Goal: Task Accomplishment & Management: Complete application form

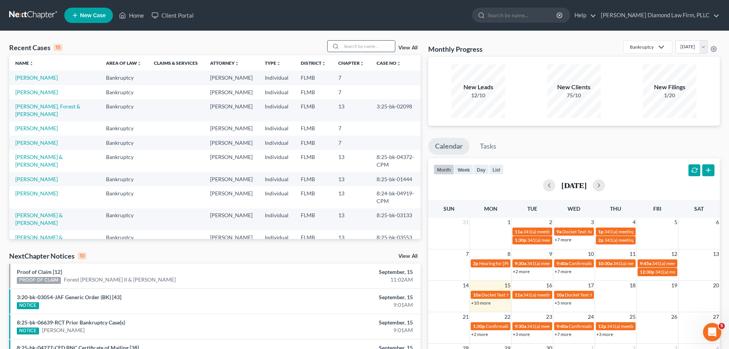
click at [356, 46] on input "search" at bounding box center [369, 46] width 54 height 11
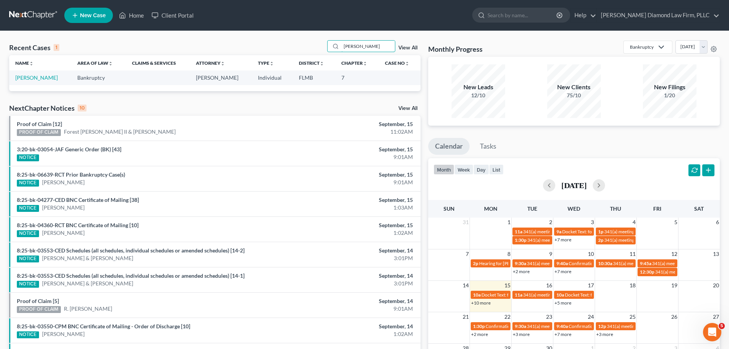
type input "[PERSON_NAME]"
click at [27, 81] on td "[PERSON_NAME]" at bounding box center [40, 77] width 62 height 14
click at [27, 77] on link "[PERSON_NAME]" at bounding box center [36, 77] width 42 height 7
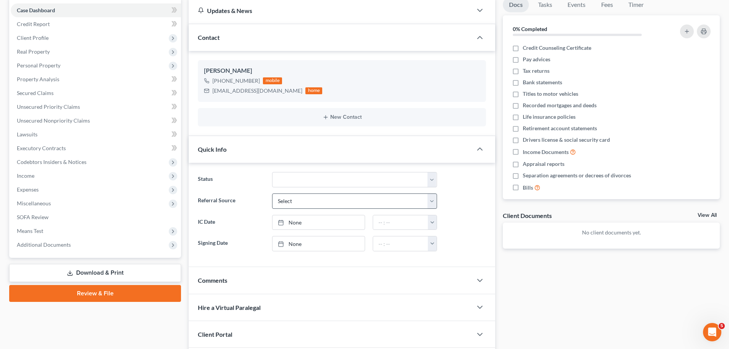
scroll to position [16, 0]
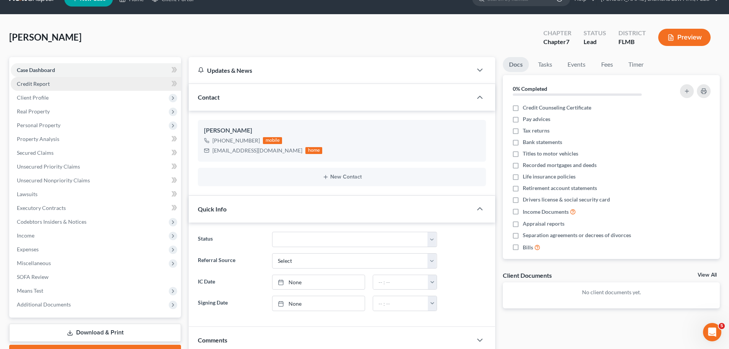
click at [87, 89] on link "Credit Report" at bounding box center [96, 84] width 170 height 14
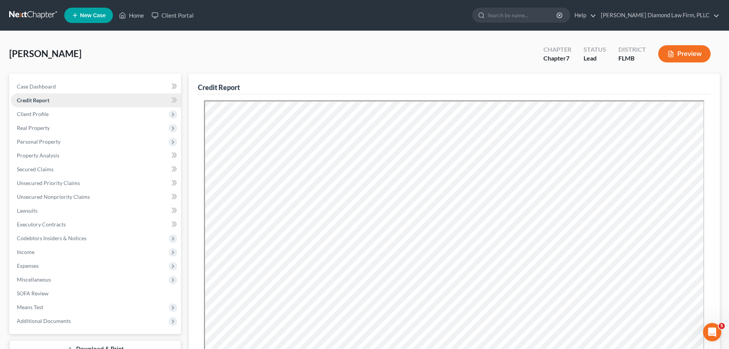
click at [64, 103] on link "Credit Report" at bounding box center [96, 100] width 170 height 14
click at [62, 116] on span "Client Profile" at bounding box center [96, 114] width 170 height 14
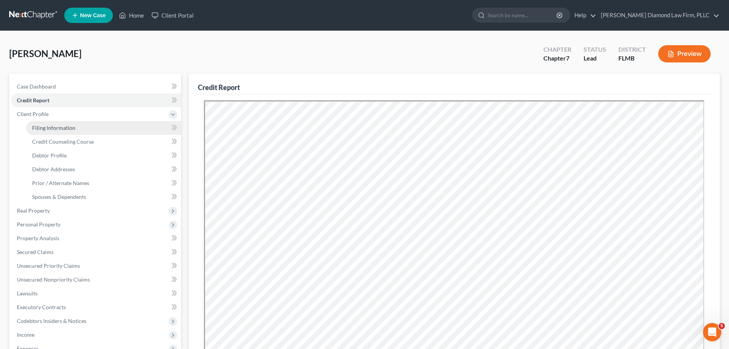
click at [60, 129] on span "Filing Information" at bounding box center [53, 127] width 43 height 7
select select "1"
select select "0"
select select "9"
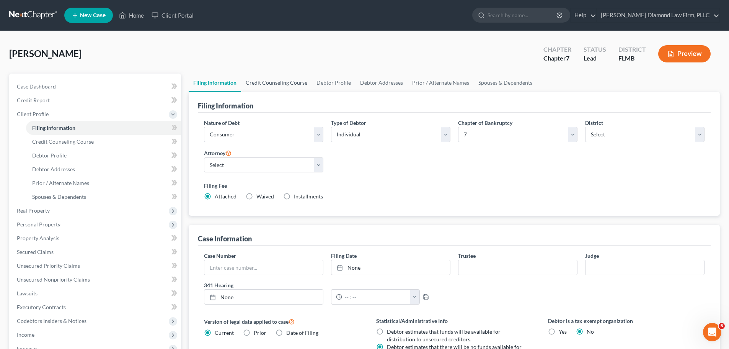
click at [284, 83] on link "Credit Counseling Course" at bounding box center [276, 83] width 71 height 18
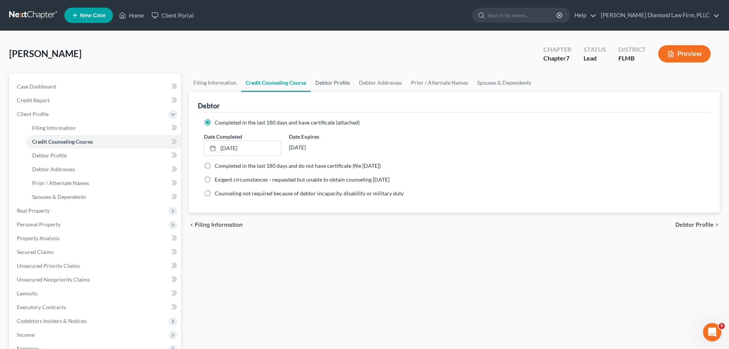
click at [327, 86] on link "Debtor Profile" at bounding box center [333, 83] width 44 height 18
select select "0"
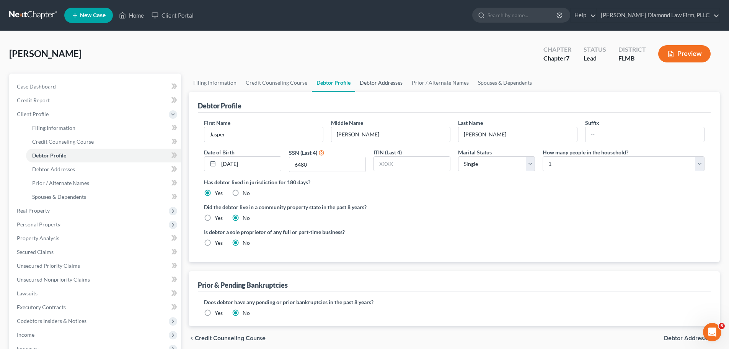
click at [364, 84] on link "Debtor Addresses" at bounding box center [381, 83] width 52 height 18
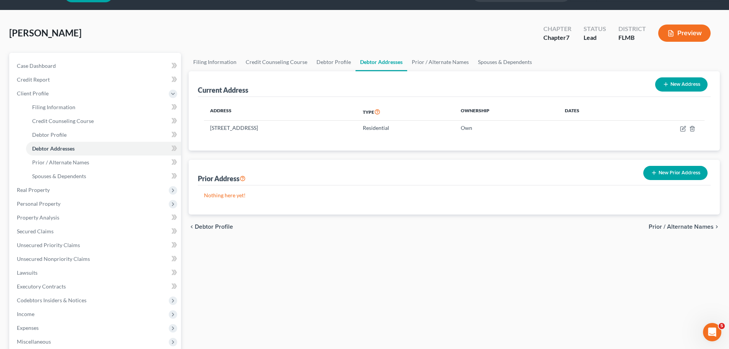
scroll to position [38, 0]
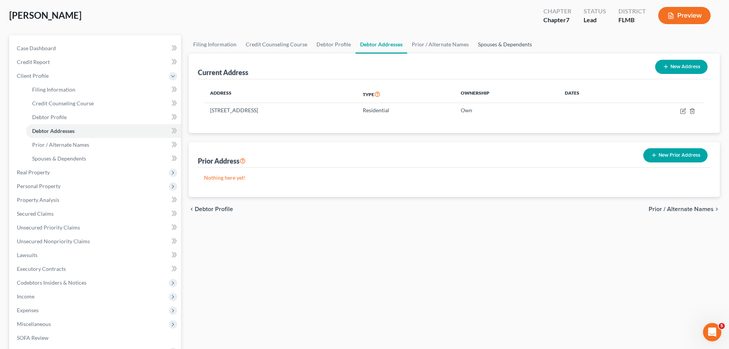
click at [490, 49] on link "Spouses & Dependents" at bounding box center [505, 44] width 63 height 18
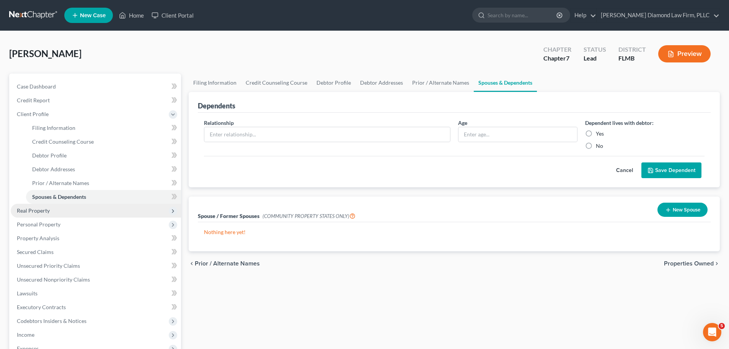
click at [52, 212] on span "Real Property" at bounding box center [96, 211] width 170 height 14
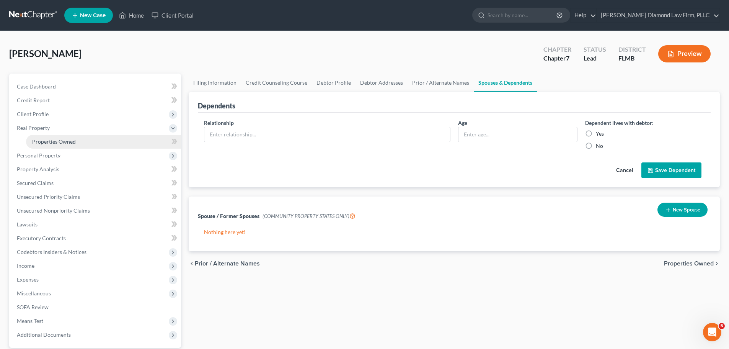
click at [58, 142] on span "Properties Owned" at bounding box center [54, 141] width 44 height 7
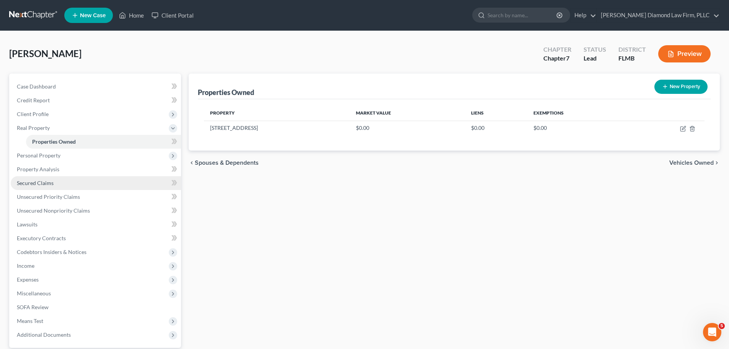
click at [35, 181] on span "Secured Claims" at bounding box center [35, 183] width 37 height 7
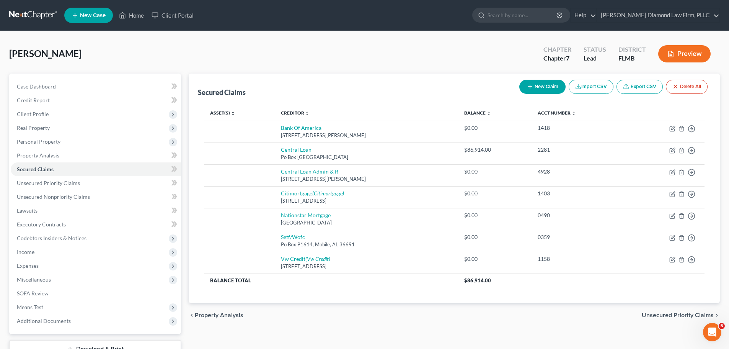
click at [679, 90] on button "Delete All" at bounding box center [687, 87] width 42 height 14
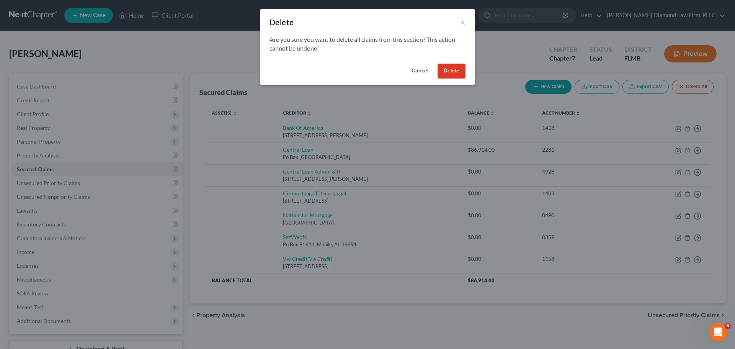
click at [454, 66] on button "Delete" at bounding box center [452, 71] width 28 height 15
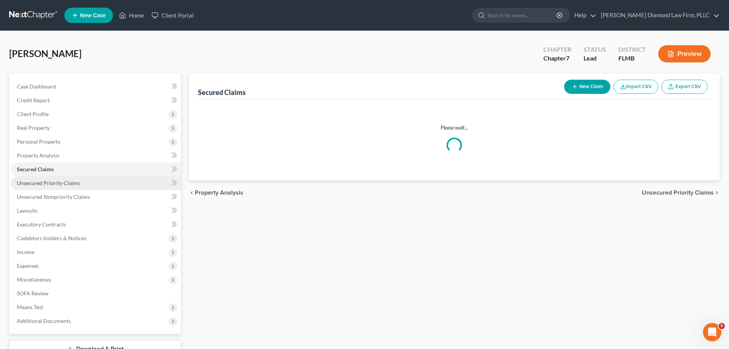
click at [95, 181] on link "Unsecured Priority Claims" at bounding box center [96, 183] width 170 height 14
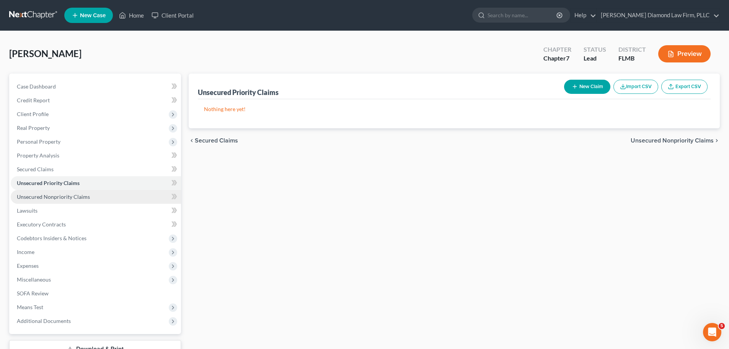
click at [90, 190] on link "Unsecured Nonpriority Claims" at bounding box center [96, 197] width 170 height 14
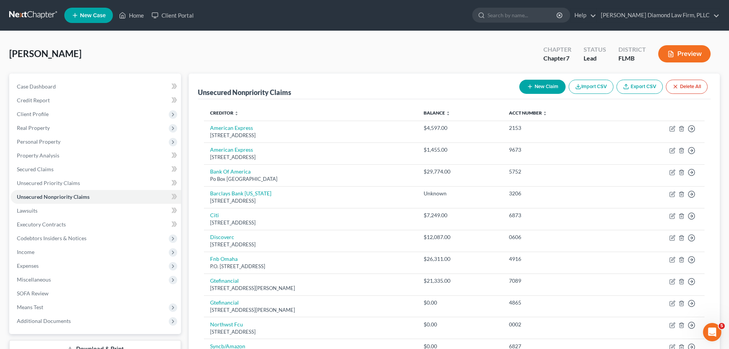
click at [680, 88] on button "Delete All" at bounding box center [687, 87] width 42 height 14
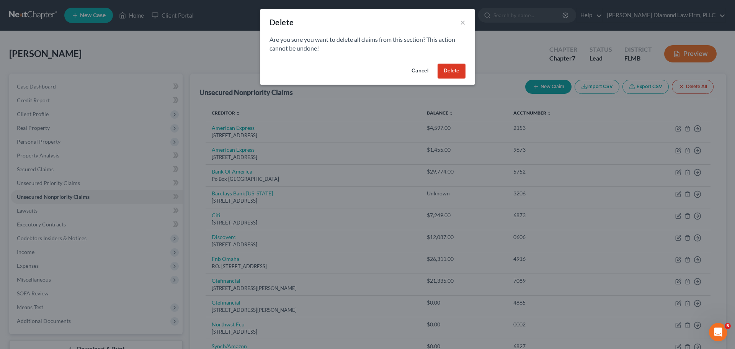
click at [457, 70] on button "Delete" at bounding box center [452, 71] width 28 height 15
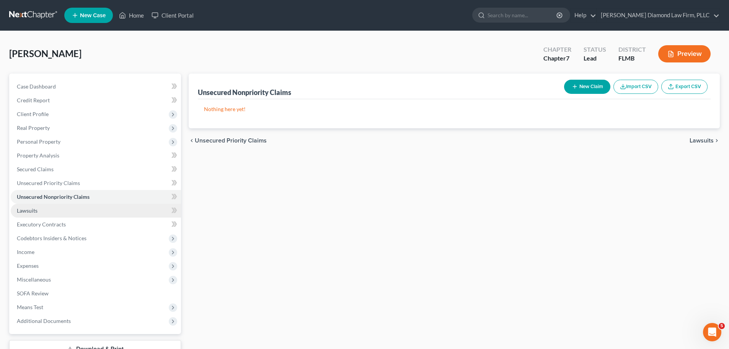
click at [34, 206] on link "Lawsuits" at bounding box center [96, 211] width 170 height 14
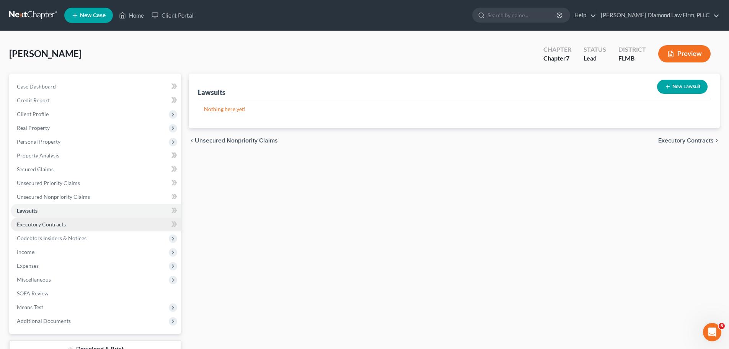
click at [28, 221] on span "Executory Contracts" at bounding box center [41, 224] width 49 height 7
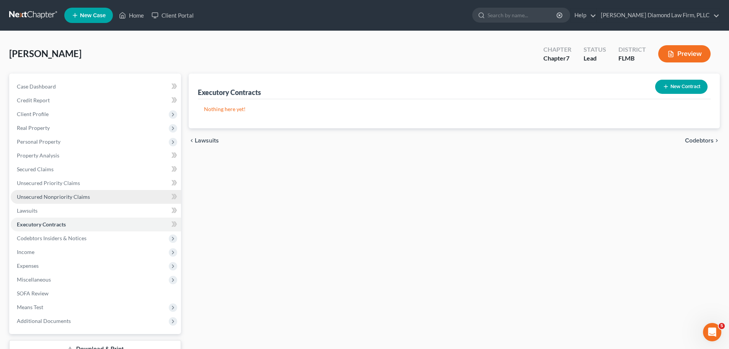
click at [35, 195] on span "Unsecured Nonpriority Claims" at bounding box center [53, 196] width 73 height 7
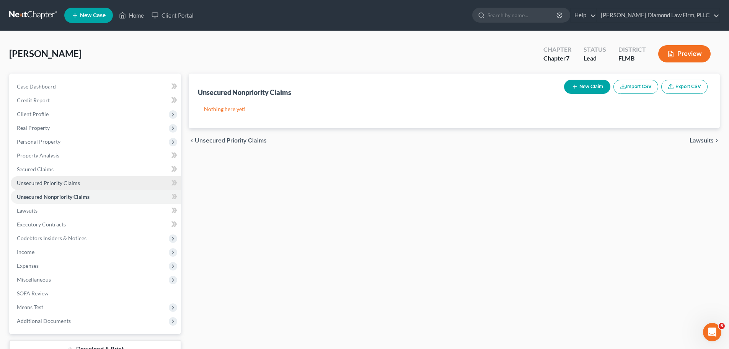
click at [42, 183] on span "Unsecured Priority Claims" at bounding box center [48, 183] width 63 height 7
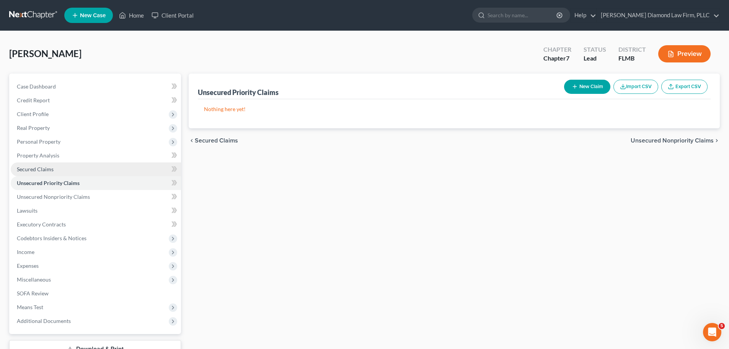
click at [44, 173] on link "Secured Claims" at bounding box center [96, 169] width 170 height 14
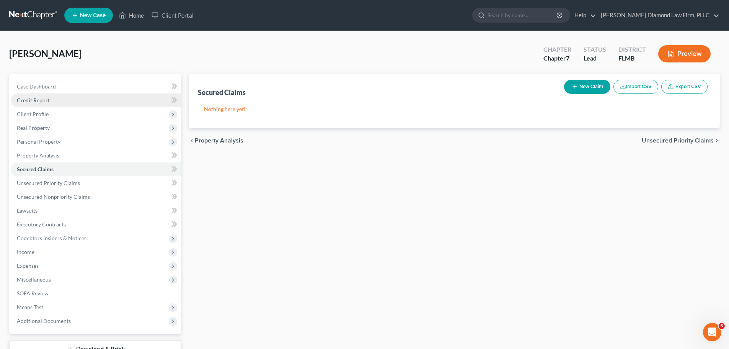
click at [48, 103] on link "Credit Report" at bounding box center [96, 100] width 170 height 14
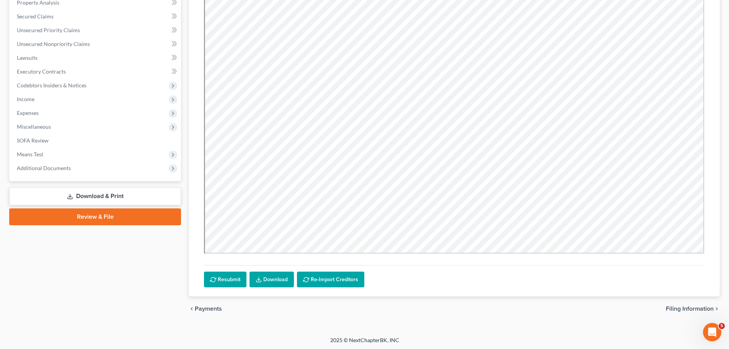
scroll to position [154, 0]
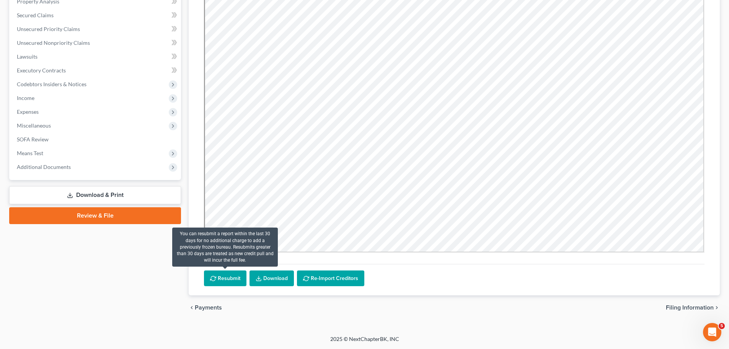
click at [221, 278] on button "Resubmit" at bounding box center [225, 278] width 42 height 16
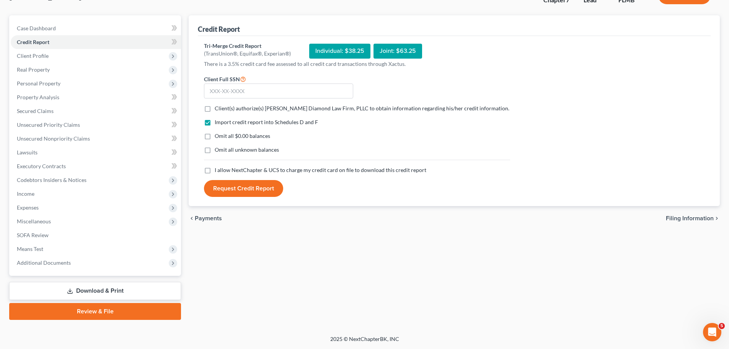
drag, startPoint x: 214, startPoint y: 109, endPoint x: 214, endPoint y: 149, distance: 39.4
click at [214, 109] on div "Client(s) authorize(s) [PERSON_NAME] Diamond Law Firm, PLLC to obtain informati…" at bounding box center [357, 109] width 306 height 8
click at [215, 111] on label "Client(s) authorize(s) [PERSON_NAME] Diamond Law Firm, PLLC to obtain informati…" at bounding box center [362, 109] width 295 height 8
click at [218, 109] on input "Client(s) authorize(s) [PERSON_NAME] Diamond Law Firm, PLLC to obtain informati…" at bounding box center [220, 107] width 5 height 5
checkbox input "true"
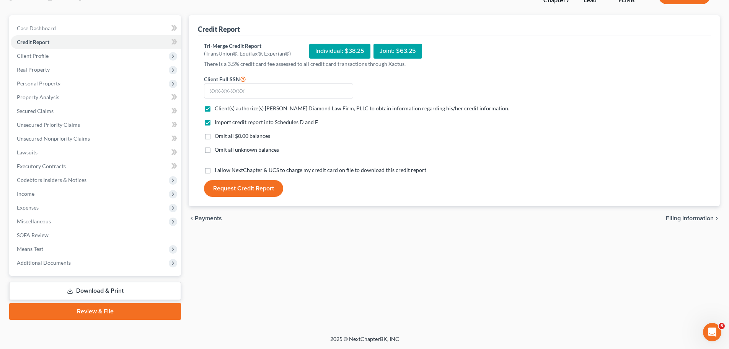
drag, startPoint x: 211, startPoint y: 170, endPoint x: 214, endPoint y: 165, distance: 5.8
click at [215, 170] on label "I allow NextChapter & UCS to charge my credit card on file to download this cre…" at bounding box center [321, 170] width 212 height 8
click at [218, 170] on input "I allow NextChapter & UCS to charge my credit card on file to download this cre…" at bounding box center [220, 168] width 5 height 5
checkbox input "true"
click at [263, 97] on input "text" at bounding box center [278, 90] width 149 height 15
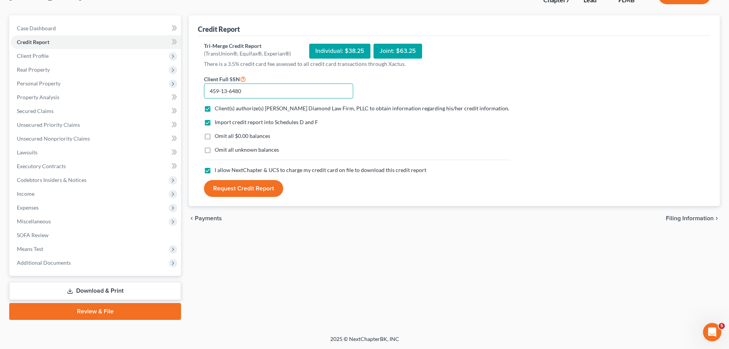
type input "459-13-6480"
click at [257, 194] on button "Request Credit Report" at bounding box center [243, 188] width 79 height 17
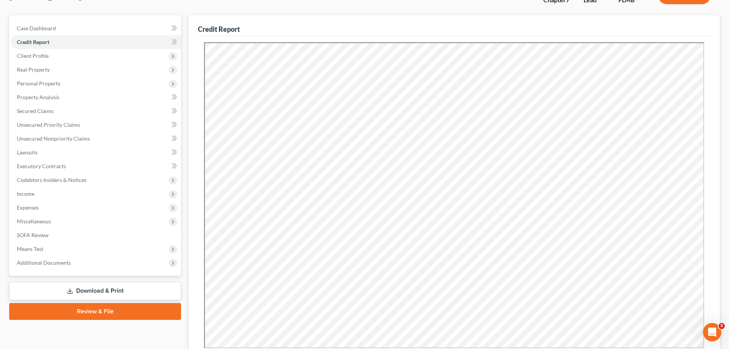
scroll to position [0, 0]
click at [70, 106] on link "Secured Claims" at bounding box center [96, 111] width 170 height 14
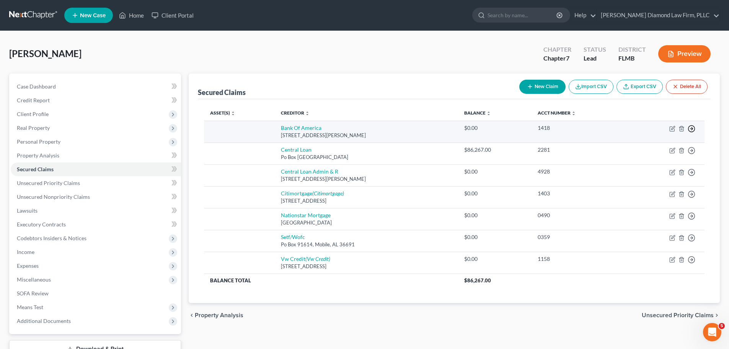
click at [694, 129] on icon "button" at bounding box center [692, 129] width 8 height 8
click at [650, 147] on link "Move to F" at bounding box center [657, 147] width 64 height 13
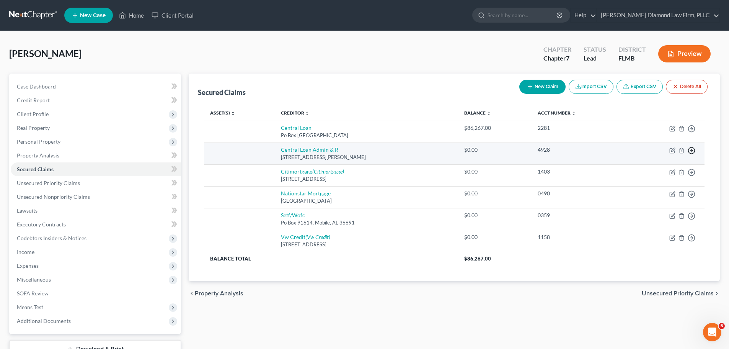
click at [694, 149] on icon "button" at bounding box center [692, 151] width 8 height 8
click at [670, 167] on link "Move to F" at bounding box center [657, 168] width 64 height 13
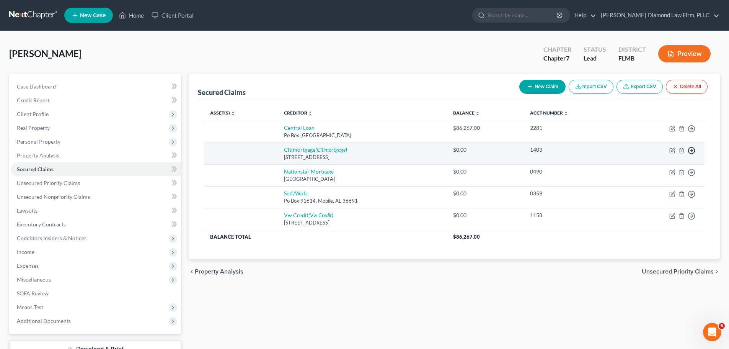
click at [693, 151] on polyline "button" at bounding box center [692, 150] width 1 height 3
click at [677, 165] on link "Move to F" at bounding box center [657, 168] width 64 height 13
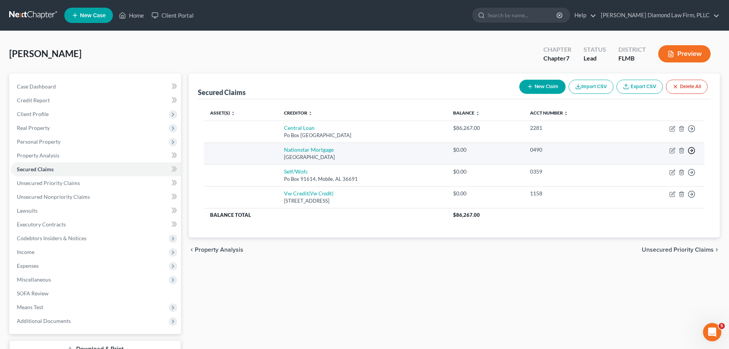
click at [692, 149] on polyline "button" at bounding box center [692, 150] width 1 height 3
click at [668, 169] on link "Move to F" at bounding box center [657, 168] width 64 height 13
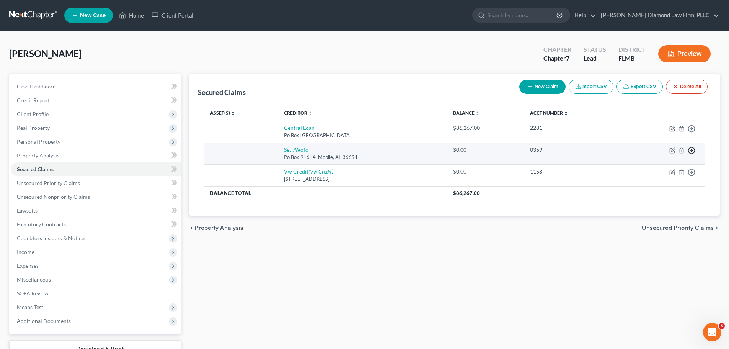
click at [690, 152] on icon "button" at bounding box center [692, 151] width 8 height 8
click at [659, 170] on link "Move to F" at bounding box center [657, 168] width 64 height 13
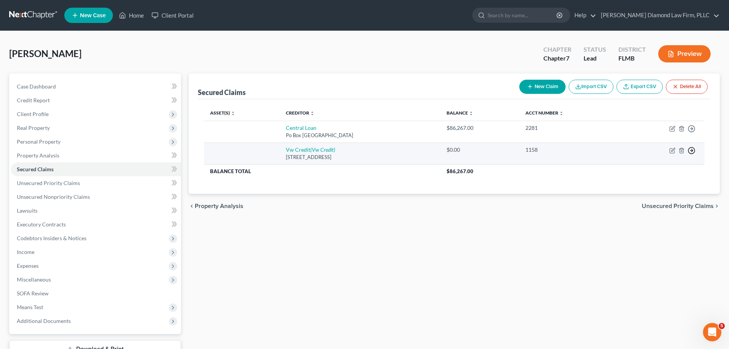
click at [691, 151] on icon "button" at bounding box center [692, 151] width 8 height 8
click at [670, 164] on link "Move to F" at bounding box center [657, 168] width 64 height 13
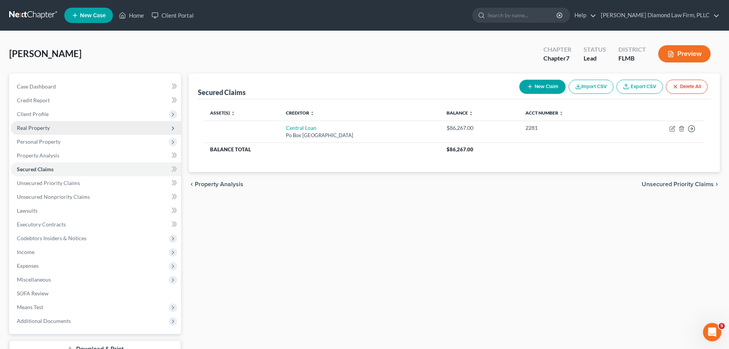
click at [62, 127] on span "Real Property" at bounding box center [96, 128] width 170 height 14
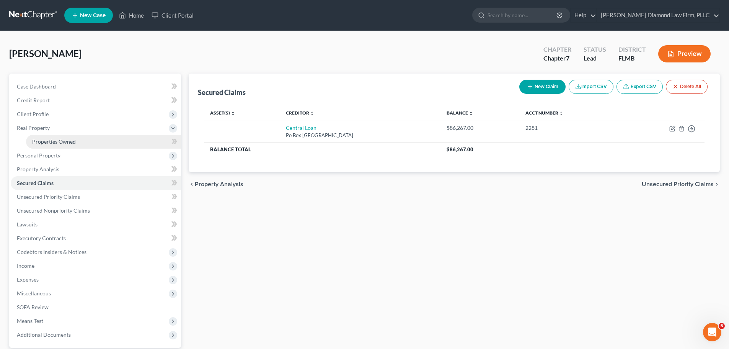
drag, startPoint x: 59, startPoint y: 138, endPoint x: 65, endPoint y: 138, distance: 6.1
click at [59, 138] on span "Properties Owned" at bounding box center [54, 141] width 44 height 7
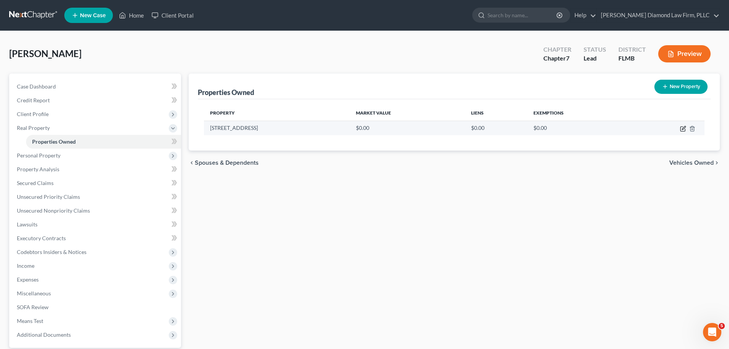
click at [683, 129] on icon "button" at bounding box center [683, 127] width 3 height 3
select select "9"
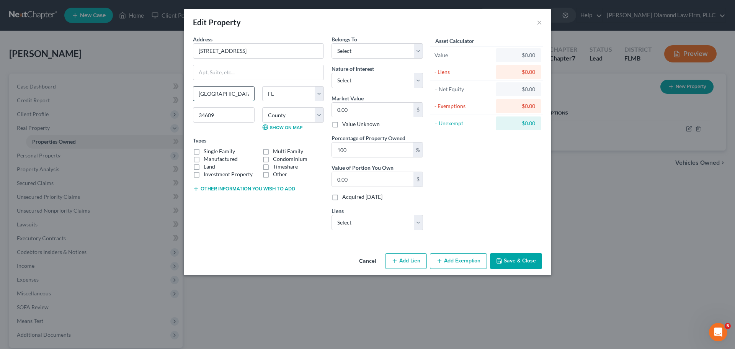
click at [240, 94] on input "[GEOGRAPHIC_DATA]" at bounding box center [223, 94] width 61 height 15
drag, startPoint x: 240, startPoint y: 94, endPoint x: 180, endPoint y: 101, distance: 60.1
click at [180, 101] on div "Edit Property × Address * 2343 [GEOGRAPHIC_DATA] [GEOGRAPHIC_DATA] [US_STATE][G…" at bounding box center [367, 174] width 735 height 349
type input "Springhill"
click at [214, 150] on label "Single Family" at bounding box center [219, 151] width 31 height 8
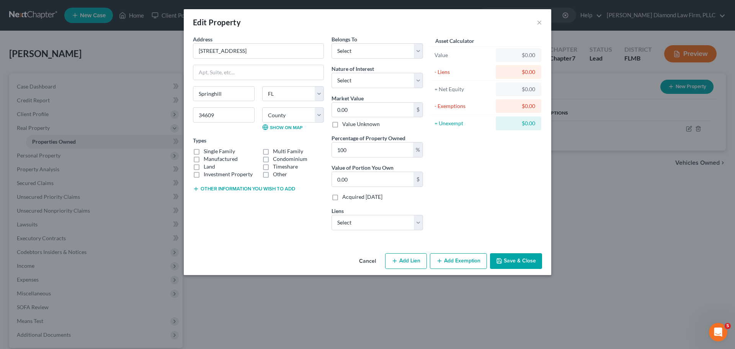
click at [212, 150] on input "Single Family" at bounding box center [209, 149] width 5 height 5
checkbox input "true"
click at [358, 107] on input "0.00" at bounding box center [373, 110] width 82 height 15
type input "3"
type input "3.00"
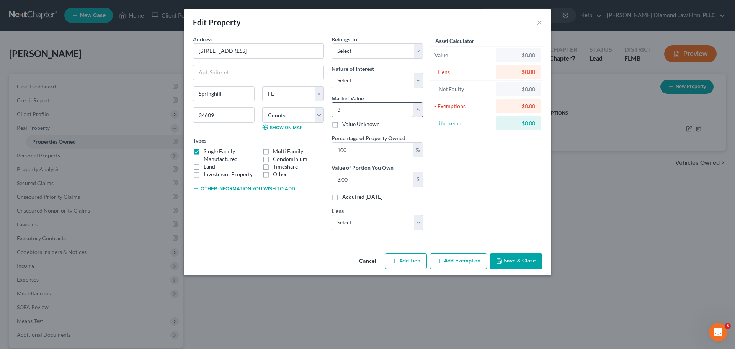
type input "30"
type input "30.00"
type input "302"
type input "302.00"
type input "3025"
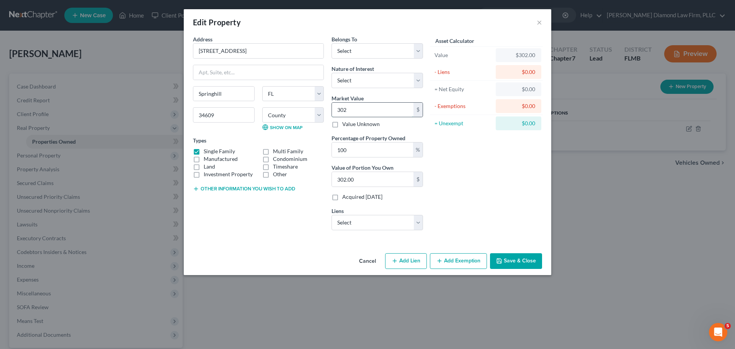
type input "3,025.00"
type input "3,0250"
type input "30,250.00"
type input "30,2500"
type input "302,500.00"
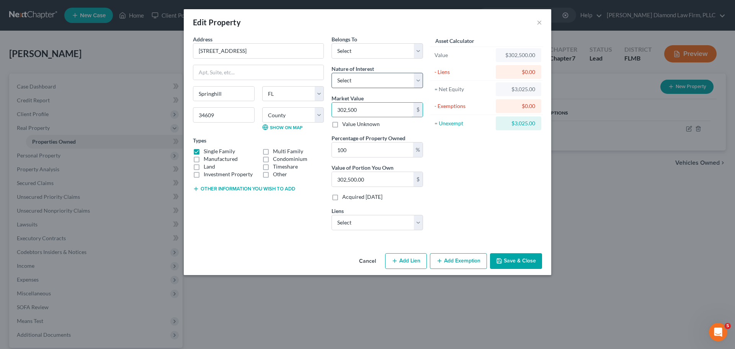
type input "302,500"
click at [359, 77] on select "Select Fee Simple Joint Tenant Life Estate Equitable Interest Future Interest T…" at bounding box center [378, 80] width 92 height 15
click at [359, 81] on select "Select Fee Simple Joint Tenant Life Estate Equitable Interest Future Interest T…" at bounding box center [378, 80] width 92 height 15
click at [368, 224] on select "Select Central Loan - $86,267.00" at bounding box center [378, 222] width 92 height 15
select select "33"
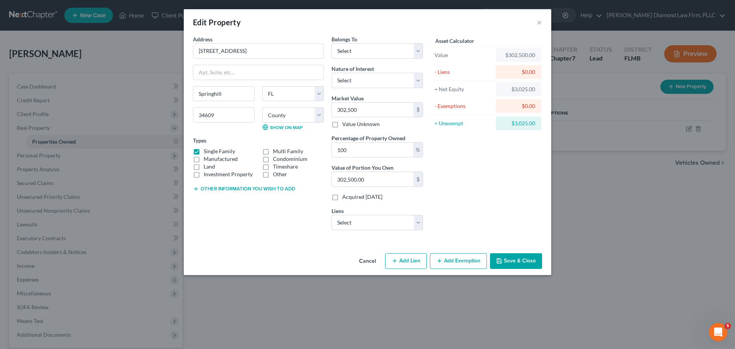
select select "0"
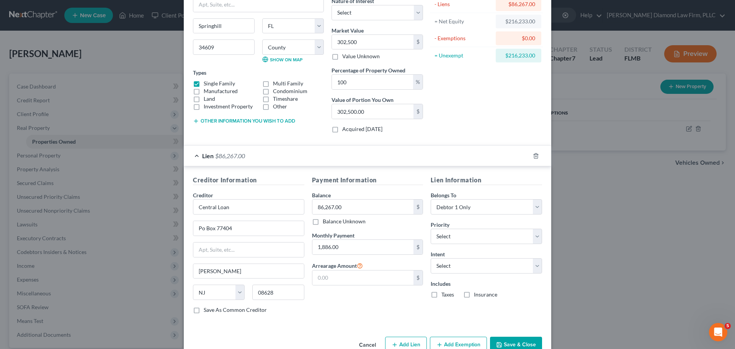
scroll to position [87, 0]
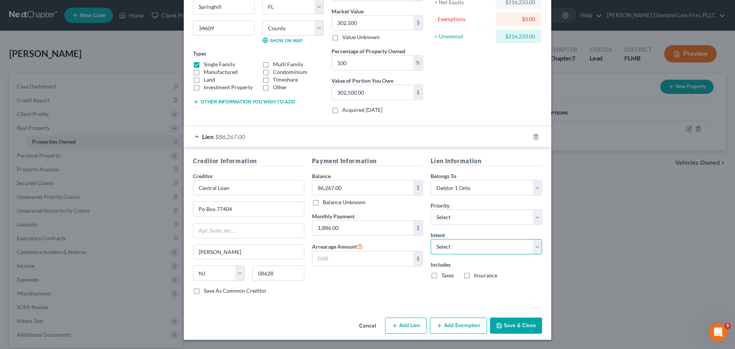
click at [480, 243] on select "Select Surrender Redeem Reaffirm Avoid Other" at bounding box center [486, 246] width 111 height 15
select select "2"
click at [431, 239] on select "Select Surrender Redeem Reaffirm Avoid Other" at bounding box center [486, 246] width 111 height 15
click at [442, 274] on label "Taxes" at bounding box center [447, 275] width 13 height 8
click at [444, 274] on input "Taxes" at bounding box center [446, 273] width 5 height 5
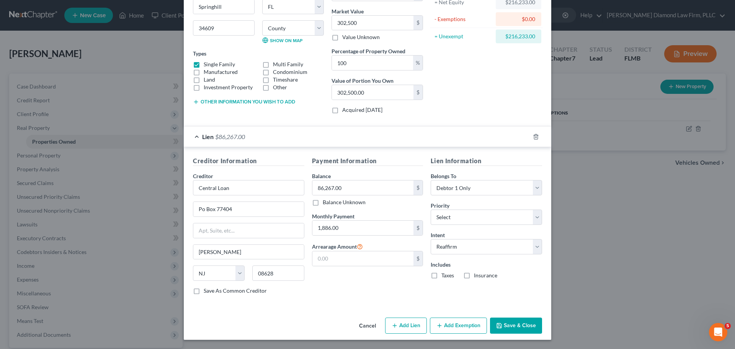
checkbox input "true"
click at [476, 275] on label "Insurance" at bounding box center [485, 275] width 23 height 8
click at [477, 275] on input "Insurance" at bounding box center [479, 273] width 5 height 5
checkbox input "true"
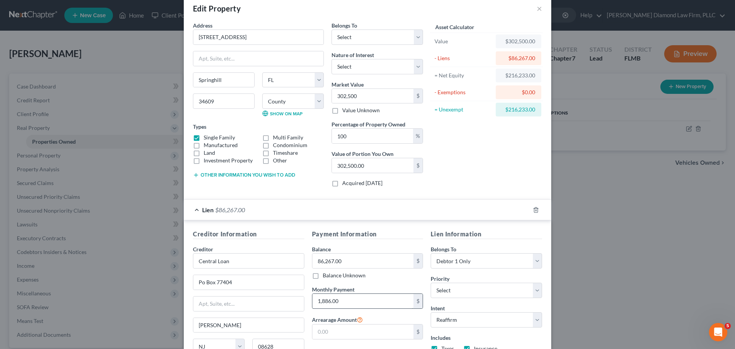
scroll to position [0, 0]
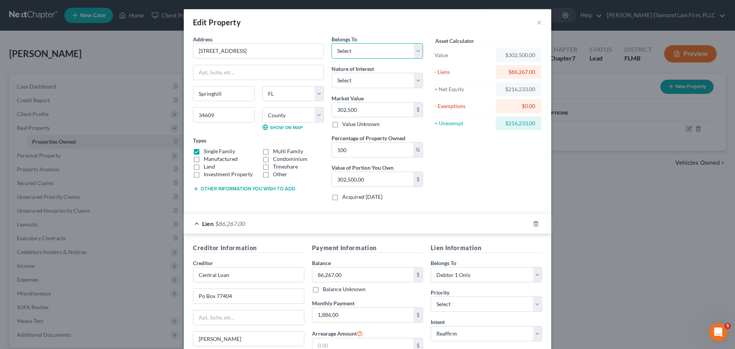
click at [363, 58] on select "Select Debtor 1 Only Debtor 2 Only Debtor 1 And Debtor 2 Only At Least One Of T…" at bounding box center [378, 50] width 92 height 15
select select "3"
click at [332, 43] on select "Select Debtor 1 Only Debtor 2 Only Debtor 1 And Debtor 2 Only At Least One Of T…" at bounding box center [378, 50] width 92 height 15
click at [379, 82] on select "Select Fee Simple Joint Tenant Life Estate Equitable Interest Future Interest T…" at bounding box center [378, 80] width 92 height 15
select select "1"
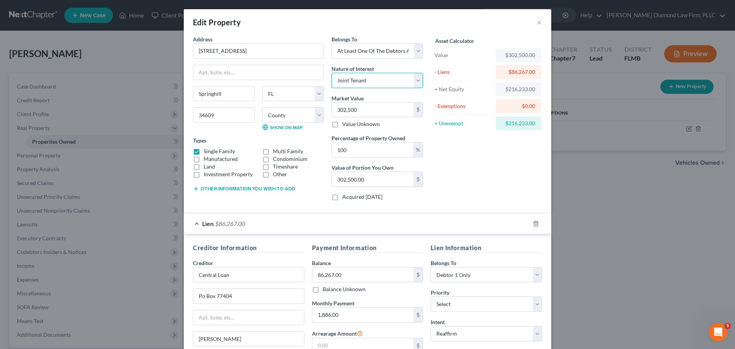
click at [332, 73] on select "Select Fee Simple Joint Tenant Life Estate Equitable Interest Future Interest T…" at bounding box center [378, 80] width 92 height 15
click at [222, 222] on span "$86,267.00" at bounding box center [230, 223] width 30 height 7
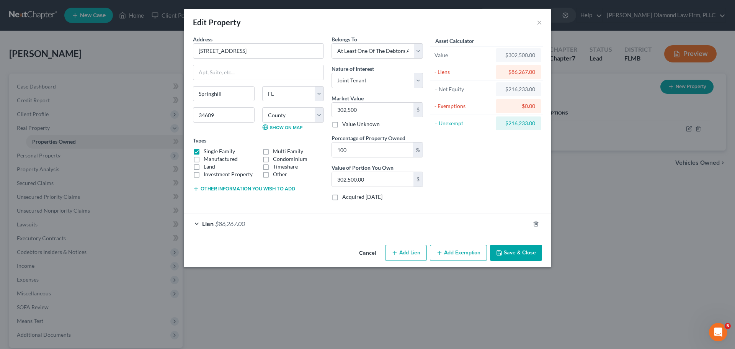
click at [222, 222] on span "$86,267.00" at bounding box center [230, 223] width 30 height 7
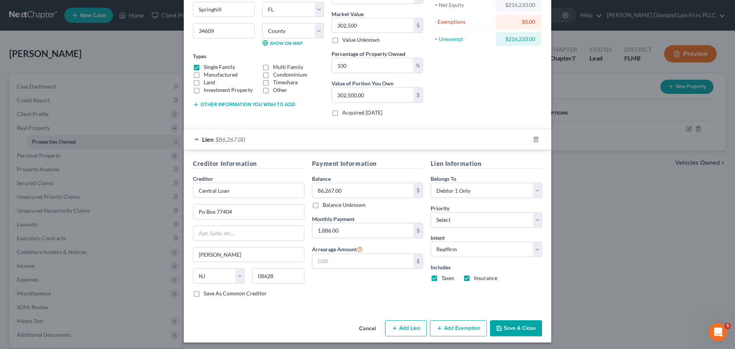
scroll to position [87, 0]
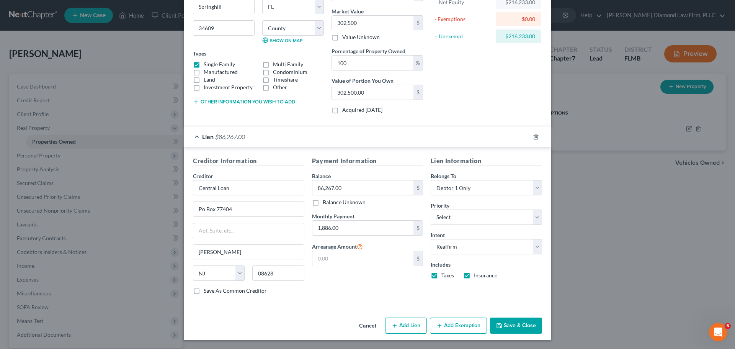
click at [517, 321] on button "Save & Close" at bounding box center [516, 325] width 52 height 16
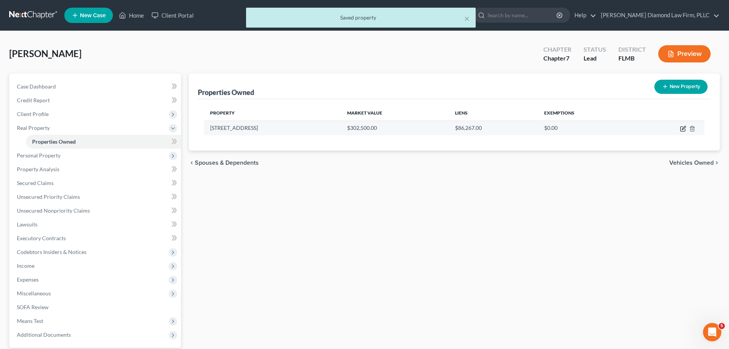
click at [683, 127] on icon "button" at bounding box center [683, 129] width 6 height 6
select select "9"
select select "25"
select select "3"
select select "1"
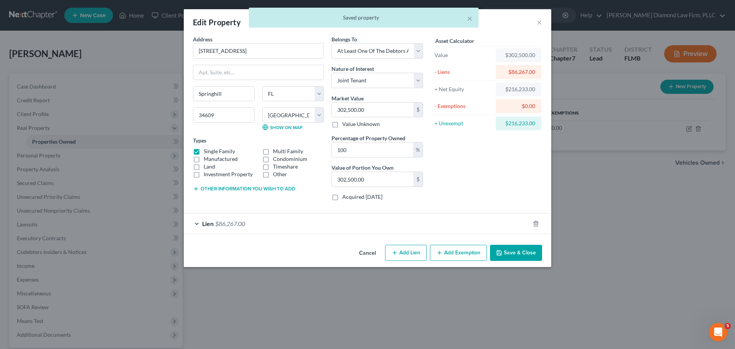
click at [467, 255] on button "Add Exemption" at bounding box center [458, 253] width 57 height 16
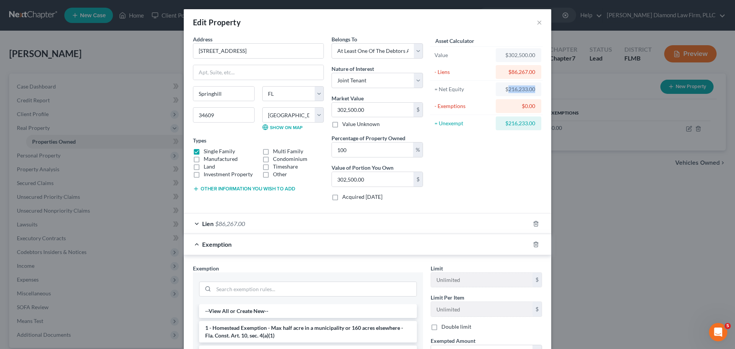
drag, startPoint x: 505, startPoint y: 88, endPoint x: 543, endPoint y: 90, distance: 38.3
click at [543, 90] on div "Address * 2343 [GEOGRAPHIC_DATA] [GEOGRAPHIC_DATA] [US_STATE][GEOGRAPHIC_DATA] …" at bounding box center [368, 241] width 368 height 412
copy div "216,233.00"
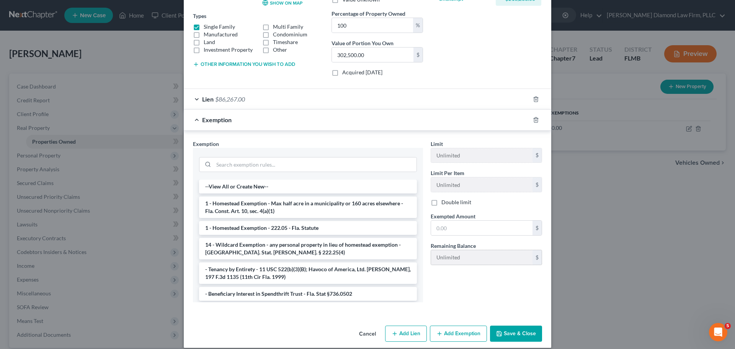
scroll to position [132, 0]
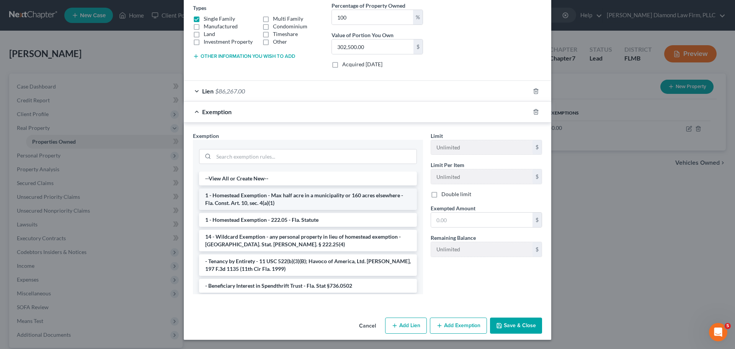
click at [280, 199] on li "1 - Homestead Exemption - Max half acre in a municipality or 160 acres elsewher…" at bounding box center [308, 198] width 218 height 21
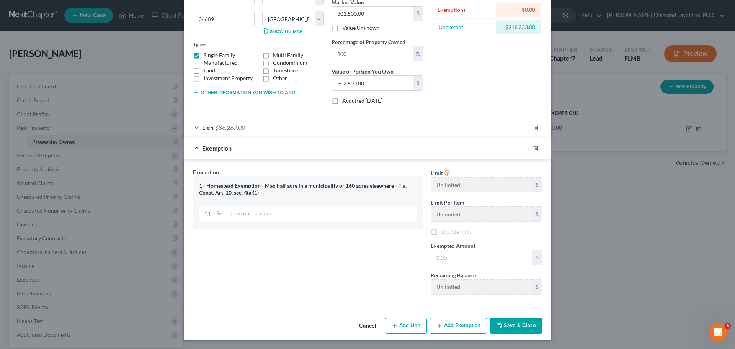
scroll to position [96, 0]
click at [449, 256] on input "text" at bounding box center [481, 257] width 101 height 15
paste input "216,233.00"
type input "216,233.00"
click at [512, 320] on button "Save & Close" at bounding box center [516, 326] width 52 height 16
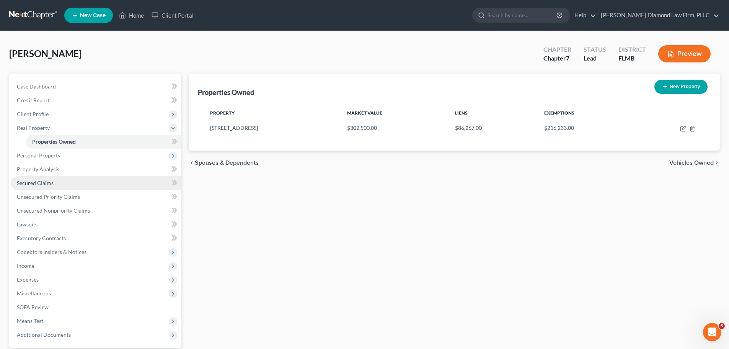
click at [43, 184] on span "Secured Claims" at bounding box center [35, 183] width 37 height 7
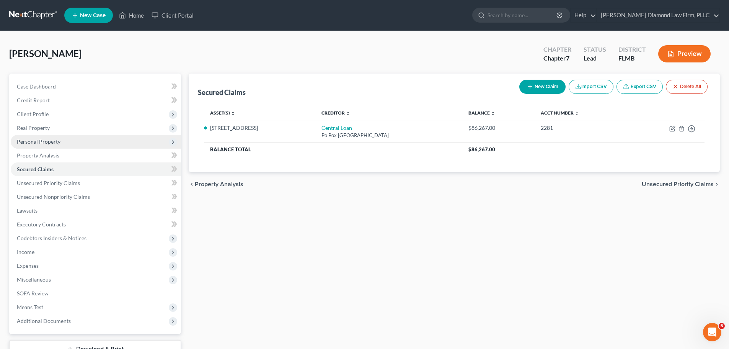
click at [65, 137] on span "Personal Property" at bounding box center [96, 142] width 170 height 14
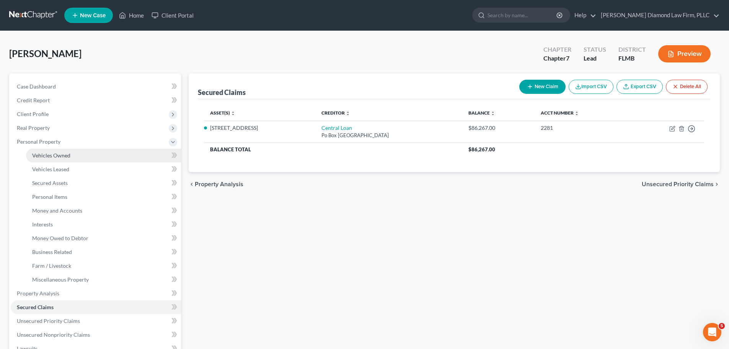
click at [58, 149] on link "Vehicles Owned" at bounding box center [103, 156] width 155 height 14
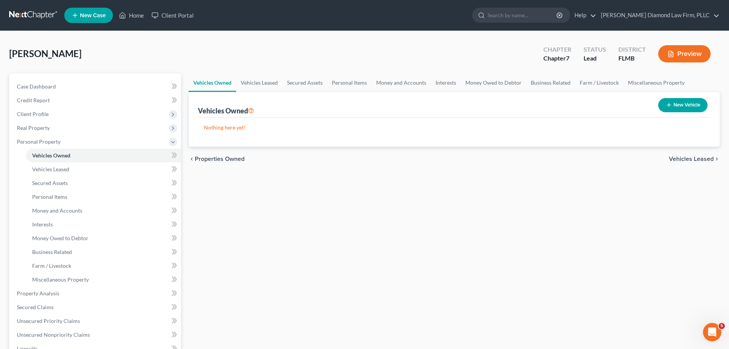
click at [672, 105] on button "New Vehicle" at bounding box center [683, 105] width 49 height 14
select select "0"
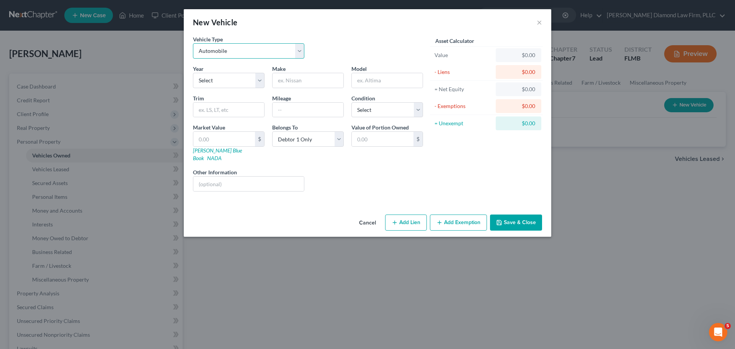
click at [258, 54] on select "Select Automobile Truck Trailer Watercraft Aircraft Motor Home Atv Other Vehicle" at bounding box center [248, 50] width 111 height 15
click at [230, 84] on select "Select 2026 2025 2024 2023 2022 2021 2020 2019 2018 2017 2016 2015 2014 2013 20…" at bounding box center [229, 80] width 72 height 15
select select "13"
click at [193, 73] on select "Select 2026 2025 2024 2023 2022 2021 2020 2019 2018 2017 2016 2015 2014 2013 20…" at bounding box center [229, 80] width 72 height 15
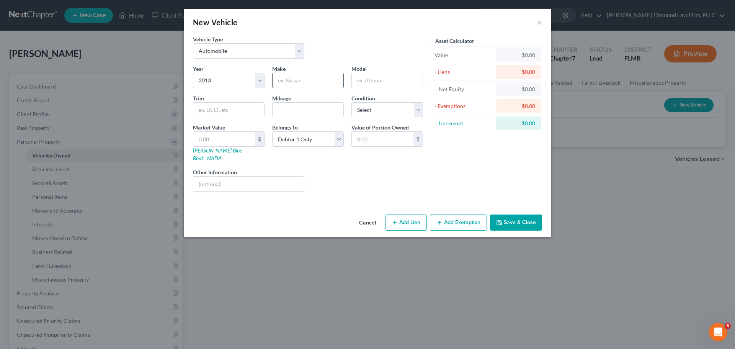
click at [298, 75] on input "text" at bounding box center [308, 80] width 71 height 15
click at [298, 79] on input "text" at bounding box center [308, 80] width 71 height 15
type input "Toyota"
type input "Prius"
click at [297, 114] on input "text" at bounding box center [308, 110] width 71 height 15
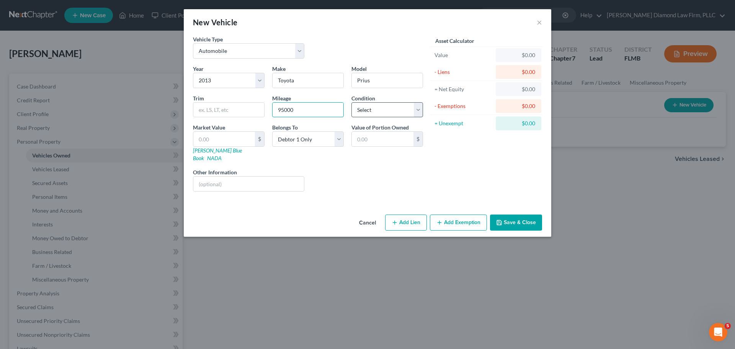
type input "95000"
click at [387, 104] on select "Select Excellent Very Good Good Fair Poor" at bounding box center [387, 109] width 72 height 15
select select "3"
click at [351, 102] on select "Select Excellent Very Good Good Fair Poor" at bounding box center [387, 109] width 72 height 15
click at [256, 177] on input "text" at bounding box center [248, 183] width 111 height 15
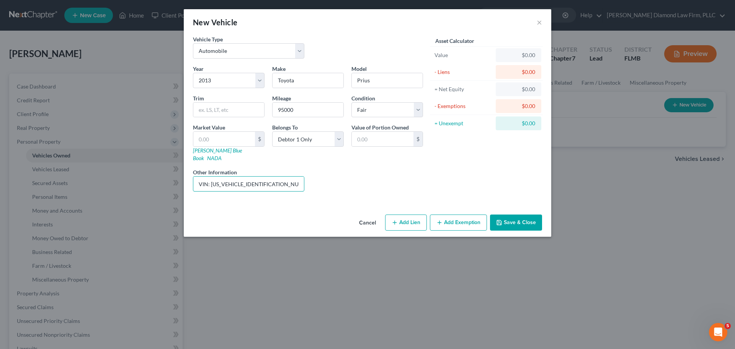
drag, startPoint x: 278, startPoint y: 177, endPoint x: 210, endPoint y: 191, distance: 69.6
click at [210, 191] on div "Vehicle Type Select Automobile Truck Trailer Watercraft Aircraft Motor Home Atv…" at bounding box center [368, 123] width 368 height 176
type input "VIN: [US_VEHICLE_IDENTIFICATION_NUMBER]"
click at [209, 154] on div "Market Value $ [PERSON_NAME] Blue Book NADA" at bounding box center [228, 142] width 79 height 39
click at [209, 152] on link "[PERSON_NAME] Blue Book" at bounding box center [217, 154] width 49 height 14
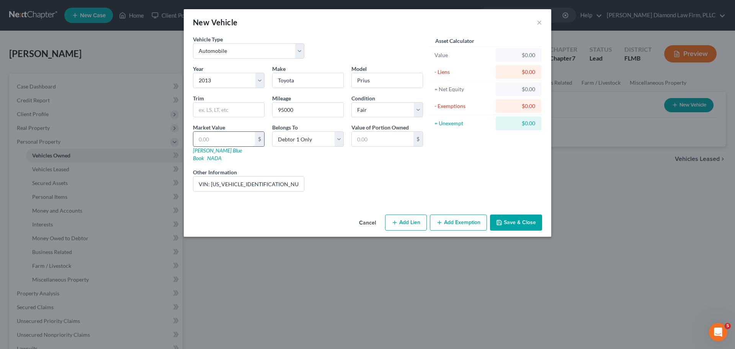
click at [218, 144] on input "text" at bounding box center [224, 139] width 62 height 15
type input "6"
type input "6.00"
type input "69"
type input "69.00"
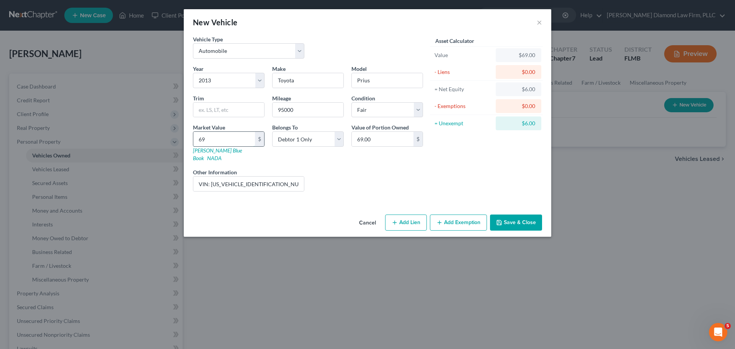
type input "697"
type input "697.00"
type input "6975"
type input "6,975.00"
type input "6,975"
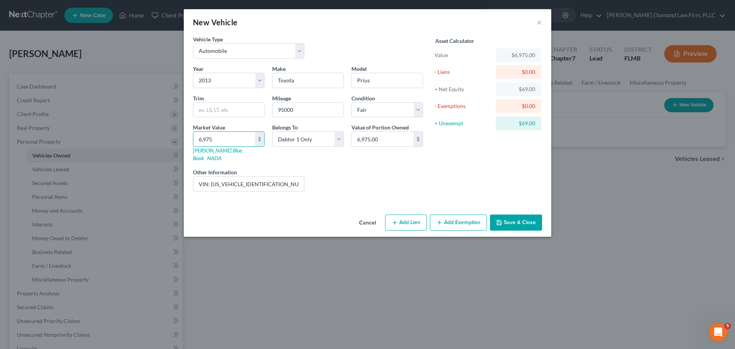
click at [449, 219] on button "Add Exemption" at bounding box center [458, 222] width 57 height 16
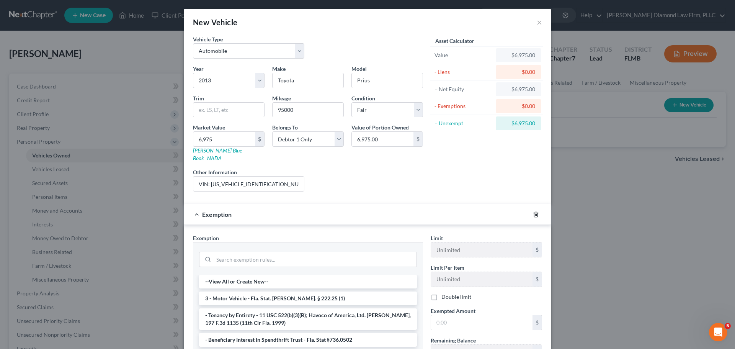
click at [533, 211] on icon "button" at bounding box center [536, 214] width 6 height 6
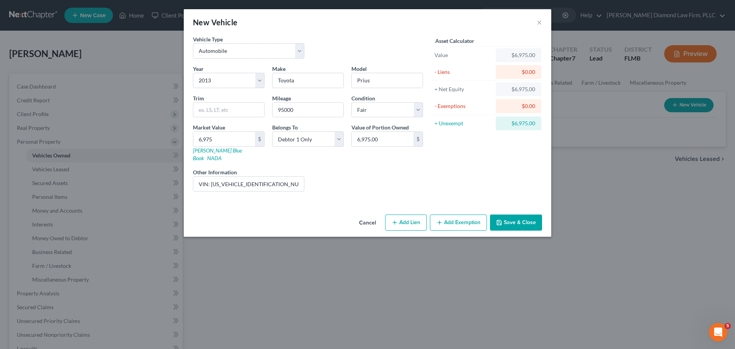
click at [527, 214] on button "Save & Close" at bounding box center [516, 222] width 52 height 16
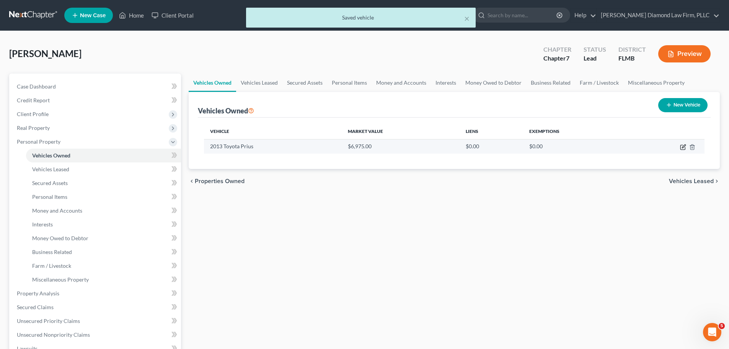
click at [681, 147] on icon "button" at bounding box center [683, 147] width 6 height 6
select select "0"
select select "13"
select select "3"
select select "0"
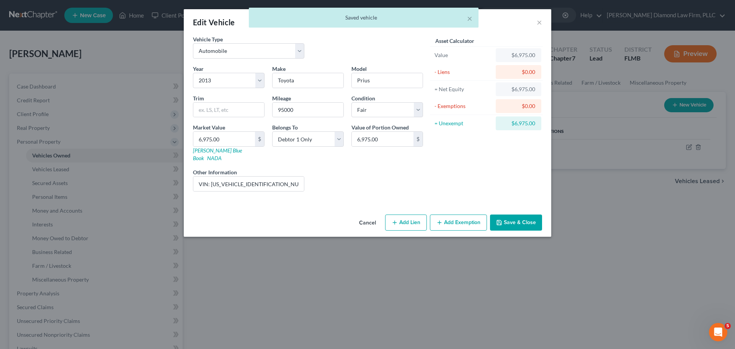
click at [456, 214] on button "Add Exemption" at bounding box center [458, 222] width 57 height 16
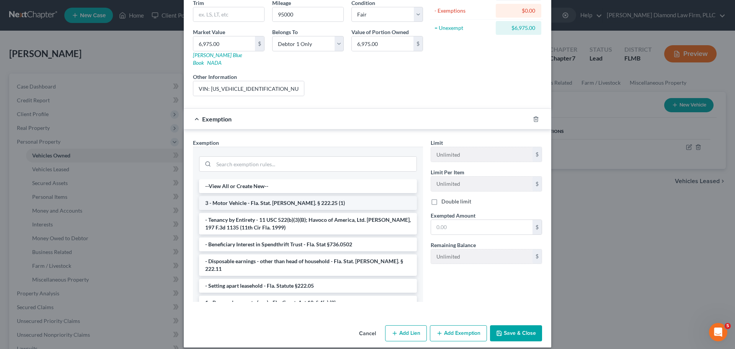
click at [301, 196] on li "3 - Motor Vehicle - Fla. Stat. [PERSON_NAME]. § 222.25 (1)" at bounding box center [308, 203] width 218 height 14
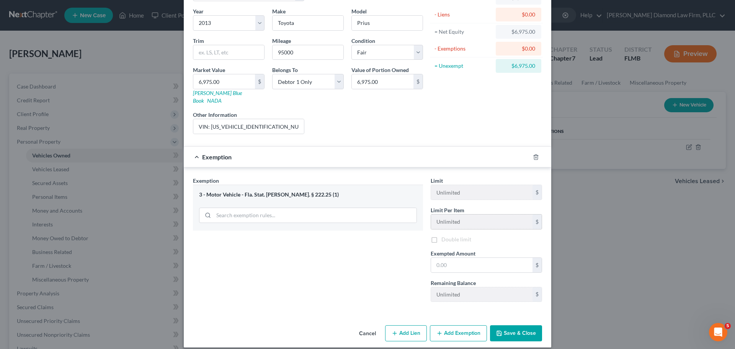
scroll to position [59, 0]
click at [473, 258] on input "text" at bounding box center [481, 265] width 101 height 15
type input "5,000"
drag, startPoint x: 515, startPoint y: 326, endPoint x: 586, endPoint y: 291, distance: 78.8
click at [515, 325] on button "Save & Close" at bounding box center [516, 333] width 52 height 16
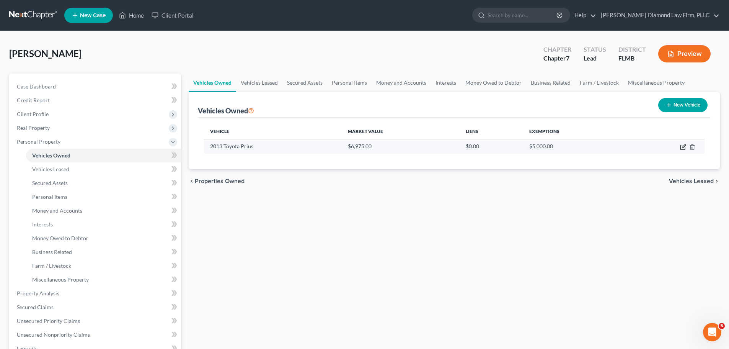
click at [681, 148] on icon "button" at bounding box center [683, 147] width 5 height 5
select select "0"
select select "13"
select select "3"
select select "0"
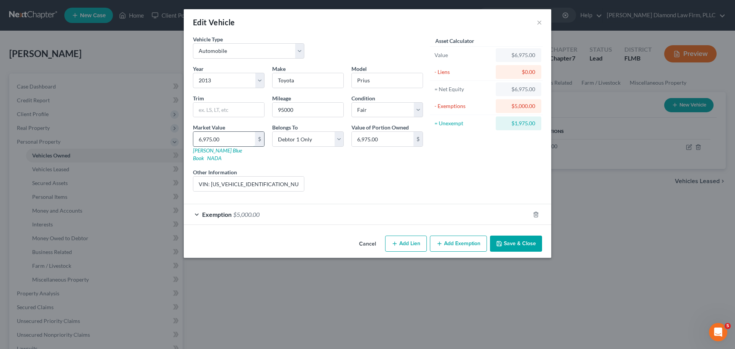
click at [230, 136] on input "6,975.00" at bounding box center [224, 139] width 62 height 15
type input "5"
type input "5.00"
type input "59"
type input "59.00"
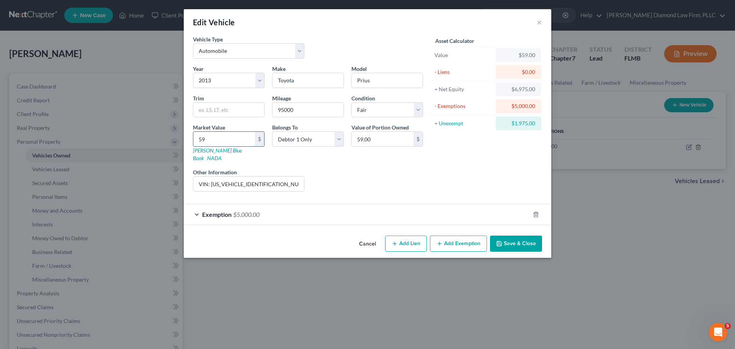
type input "595"
type input "595.00"
type input "5958"
type input "5,958.00"
type input "5,958"
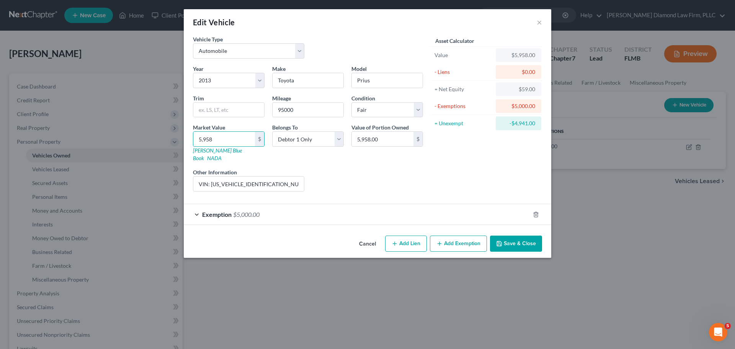
click at [525, 235] on button "Save & Close" at bounding box center [516, 243] width 52 height 16
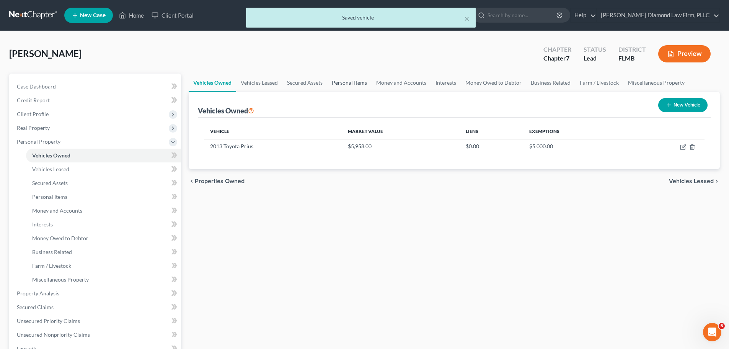
click at [361, 81] on link "Personal Items" at bounding box center [349, 83] width 44 height 18
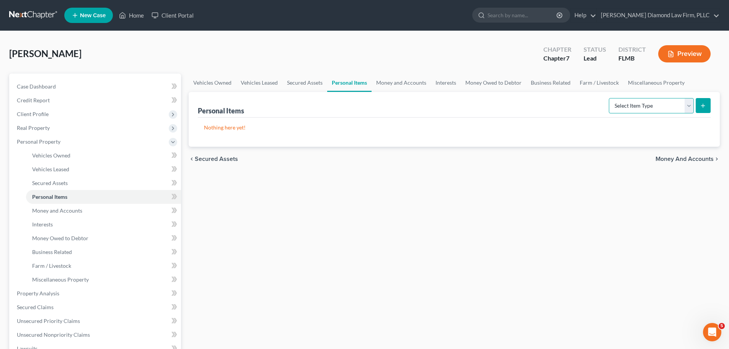
click at [622, 102] on select "Select Item Type Clothing Collectibles Of Value Electronics Firearms Household …" at bounding box center [651, 105] width 85 height 15
select select "electronics"
click at [610, 98] on select "Select Item Type Clothing Collectibles Of Value Electronics Firearms Household …" at bounding box center [651, 105] width 85 height 15
click at [696, 105] on button "submit" at bounding box center [703, 105] width 15 height 15
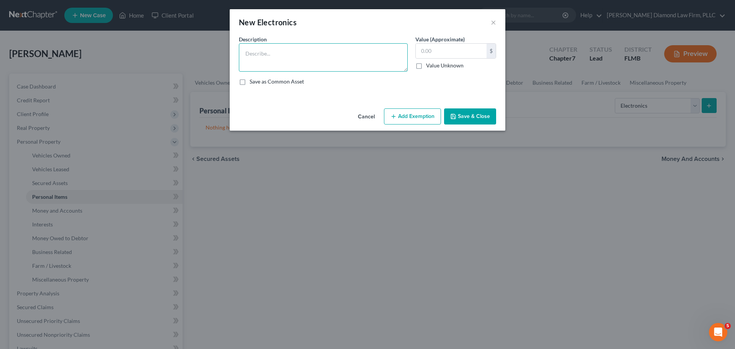
click at [338, 51] on textarea at bounding box center [323, 57] width 169 height 28
type textarea "Televisions (5), entertainment center, stereo receiver, DVD player, Blu-ray pla…"
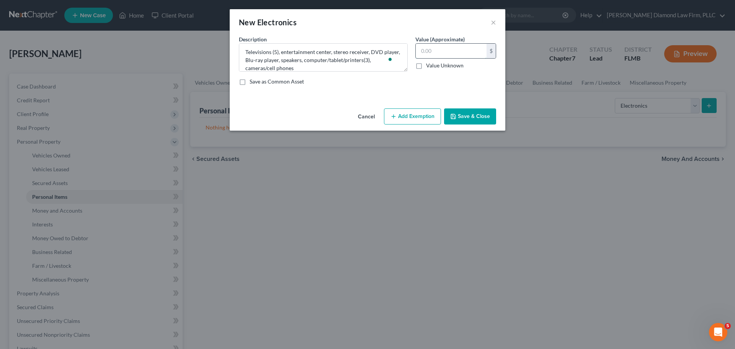
click at [448, 52] on input "text" at bounding box center [451, 51] width 71 height 15
type input "4,460"
click at [458, 116] on button "Save & Close" at bounding box center [470, 116] width 52 height 16
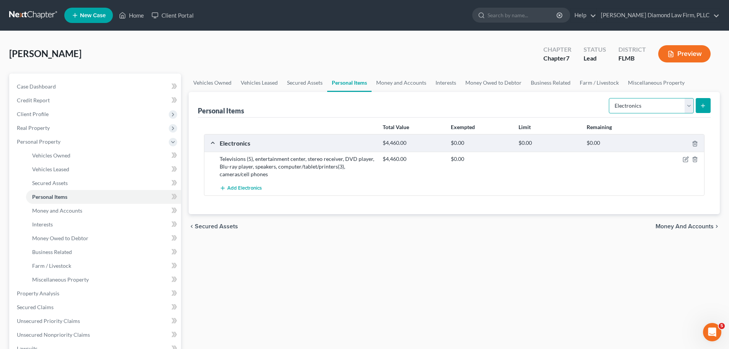
click at [666, 105] on select "Select Item Type Clothing Collectibles Of Value Electronics Firearms Household …" at bounding box center [651, 105] width 85 height 15
select select "household_goods"
click at [610, 98] on select "Select Item Type Clothing Collectibles Of Value Electronics Firearms Household …" at bounding box center [651, 105] width 85 height 15
click at [700, 105] on icon "submit" at bounding box center [703, 106] width 6 height 6
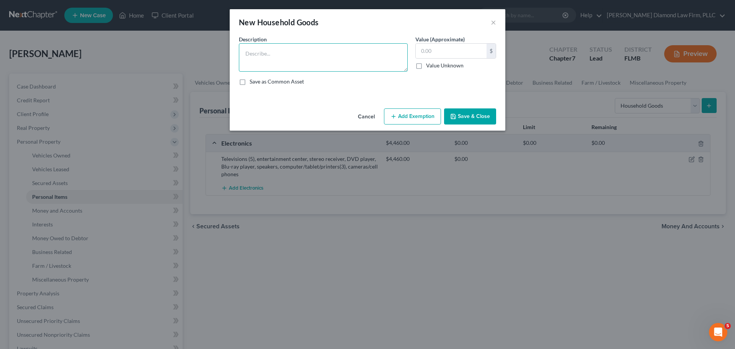
click at [310, 66] on textarea at bounding box center [323, 57] width 169 height 28
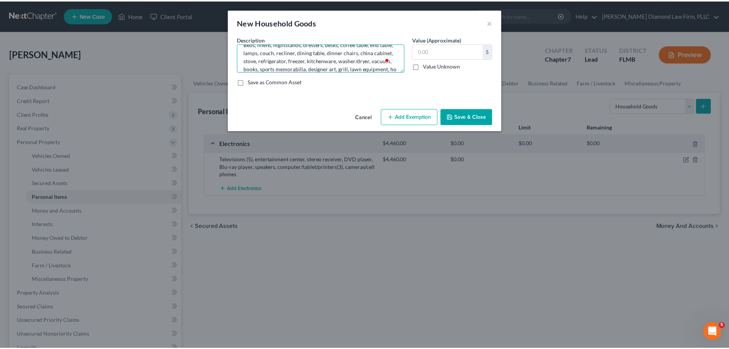
scroll to position [18, 0]
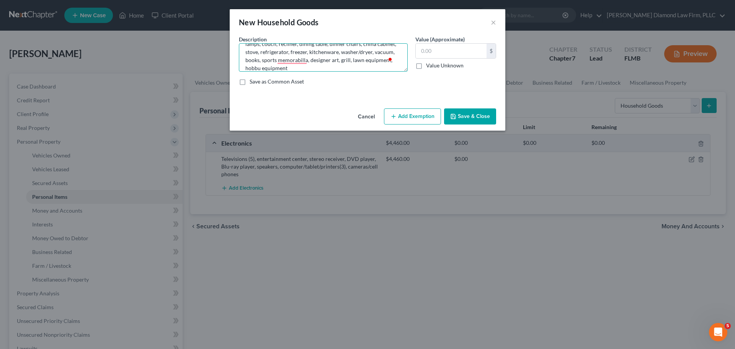
type textarea "Beds, linens, nightstands, dressers, desks, coffee table, end table, lamps, cou…"
click at [439, 51] on input "text" at bounding box center [451, 51] width 71 height 15
type input "2,325"
click at [414, 108] on div "Cancel Add Exemption Save & Close" at bounding box center [368, 117] width 276 height 25
click at [413, 115] on button "Add Exemption" at bounding box center [412, 116] width 57 height 16
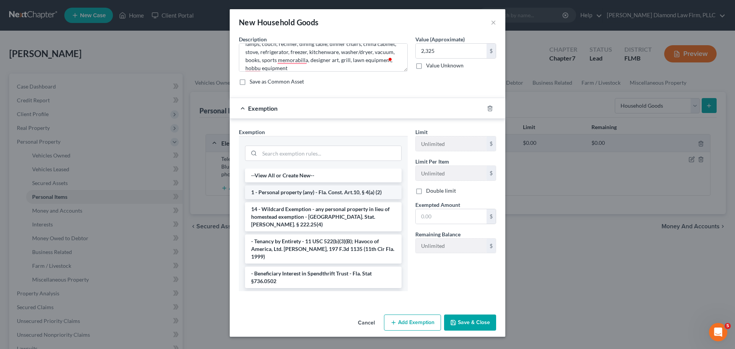
click at [291, 194] on li "1 - Personal property (any) - Fla. Const. Art.10, § 4(a) (2)" at bounding box center [323, 192] width 157 height 14
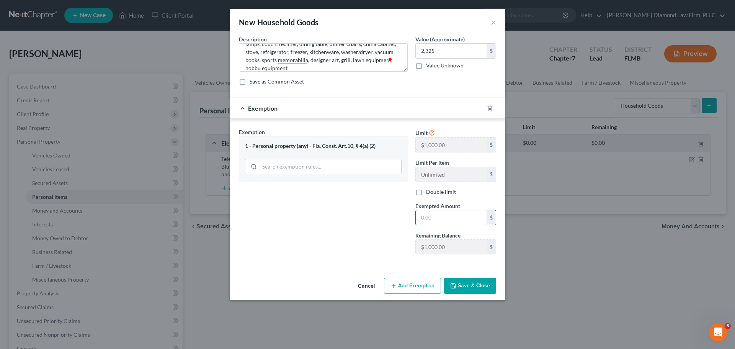
click at [450, 220] on input "text" at bounding box center [451, 217] width 71 height 15
type input "1,000"
click at [485, 284] on button "Save & Close" at bounding box center [470, 286] width 52 height 16
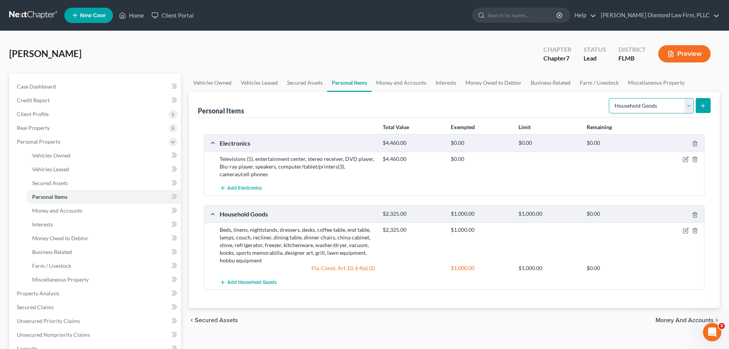
click at [637, 109] on select "Select Item Type Clothing Collectibles Of Value Electronics Firearms Household …" at bounding box center [651, 105] width 85 height 15
select select "jewelry"
click at [610, 98] on select "Select Item Type Clothing Collectibles Of Value Electronics Firearms Household …" at bounding box center [651, 105] width 85 height 15
click at [697, 103] on button "submit" at bounding box center [703, 105] width 15 height 15
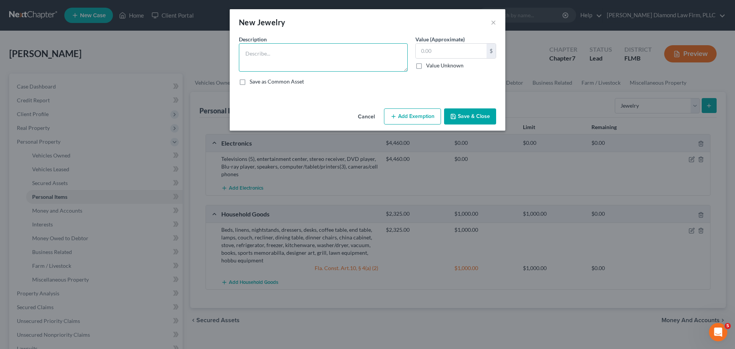
click at [295, 54] on textarea at bounding box center [323, 57] width 169 height 28
type textarea "Jewelry"
type input "300"
click at [495, 119] on button "Save & Close" at bounding box center [470, 116] width 52 height 16
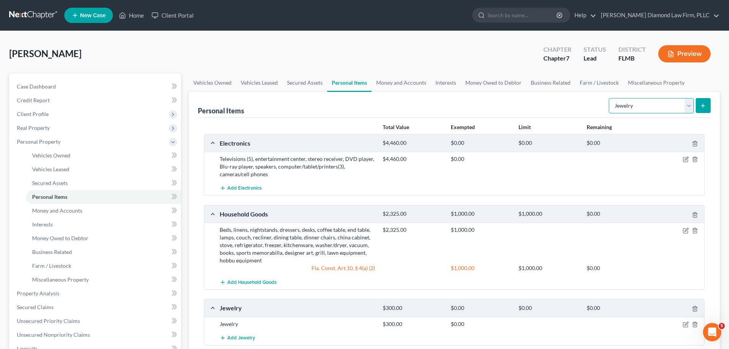
click at [635, 101] on select "Select Item Type Clothing Collectibles Of Value Electronics Firearms Household …" at bounding box center [651, 105] width 85 height 15
select select "clothing"
click at [610, 98] on select "Select Item Type Clothing Collectibles Of Value Electronics Firearms Household …" at bounding box center [651, 105] width 85 height 15
click at [699, 104] on button "submit" at bounding box center [703, 105] width 15 height 15
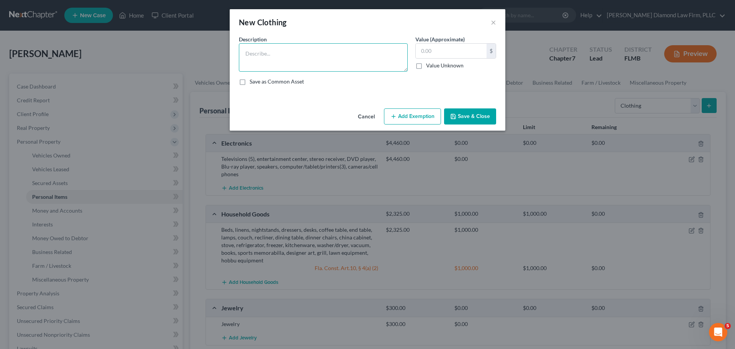
click at [326, 60] on textarea at bounding box center [323, 57] width 169 height 28
type textarea "Clothes, shoes, accessories"
type input "600"
click at [467, 115] on button "Save & Close" at bounding box center [470, 116] width 52 height 16
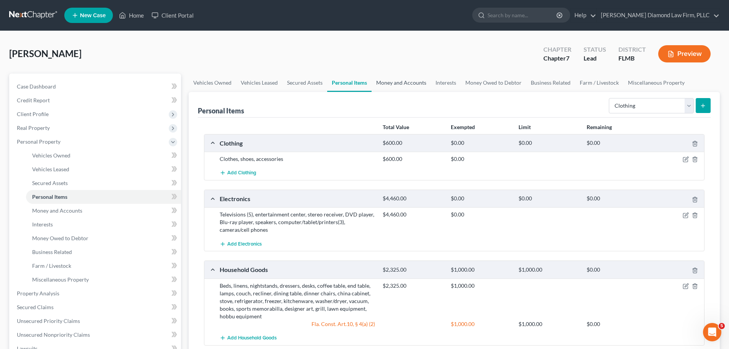
click at [417, 83] on link "Money and Accounts" at bounding box center [401, 83] width 59 height 18
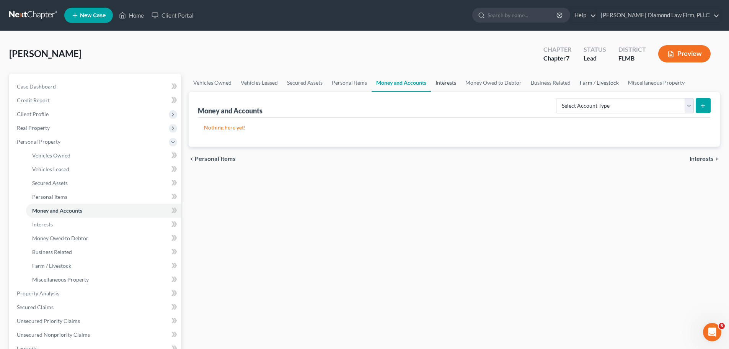
drag, startPoint x: 449, startPoint y: 77, endPoint x: 600, endPoint y: 87, distance: 151.9
click at [449, 77] on link "Interests" at bounding box center [446, 83] width 30 height 18
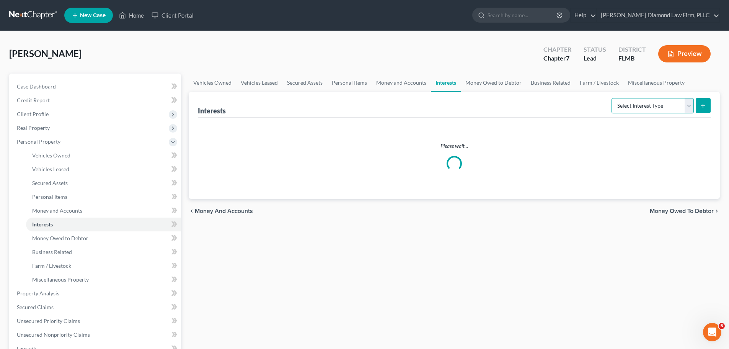
click at [625, 100] on select "Select Interest Type 401K Annuity Bond Education IRA Government Bond Government…" at bounding box center [653, 105] width 82 height 15
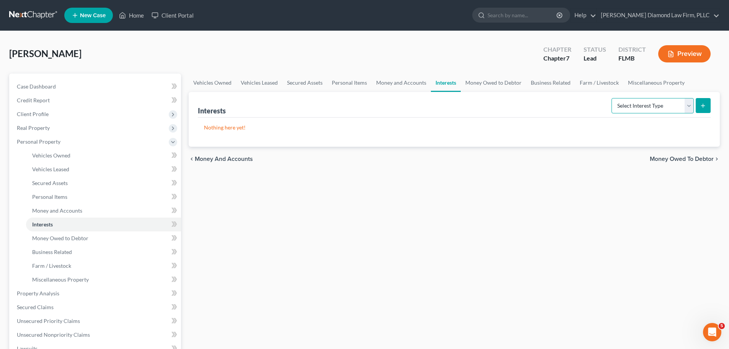
select select "401k"
click at [613, 98] on select "Select Interest Type 401K Annuity Bond Education IRA Government Bond Government…" at bounding box center [653, 105] width 82 height 15
click at [707, 102] on button "submit" at bounding box center [703, 105] width 15 height 15
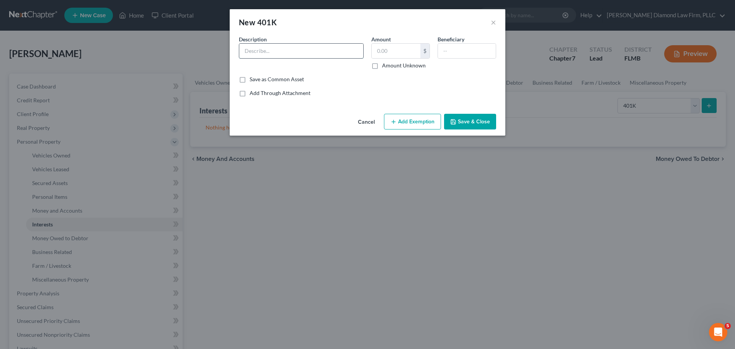
click at [268, 47] on input "text" at bounding box center [301, 51] width 124 height 15
type input "Walmart 401K"
click at [393, 52] on input "text" at bounding box center [396, 51] width 49 height 15
click at [389, 53] on input "text" at bounding box center [396, 51] width 49 height 15
type input "1,471.21"
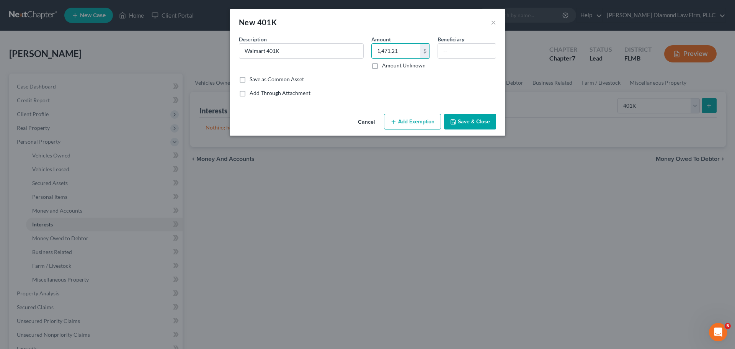
click at [421, 115] on button "Add Exemption" at bounding box center [412, 122] width 57 height 16
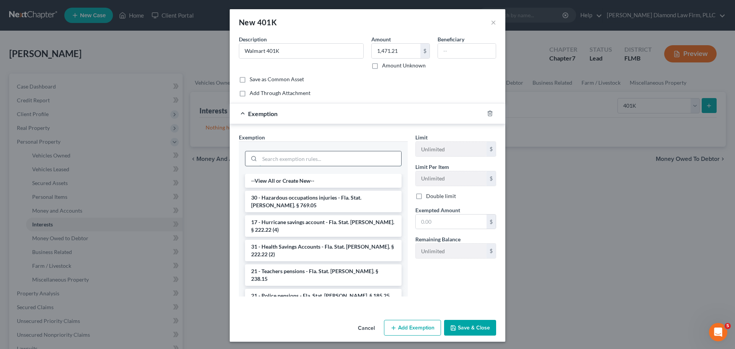
click at [318, 165] on input "search" at bounding box center [331, 158] width 142 height 15
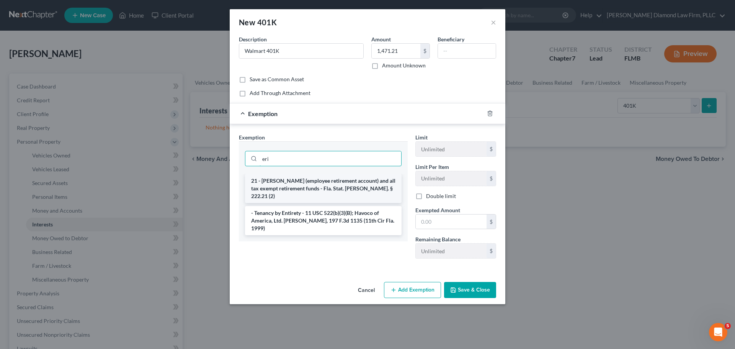
type input "eri"
click at [291, 178] on li "21 - [PERSON_NAME] (employee retirement account) and all tax exempt retirement …" at bounding box center [323, 188] width 157 height 29
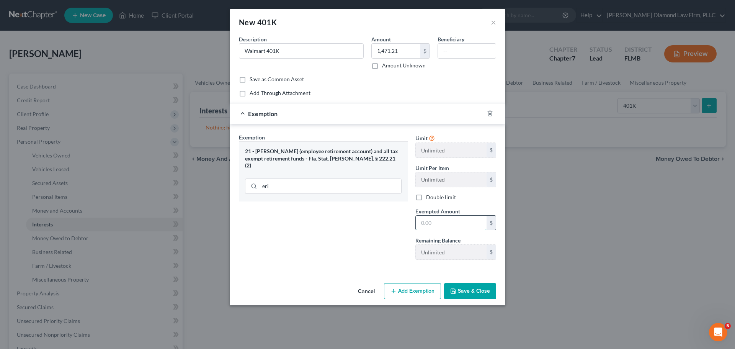
click at [441, 226] on input "text" at bounding box center [451, 223] width 71 height 15
type input "1,471.21"
click at [472, 289] on button "Save & Close" at bounding box center [470, 291] width 52 height 16
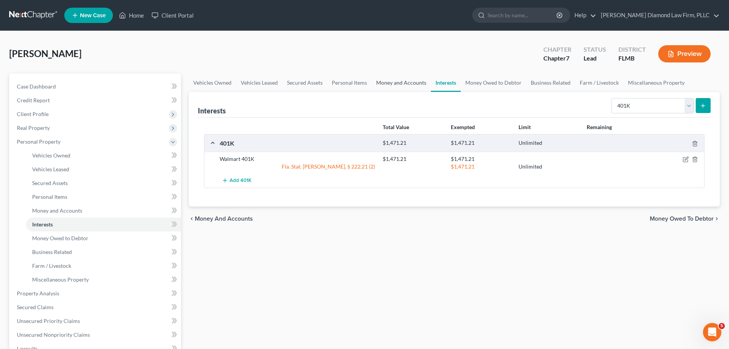
click at [395, 80] on link "Money and Accounts" at bounding box center [401, 83] width 59 height 18
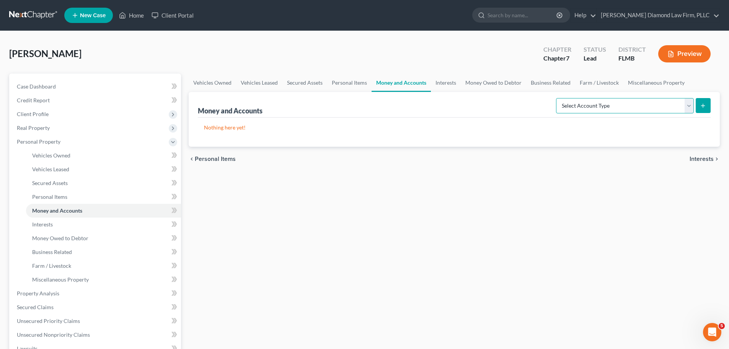
click at [572, 108] on select "Select Account Type Brokerage Cash on Hand Certificates of Deposit Checking Acc…" at bounding box center [625, 105] width 138 height 15
select select "checking"
click at [558, 98] on select "Select Account Type Brokerage Cash on Hand Certificates of Deposit Checking Acc…" at bounding box center [625, 105] width 138 height 15
click at [704, 109] on button "submit" at bounding box center [703, 105] width 15 height 15
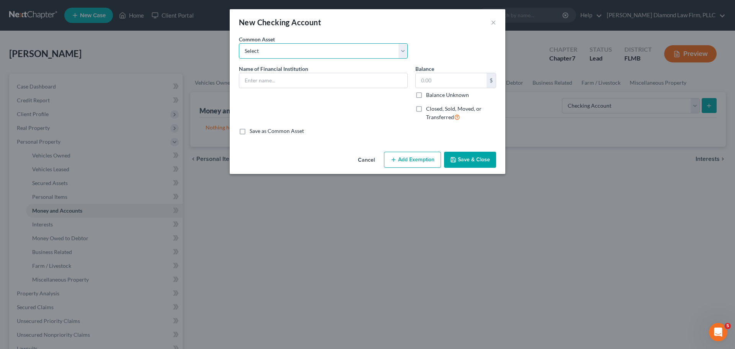
click at [299, 54] on select "Select Chase Bank Achieva Truist Regions Truist Navy Federal CU Bank of America…" at bounding box center [323, 50] width 169 height 15
select select "8"
click at [239, 43] on select "Select Chase Bank Achieva Truist Regions Truist Navy Federal CU Bank of America…" at bounding box center [323, 50] width 169 height 15
type input "Suncoast CU"
type input "0.00"
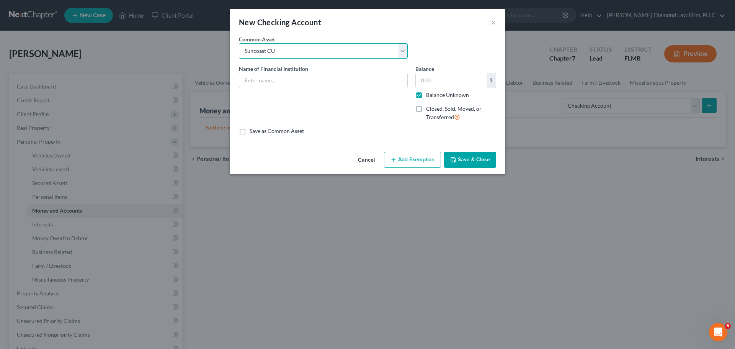
checkbox input "true"
click at [305, 83] on input "Suncoast CU" at bounding box center [323, 80] width 168 height 15
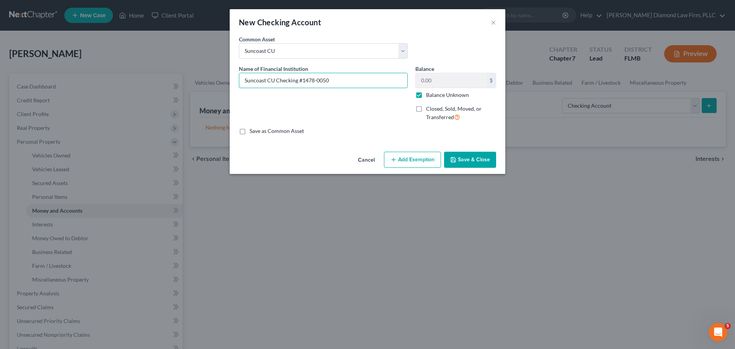
type input "Suncoast CU Checking #1478-0050"
click at [437, 95] on label "Balance Unknown" at bounding box center [447, 95] width 43 height 8
click at [434, 95] on input "Balance Unknown" at bounding box center [431, 93] width 5 height 5
checkbox input "false"
click at [456, 74] on input "0.00" at bounding box center [451, 80] width 71 height 15
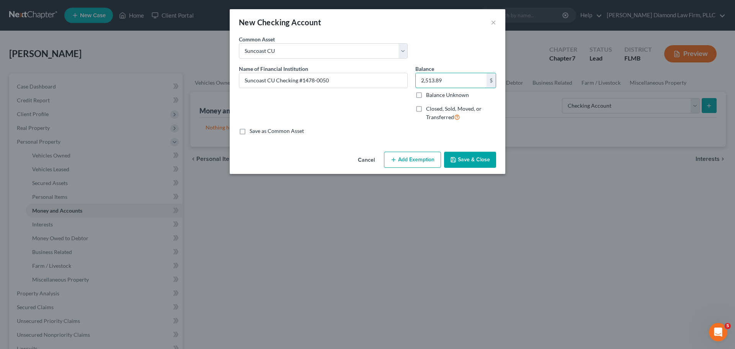
type input "2,513.89"
click at [457, 155] on button "Save & Close" at bounding box center [470, 160] width 52 height 16
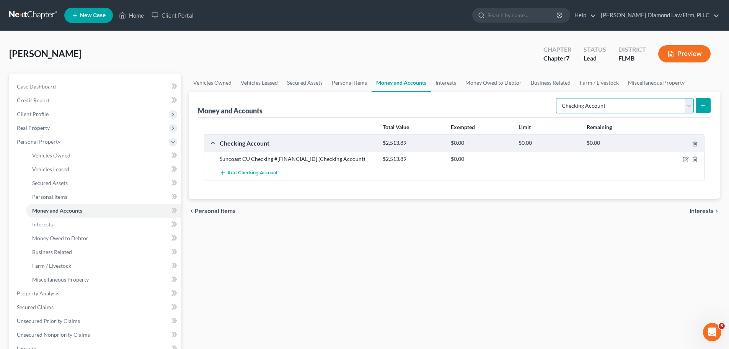
click at [617, 101] on select "Select Account Type Brokerage Cash on Hand Certificates of Deposit Checking Acc…" at bounding box center [625, 105] width 138 height 15
select select "savings"
click at [558, 98] on select "Select Account Type Brokerage Cash on Hand Certificates of Deposit Checking Acc…" at bounding box center [625, 105] width 138 height 15
click at [699, 103] on button "submit" at bounding box center [703, 105] width 15 height 15
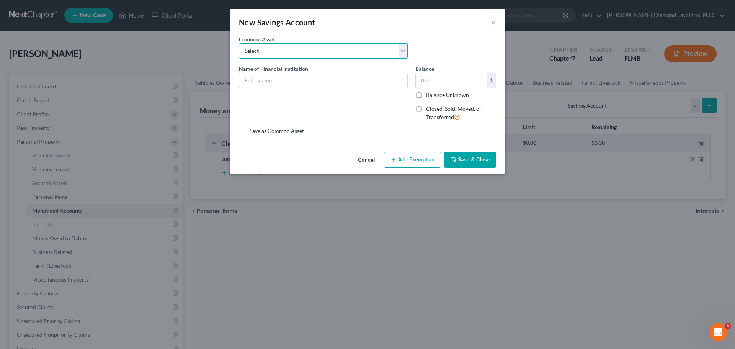
click at [315, 46] on select "Select Achieva Truist Navy Federal CU SunTrust PNC Bank Suncoast Credit Union […" at bounding box center [323, 50] width 169 height 15
select select "5"
click at [239, 43] on select "Select Achieva Truist Navy Federal CU SunTrust PNC Bank Suncoast Credit Union […" at bounding box center [323, 50] width 169 height 15
type input "Suncoast Credit Union"
type input "0"
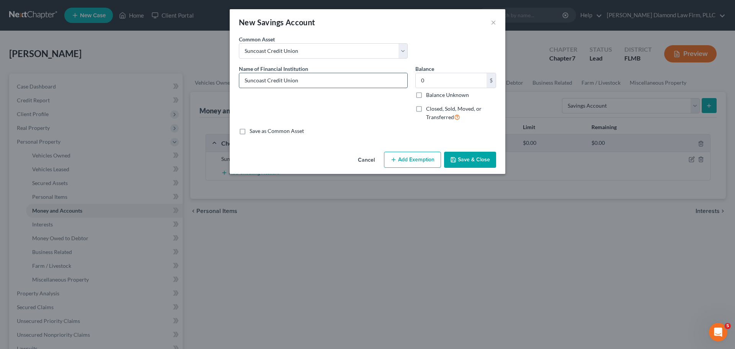
click at [300, 82] on input "Suncoast Credit Union" at bounding box center [323, 80] width 168 height 15
type input "Suncoast CU Savings #1478-0000"
click at [425, 77] on input "0" at bounding box center [451, 80] width 71 height 15
type input "5"
click at [463, 154] on button "Save & Close" at bounding box center [470, 160] width 52 height 16
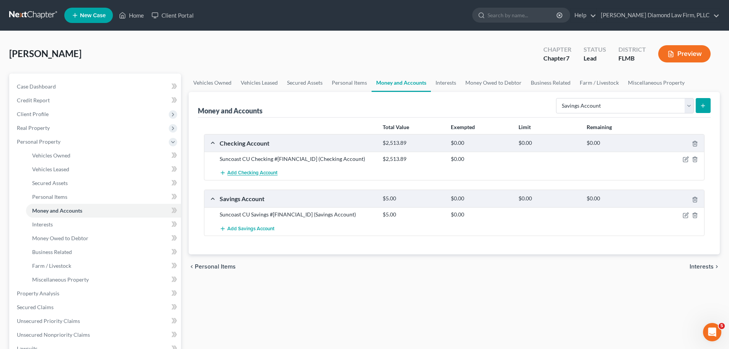
click at [271, 170] on span "Add Checking Account" at bounding box center [252, 173] width 50 height 6
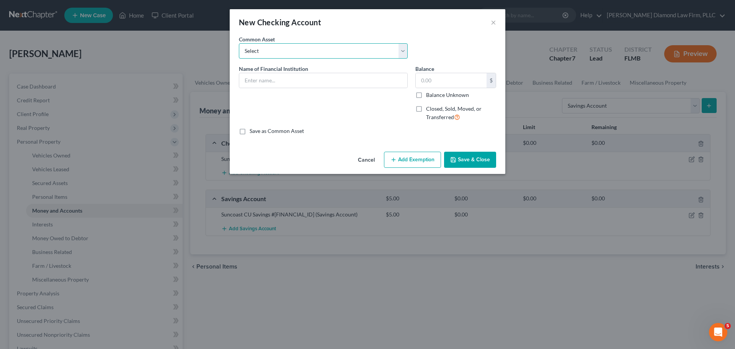
click at [309, 56] on select "Select Chase Bank Achieva Truist Regions Truist Navy Federal CU Bank of America…" at bounding box center [323, 50] width 169 height 15
select select "11"
click at [239, 43] on select "Select Chase Bank Achieva Truist Regions Truist Navy Federal CU Bank of America…" at bounding box center [323, 50] width 169 height 15
click at [308, 83] on input "GTE Federal Credit Union" at bounding box center [323, 80] width 168 height 15
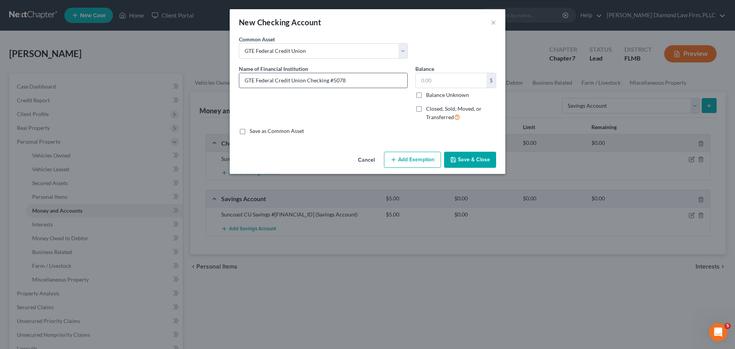
type input "GTE Federal Credit Union Checking #5078"
type input "0"
click at [439, 110] on span "Closed, Sold, Moved, or Transferred" at bounding box center [454, 112] width 56 height 15
click at [434, 110] on input "Closed, Sold, Moved, or Transferred" at bounding box center [431, 107] width 5 height 5
checkbox input "true"
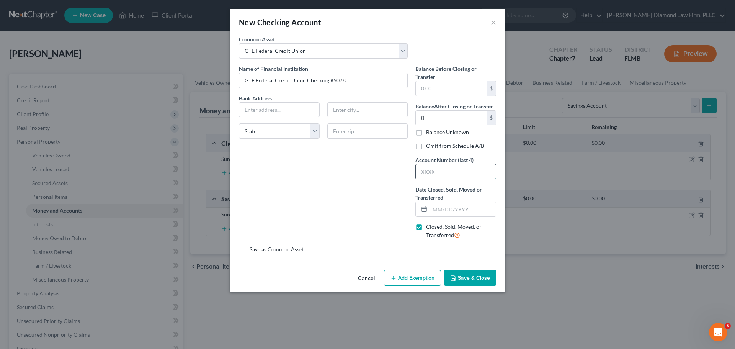
click at [436, 170] on input "text" at bounding box center [456, 171] width 80 height 15
type input "5078"
click at [441, 213] on input "text" at bounding box center [463, 209] width 66 height 15
type input "[DATE]"
click at [470, 276] on button "Save & Close" at bounding box center [470, 278] width 52 height 16
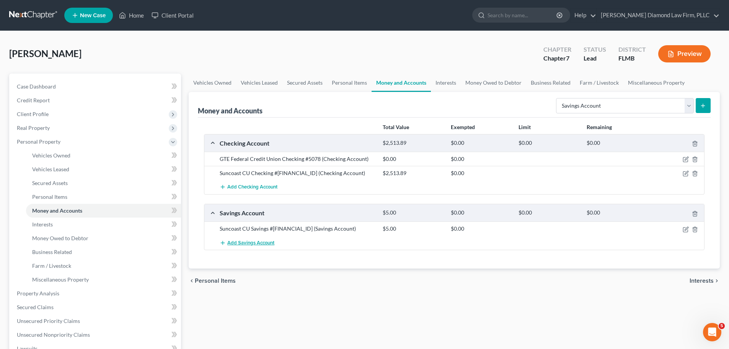
click at [237, 243] on span "Add Savings Account" at bounding box center [250, 243] width 47 height 6
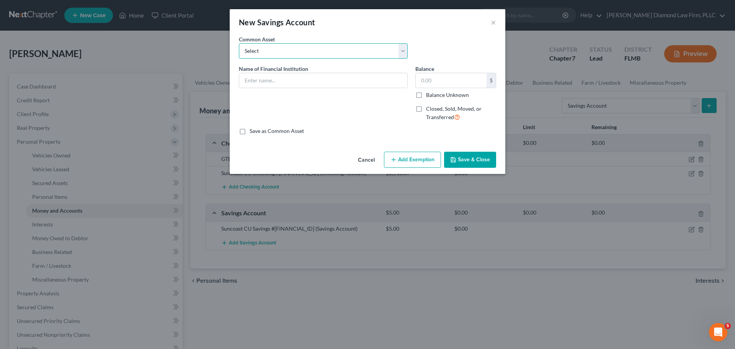
click at [270, 51] on select "Select Achieva Truist Navy Federal CU SunTrust PNC Bank Suncoast Credit Union […" at bounding box center [323, 50] width 169 height 15
click at [441, 29] on div "New Savings Account ×" at bounding box center [368, 22] width 276 height 26
click at [314, 78] on input "text" at bounding box center [323, 80] width 168 height 15
click at [301, 83] on input "GTE" at bounding box center [323, 80] width 168 height 15
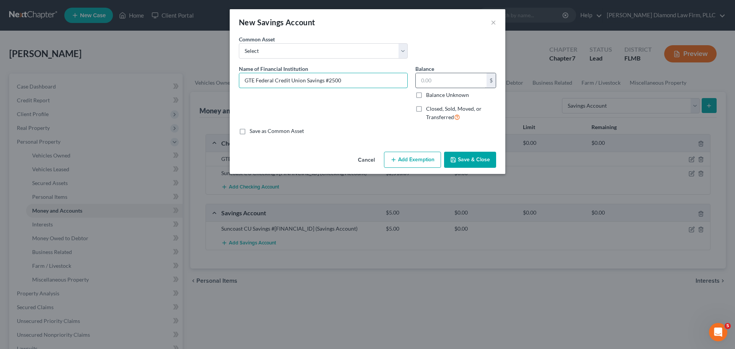
type input "GTE Federal Credit Union Savings #2500"
click at [451, 77] on input "text" at bounding box center [451, 80] width 71 height 15
type input "0"
click at [432, 121] on label "Closed, Sold, Moved, or Transferred" at bounding box center [461, 113] width 70 height 16
click at [432, 110] on input "Closed, Sold, Moved, or Transferred" at bounding box center [431, 107] width 5 height 5
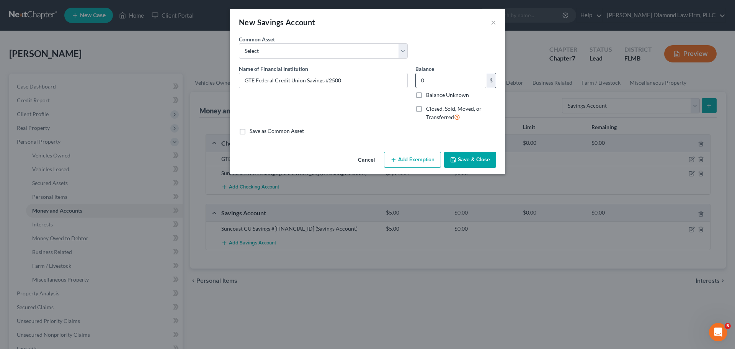
checkbox input "true"
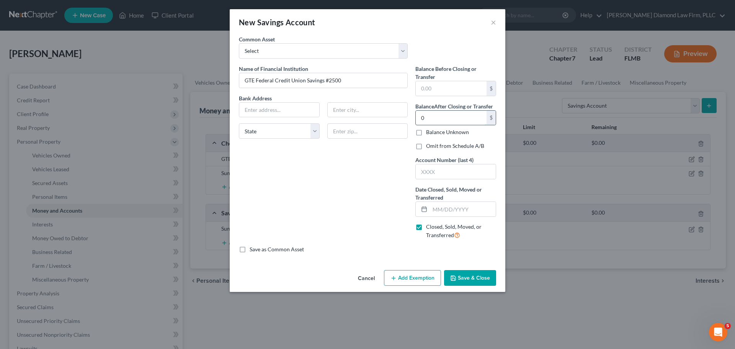
click at [432, 117] on input "0" at bounding box center [451, 118] width 71 height 15
click at [440, 166] on input "text" at bounding box center [456, 171] width 80 height 15
type input "2500"
click at [460, 207] on input "text" at bounding box center [463, 209] width 66 height 15
type input "[DATE]"
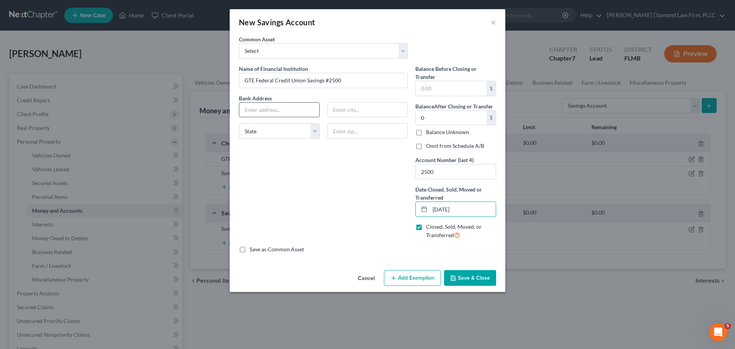
click at [286, 106] on input "text" at bounding box center [279, 110] width 80 height 15
type input "PO Box 172599"
type input "[GEOGRAPHIC_DATA]"
select select "9"
type input "33672"
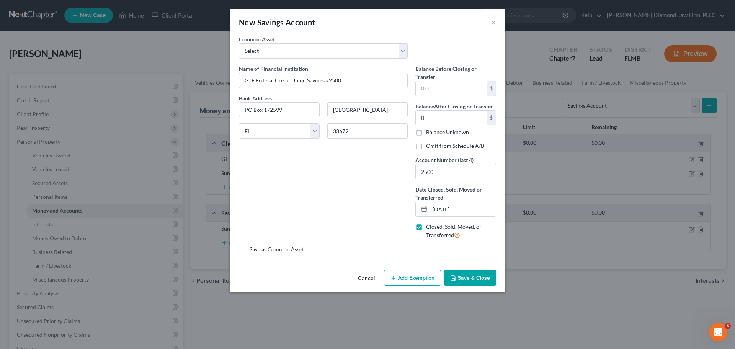
click at [476, 278] on button "Save & Close" at bounding box center [470, 278] width 52 height 16
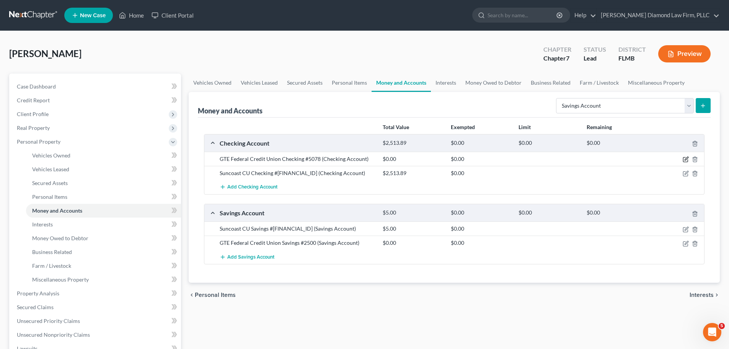
click at [686, 156] on icon "button" at bounding box center [686, 159] width 6 height 6
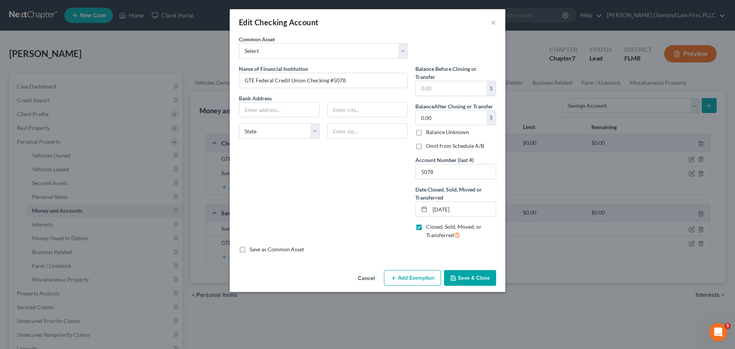
click at [458, 145] on label "Omit from Schedule A/B" at bounding box center [455, 146] width 58 height 8
click at [434, 145] on input "Omit from Schedule A/B" at bounding box center [431, 144] width 5 height 5
checkbox input "true"
click at [476, 281] on button "Save & Close" at bounding box center [470, 278] width 52 height 16
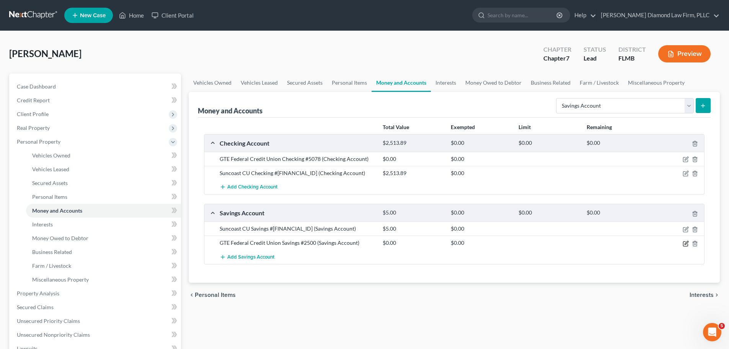
click at [685, 243] on icon "button" at bounding box center [686, 243] width 6 height 6
select select "9"
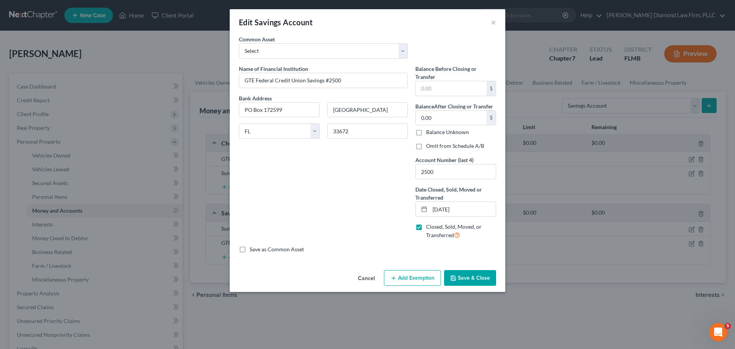
click at [446, 147] on label "Omit from Schedule A/B" at bounding box center [455, 146] width 58 height 8
click at [434, 147] on input "Omit from Schedule A/B" at bounding box center [431, 144] width 5 height 5
checkbox input "true"
click at [477, 271] on button "Save & Close" at bounding box center [470, 278] width 52 height 16
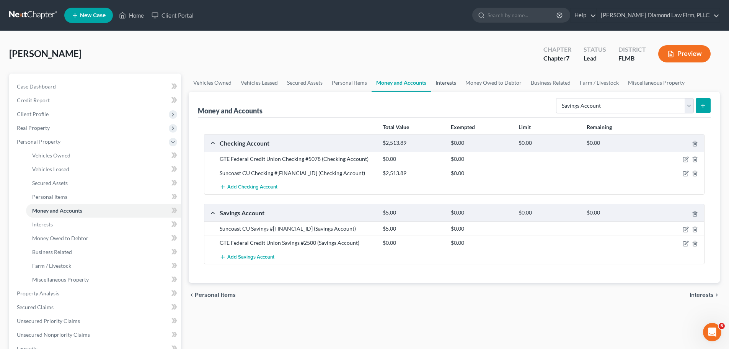
click at [454, 86] on link "Interests" at bounding box center [446, 83] width 30 height 18
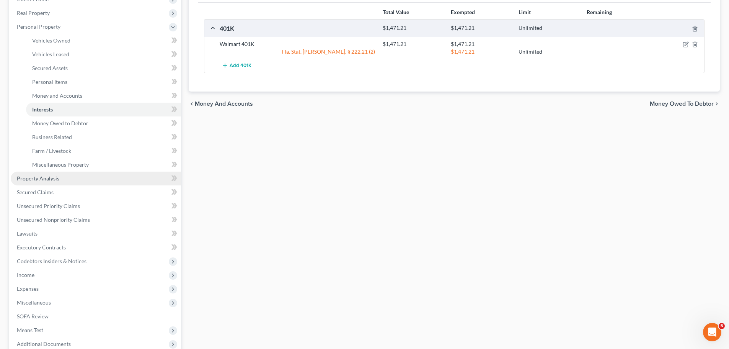
click at [54, 178] on span "Property Analysis" at bounding box center [38, 178] width 42 height 7
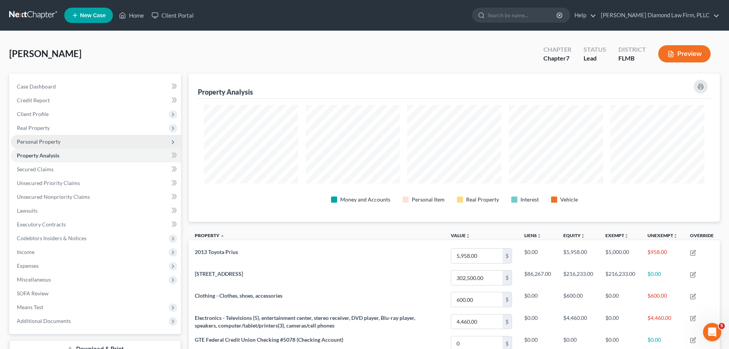
click at [57, 140] on span "Personal Property" at bounding box center [39, 141] width 44 height 7
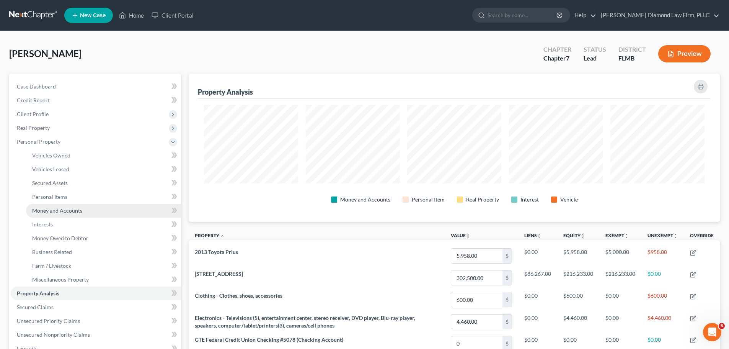
click at [58, 209] on span "Money and Accounts" at bounding box center [57, 210] width 50 height 7
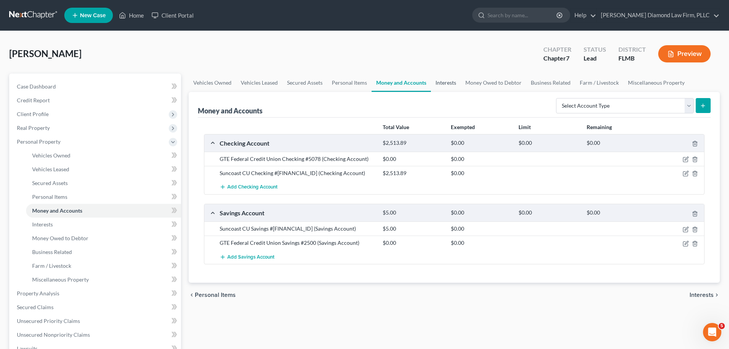
click at [442, 90] on link "Interests" at bounding box center [446, 83] width 30 height 18
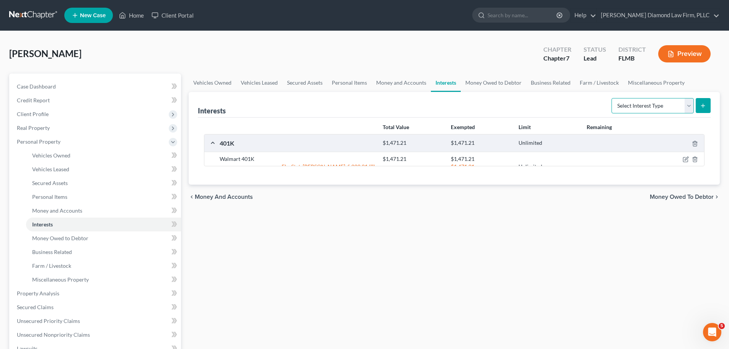
click at [617, 108] on select "Select Interest Type 401K Annuity Bond Education IRA Government Bond Government…" at bounding box center [653, 105] width 82 height 15
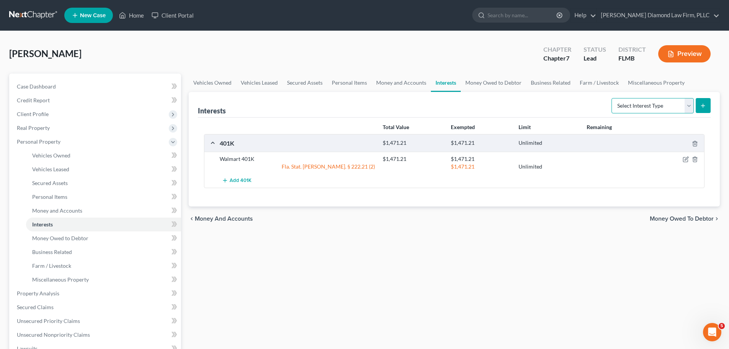
select select "stock"
click at [613, 98] on select "Select Interest Type 401K Annuity Bond Education IRA Government Bond Government…" at bounding box center [653, 105] width 82 height 15
click at [698, 106] on button "submit" at bounding box center [703, 105] width 15 height 15
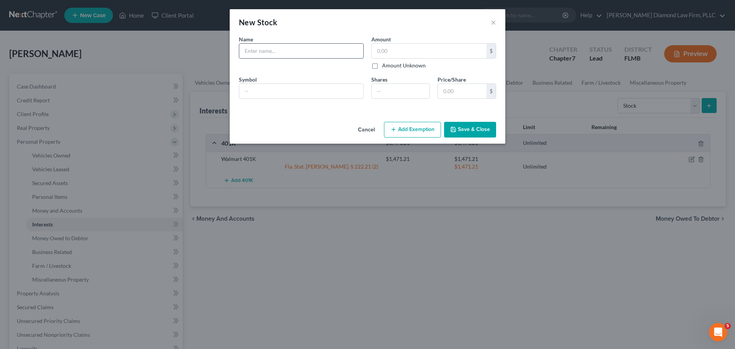
click at [266, 56] on input "text" at bounding box center [301, 51] width 124 height 15
type input "Walmart"
type input "200"
click at [454, 130] on polyline "button" at bounding box center [453, 131] width 3 height 2
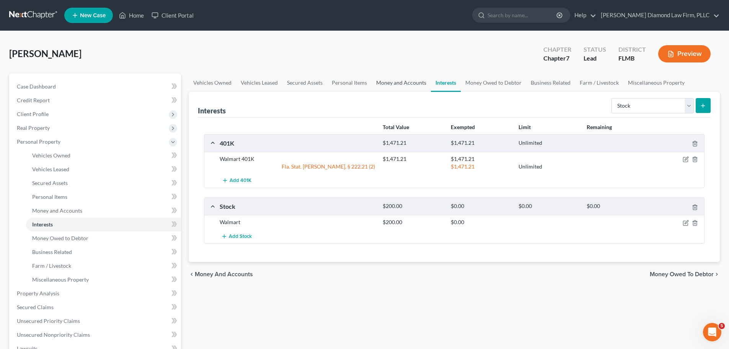
click at [405, 89] on link "Money and Accounts" at bounding box center [401, 83] width 59 height 18
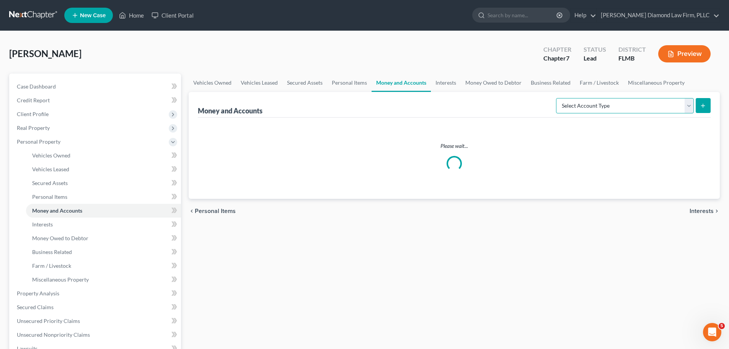
click at [645, 108] on select "Select Account Type Brokerage Cash on Hand Certificates of Deposit Checking Acc…" at bounding box center [625, 105] width 138 height 15
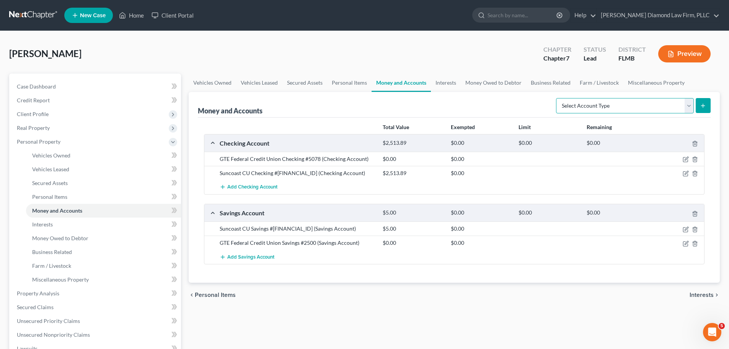
select select "cash_on_hand"
click at [558, 98] on select "Select Account Type Brokerage Cash on Hand Certificates of Deposit Checking Acc…" at bounding box center [625, 105] width 138 height 15
click at [705, 100] on button "submit" at bounding box center [703, 105] width 15 height 15
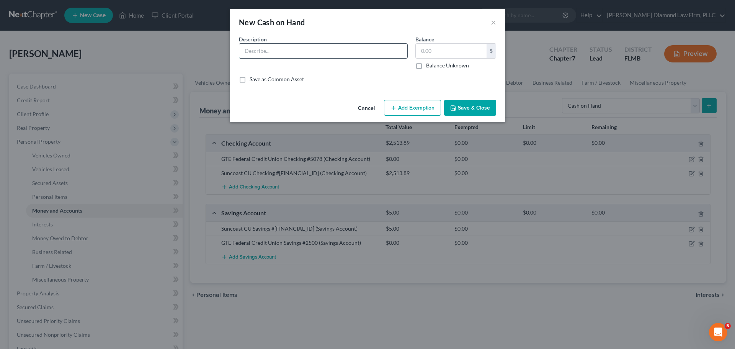
click at [295, 56] on input "text" at bounding box center [323, 51] width 168 height 15
type input "Cash on hand"
type input "5"
click at [473, 107] on button "Save & Close" at bounding box center [470, 108] width 52 height 16
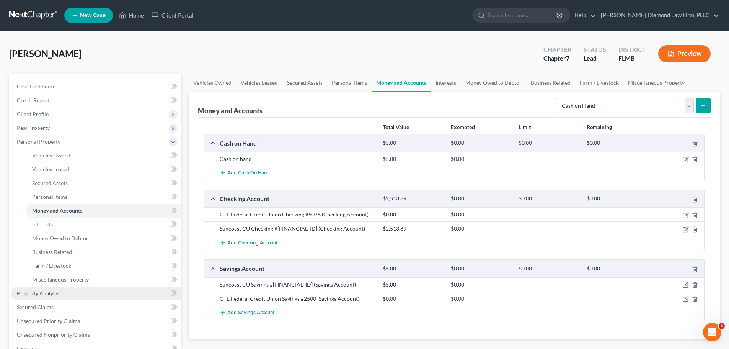
click at [70, 295] on link "Property Analysis" at bounding box center [96, 293] width 170 height 14
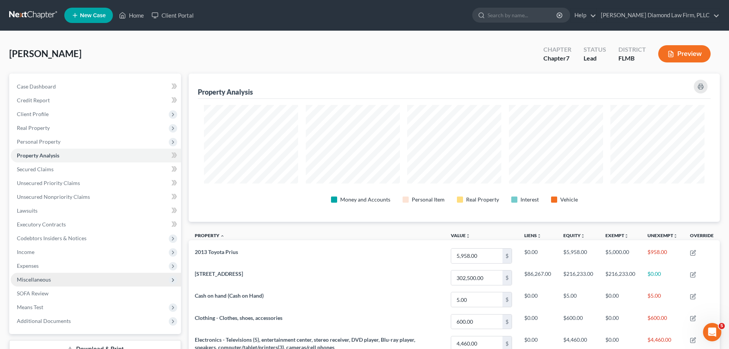
scroll to position [148, 531]
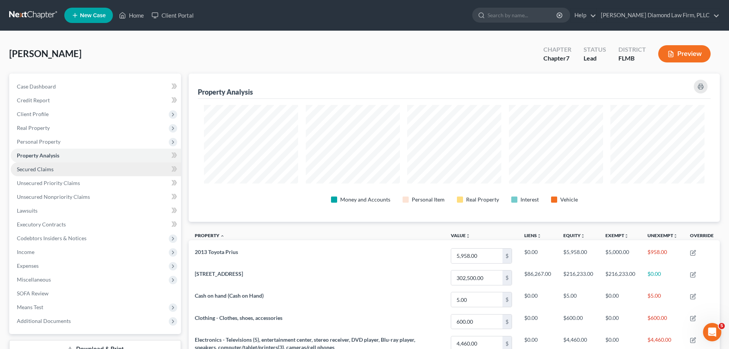
click at [80, 172] on link "Secured Claims" at bounding box center [96, 169] width 170 height 14
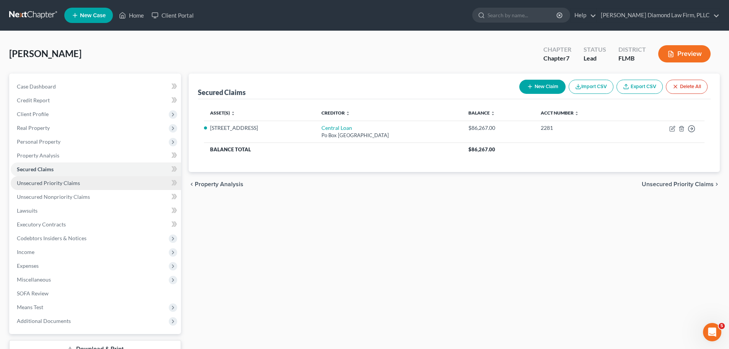
click at [115, 180] on link "Unsecured Priority Claims" at bounding box center [96, 183] width 170 height 14
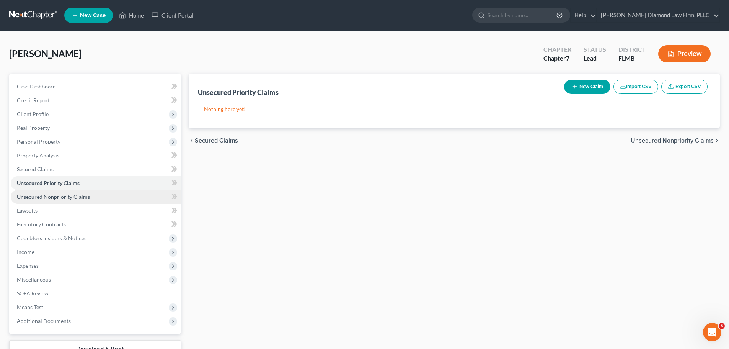
click at [106, 192] on link "Unsecured Nonpriority Claims" at bounding box center [96, 197] width 170 height 14
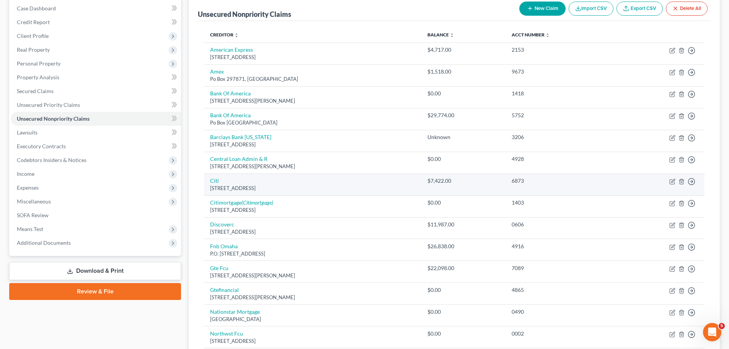
scroll to position [61, 0]
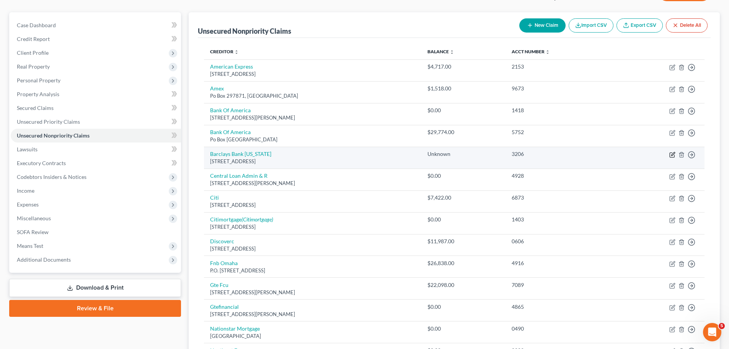
click at [671, 155] on icon "button" at bounding box center [673, 155] width 6 height 6
select select "7"
select select "2"
select select "0"
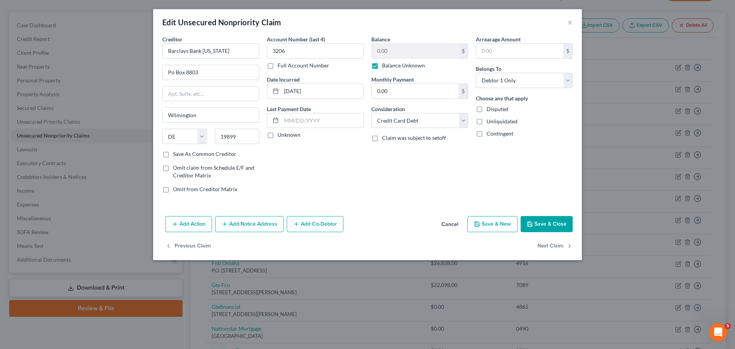
click at [384, 64] on label "Balance Unknown" at bounding box center [403, 66] width 43 height 8
click at [385, 64] on input "Balance Unknown" at bounding box center [387, 64] width 5 height 5
checkbox input "false"
click at [421, 47] on input "0.00" at bounding box center [415, 51] width 87 height 15
type input "6,000"
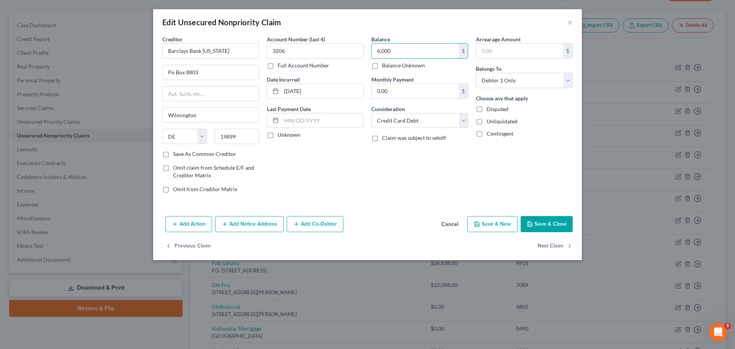
click at [550, 221] on button "Save & Close" at bounding box center [547, 224] width 52 height 16
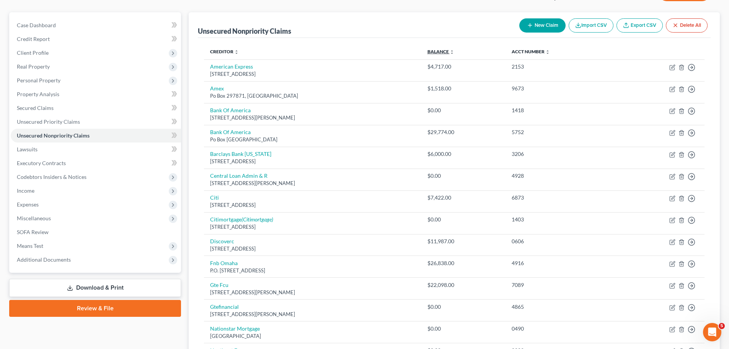
click at [454, 49] on link "Balance expand_more expand_less unfold_more" at bounding box center [441, 52] width 27 height 6
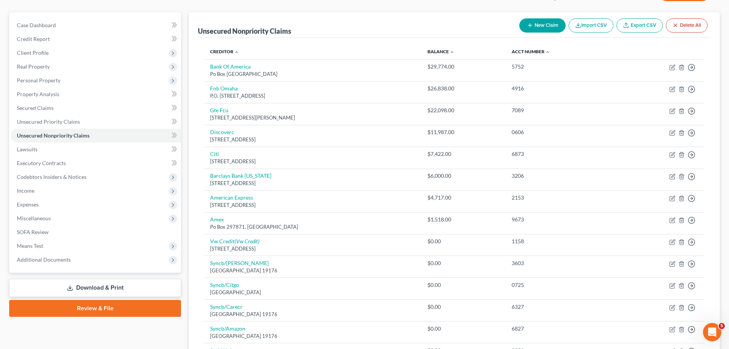
click at [534, 25] on button "New Claim" at bounding box center [543, 25] width 46 height 14
select select "0"
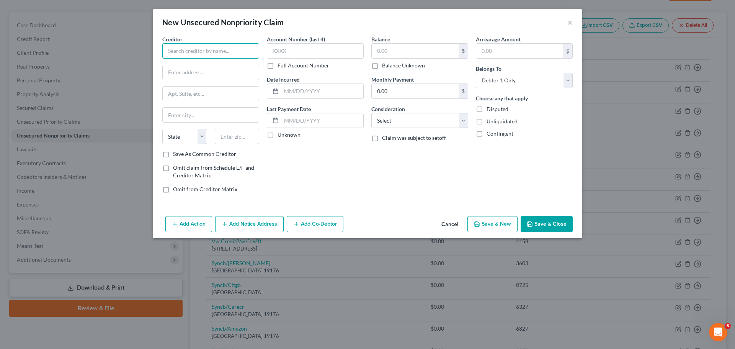
click at [221, 45] on input "text" at bounding box center [210, 50] width 97 height 15
click at [446, 219] on button "Cancel" at bounding box center [449, 224] width 29 height 15
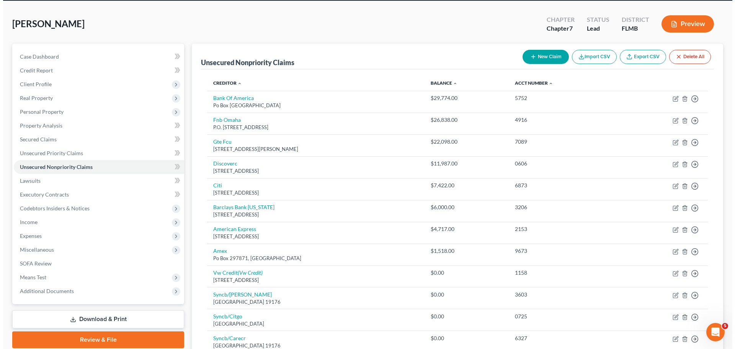
scroll to position [23, 0]
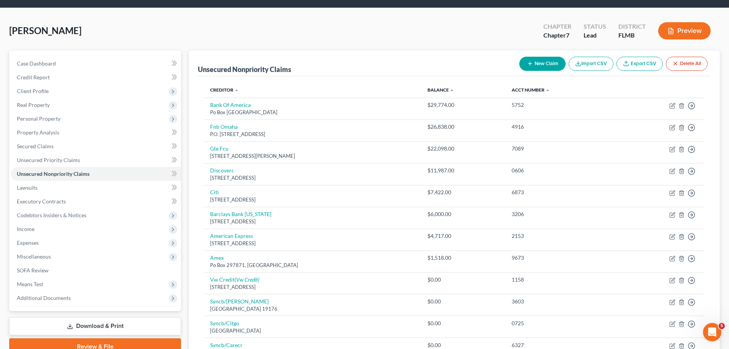
click at [534, 74] on div "Unsecured Nonpriority Claims New Claim Import CSV Export CSV Delete All" at bounding box center [454, 64] width 513 height 26
click at [533, 66] on button "New Claim" at bounding box center [543, 64] width 46 height 14
select select "0"
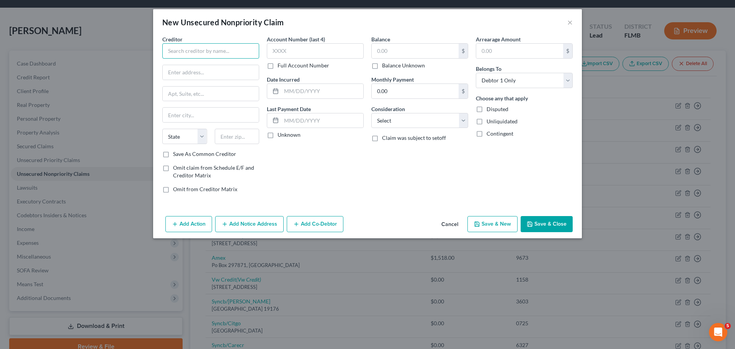
click at [206, 48] on input "text" at bounding box center [210, 50] width 97 height 15
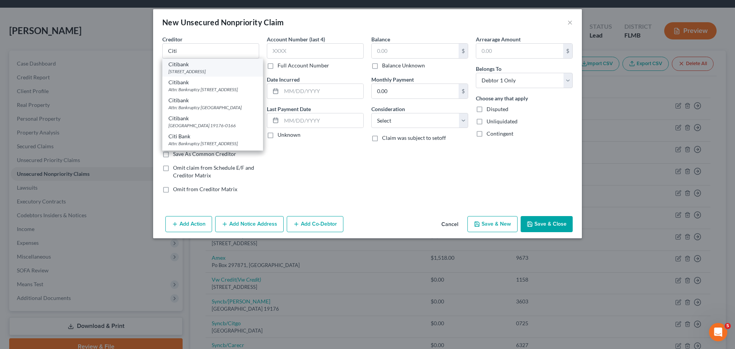
click at [209, 66] on div "Citibank" at bounding box center [212, 64] width 88 height 8
type input "Citibank"
type input "PO Box 6241"
type input "[GEOGRAPHIC_DATA]"
select select "43"
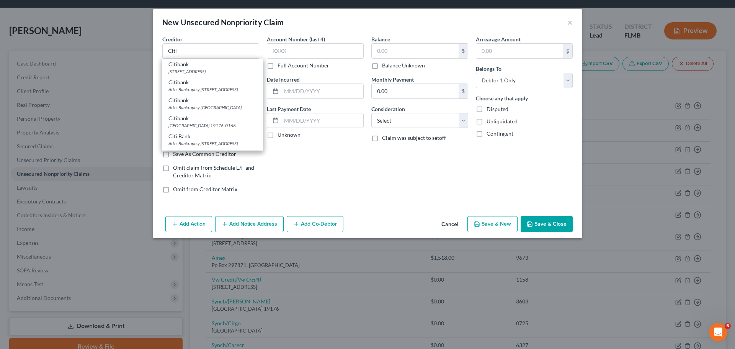
type input "57117"
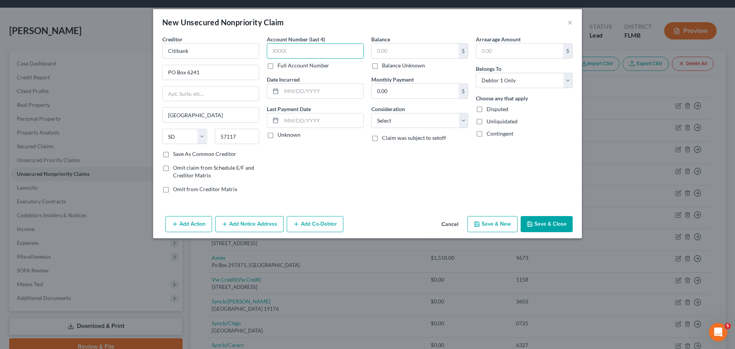
click at [308, 50] on input "text" at bounding box center [315, 50] width 97 height 15
type input "4117"
click at [431, 53] on input "text" at bounding box center [415, 51] width 87 height 15
type input "25,000"
click at [395, 121] on select "Select Cable / Satellite Services Collection Agency Credit Card Debt Debt Couns…" at bounding box center [419, 120] width 97 height 15
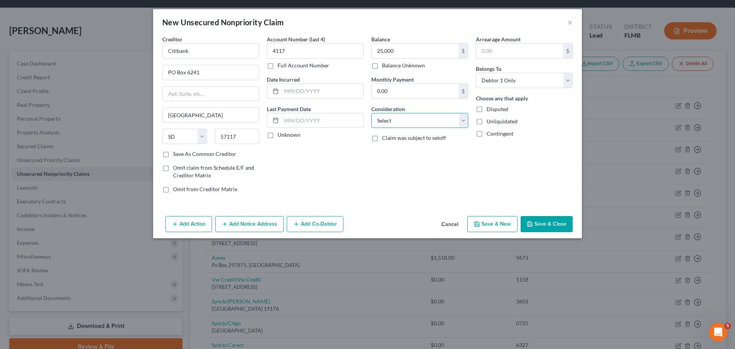
select select "2"
click at [371, 113] on select "Select Cable / Satellite Services Collection Agency Credit Card Debt Debt Couns…" at bounding box center [419, 120] width 97 height 15
click at [539, 227] on button "Save & Close" at bounding box center [547, 224] width 52 height 16
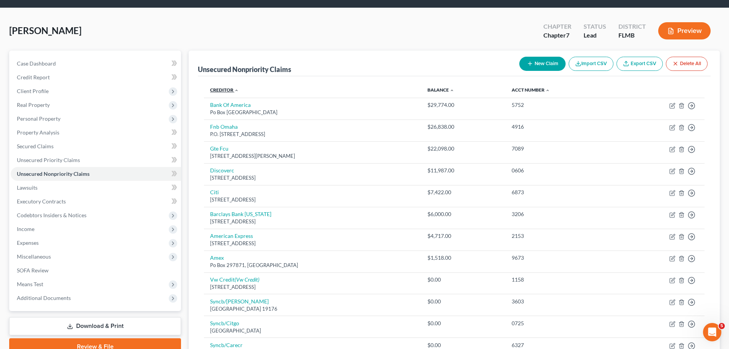
click at [225, 92] on link "Creditor expand_more expand_less unfold_more" at bounding box center [224, 90] width 29 height 6
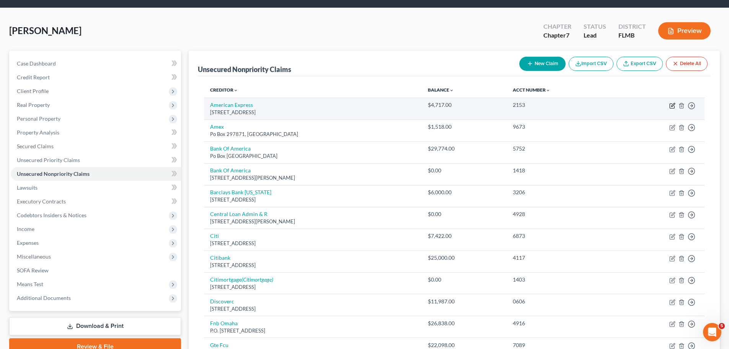
click at [672, 103] on icon "button" at bounding box center [673, 106] width 6 height 6
select select "45"
select select "2"
select select "0"
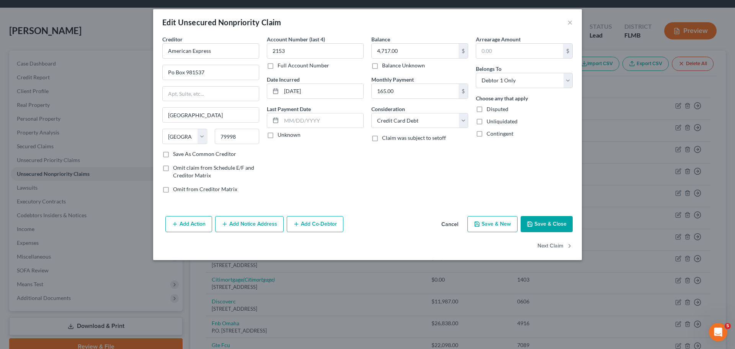
click at [263, 219] on button "Add Notice Address" at bounding box center [249, 224] width 69 height 16
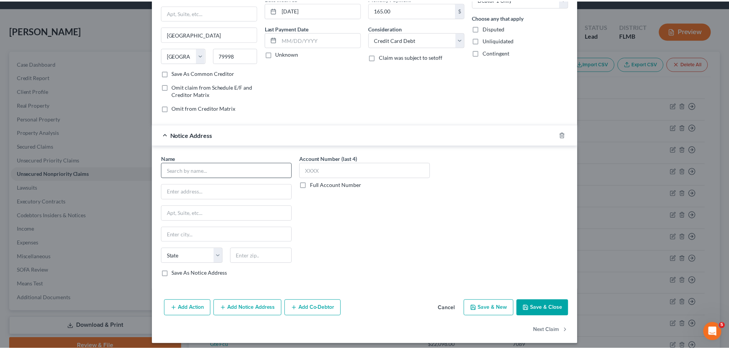
scroll to position [85, 0]
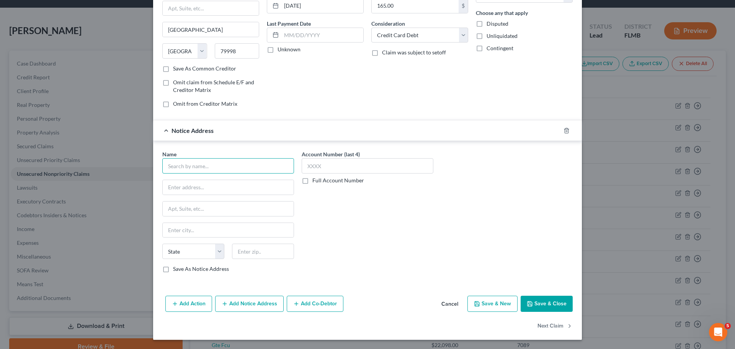
click at [232, 162] on input "text" at bounding box center [228, 165] width 132 height 15
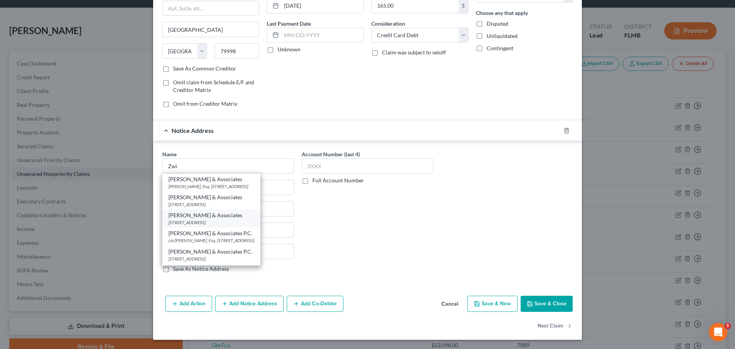
click at [230, 214] on div "[PERSON_NAME] & Associates" at bounding box center [211, 215] width 86 height 8
type input "[PERSON_NAME] & Associates"
type input "[STREET_ADDRESS]"
type input "Andover"
select select "22"
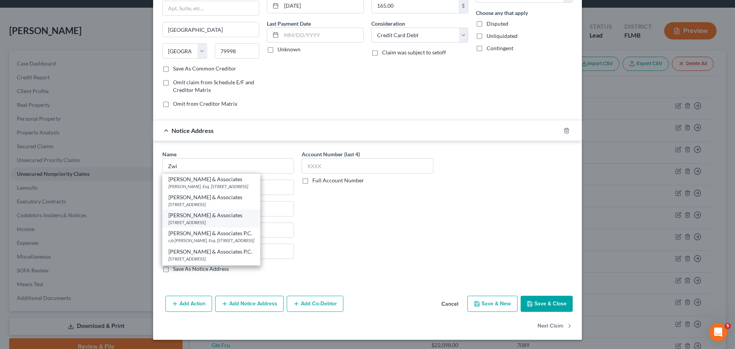
type input "01810-1008"
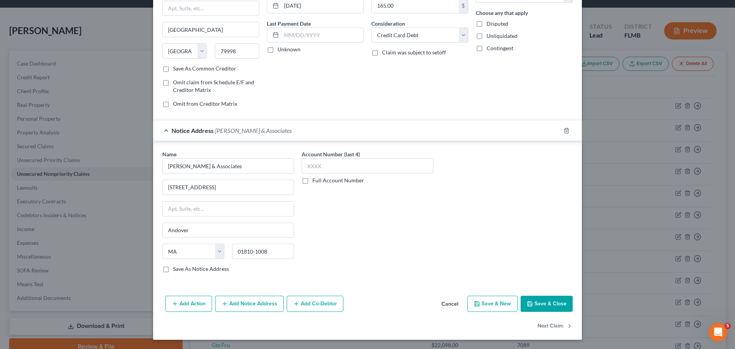
click at [346, 181] on label "Full Account Number" at bounding box center [338, 180] width 52 height 8
click at [320, 181] on input "Full Account Number" at bounding box center [317, 178] width 5 height 5
click at [346, 172] on input "text" at bounding box center [368, 165] width 132 height 15
type input "7051675"
click at [553, 303] on button "Save & Close" at bounding box center [547, 304] width 52 height 16
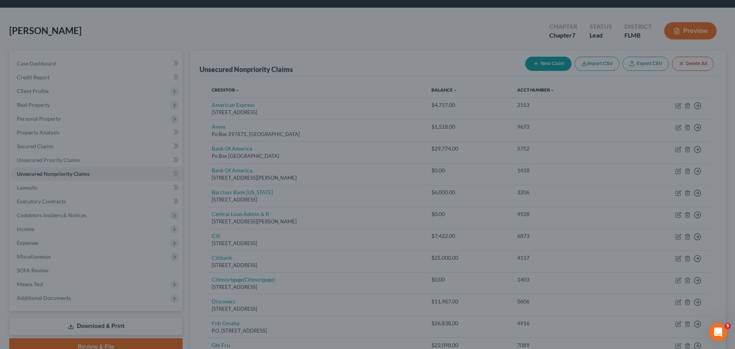
type input "0"
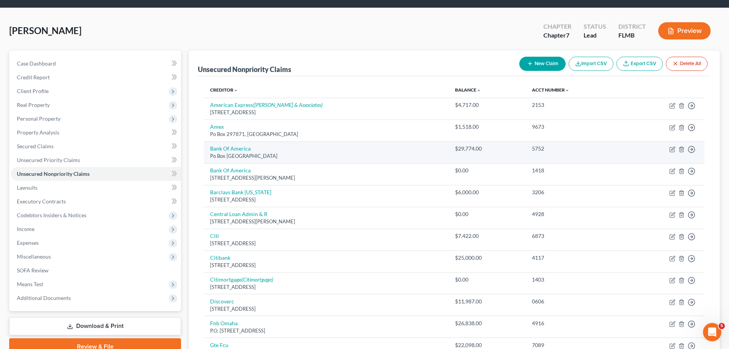
scroll to position [61, 0]
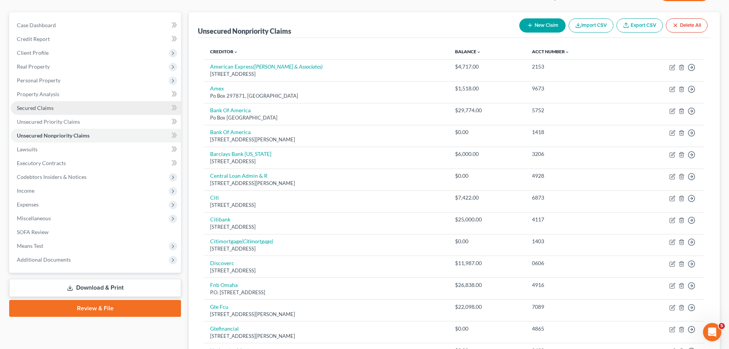
click at [52, 105] on span "Secured Claims" at bounding box center [35, 108] width 37 height 7
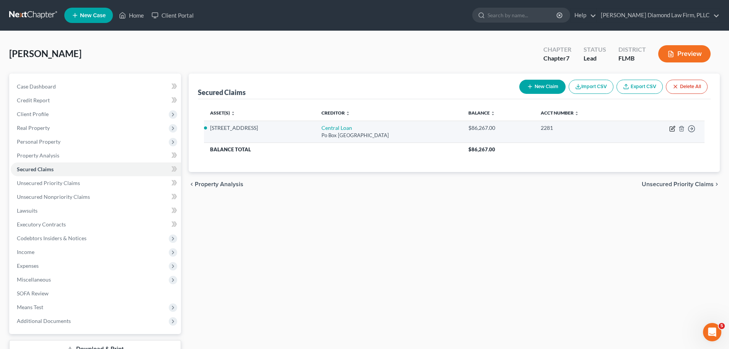
click at [674, 130] on icon "button" at bounding box center [673, 129] width 6 height 6
select select "33"
select select "2"
select select "0"
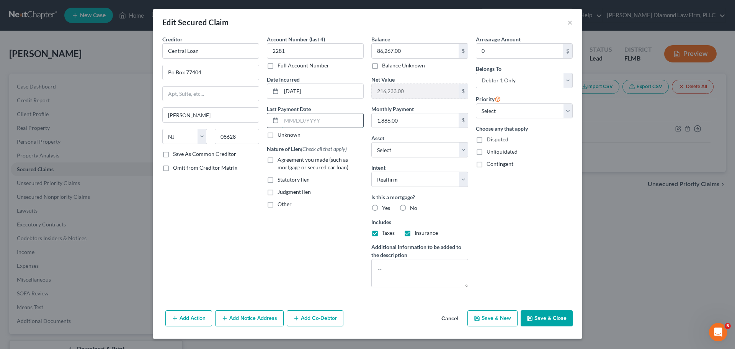
click at [318, 122] on input "text" at bounding box center [322, 120] width 82 height 15
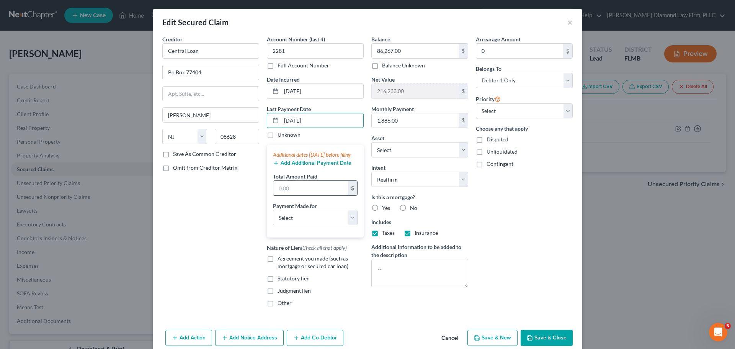
type input "[DATE]"
click at [320, 195] on input "text" at bounding box center [310, 188] width 75 height 15
click at [315, 195] on input "text" at bounding box center [310, 188] width 75 height 15
type input "1,886.45"
click at [301, 224] on select "Select Car Credit Card Loan Repayment Mortgage Other Suppliers Or Vendors" at bounding box center [315, 217] width 85 height 15
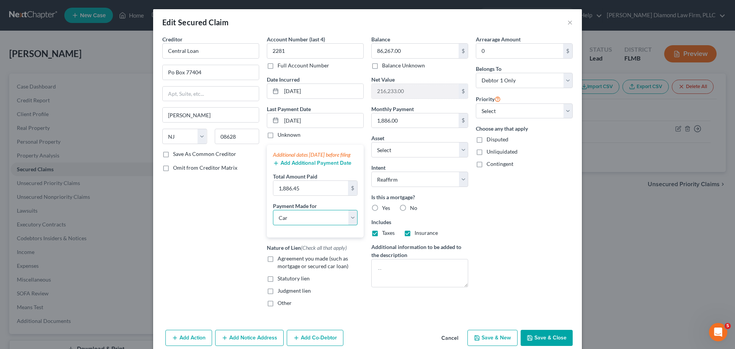
click at [273, 217] on select "Select Car Credit Card Loan Repayment Mortgage Other Suppliers Or Vendors" at bounding box center [315, 217] width 85 height 15
click at [295, 218] on select "Select Car Credit Card Loan Repayment Mortgage Other Suppliers Or Vendors" at bounding box center [315, 217] width 85 height 15
select select "3"
click at [273, 217] on select "Select Car Credit Card Loan Repayment Mortgage Other Suppliers Or Vendors" at bounding box center [315, 217] width 85 height 15
click at [382, 207] on label "Yes" at bounding box center [386, 208] width 8 height 8
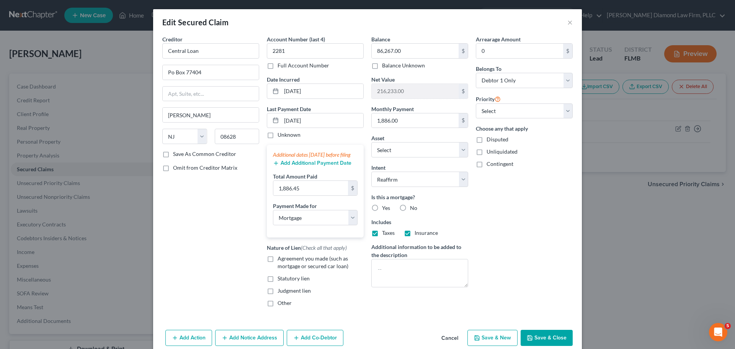
click at [385, 207] on input "Yes" at bounding box center [387, 206] width 5 height 5
radio input "true"
click at [314, 269] on span "Agreement you made (such as mortgage or secured car loan)" at bounding box center [313, 262] width 71 height 14
click at [286, 260] on input "Agreement you made (such as mortgage or secured car loan)" at bounding box center [283, 257] width 5 height 5
checkbox input "true"
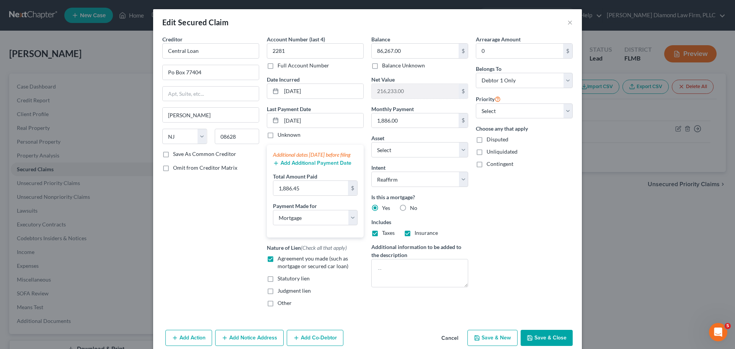
click at [302, 166] on button "Add Additional Payment Date" at bounding box center [312, 163] width 78 height 6
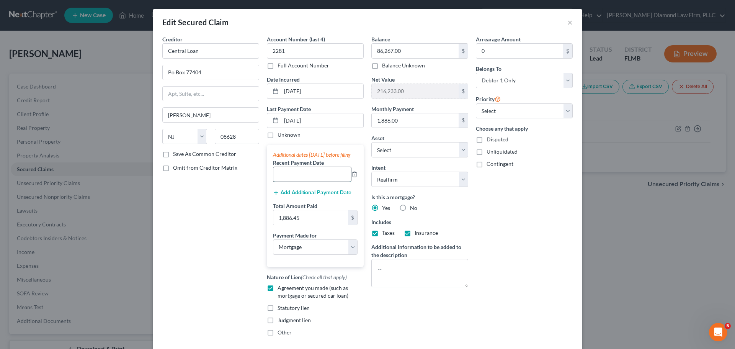
click at [288, 176] on input "text" at bounding box center [312, 174] width 78 height 15
type input "[DATE]"
click at [297, 196] on button "Add Additional Payment Date" at bounding box center [312, 193] width 78 height 6
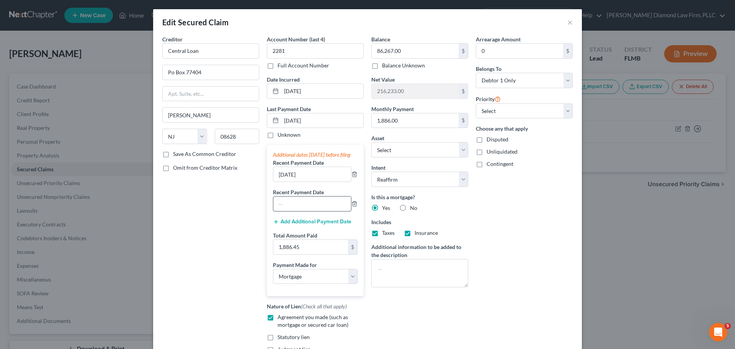
click at [297, 204] on input "text" at bounding box center [312, 203] width 78 height 15
type input "[DATE]"
click at [309, 254] on input "1,886.45" at bounding box center [310, 247] width 75 height 15
type input "3,772.9"
click at [351, 177] on icon "button" at bounding box center [354, 174] width 6 height 6
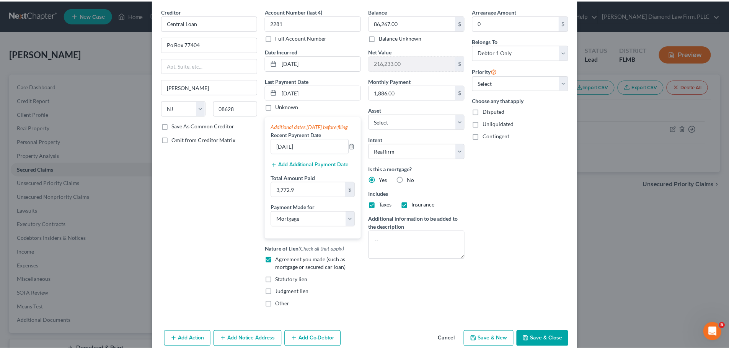
scroll to position [55, 0]
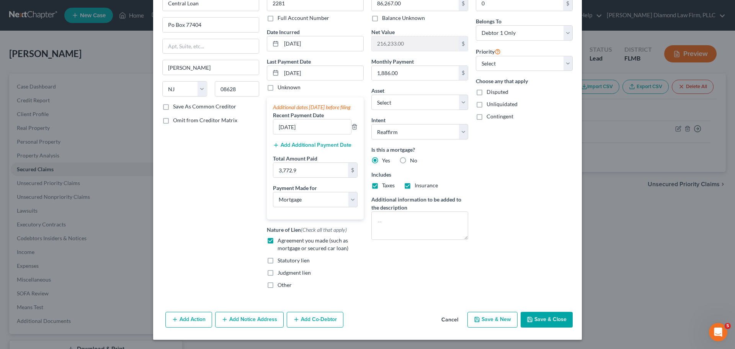
click at [537, 313] on button "Save & Close" at bounding box center [547, 320] width 52 height 16
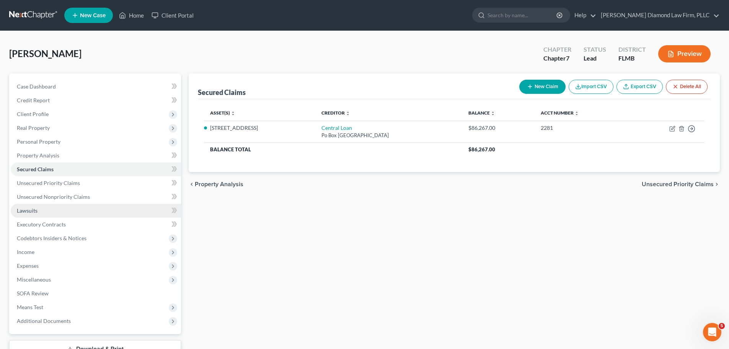
click at [126, 207] on link "Lawsuits" at bounding box center [96, 211] width 170 height 14
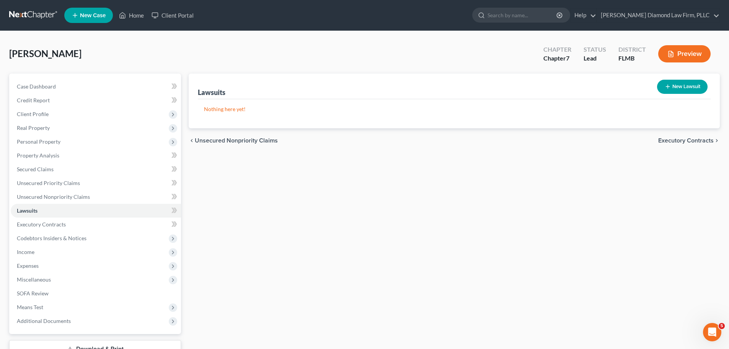
click at [34, 11] on link at bounding box center [33, 15] width 49 height 14
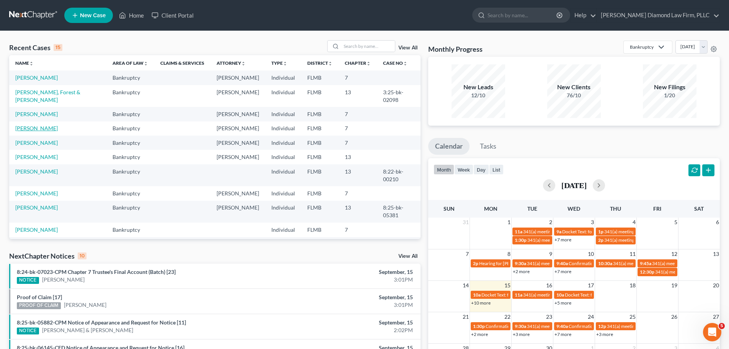
click at [41, 125] on link "[PERSON_NAME]" at bounding box center [36, 128] width 42 height 7
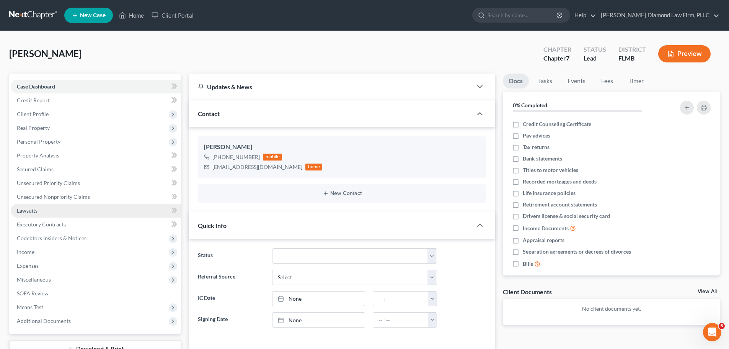
click at [59, 213] on link "Lawsuits" at bounding box center [96, 211] width 170 height 14
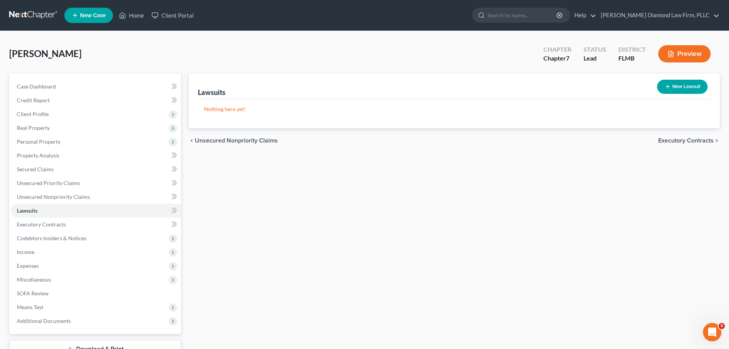
click at [685, 87] on button "New Lawsuit" at bounding box center [682, 87] width 51 height 14
select select "0"
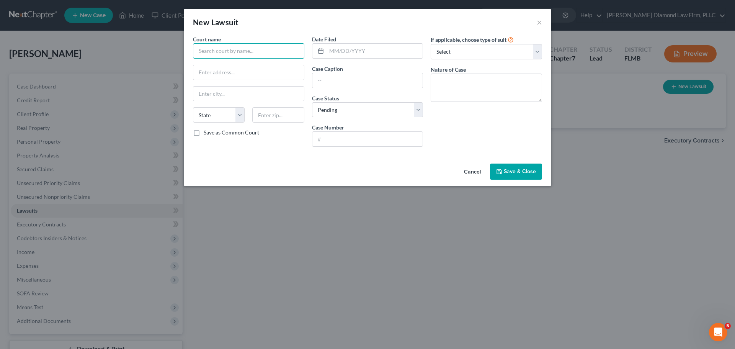
click at [225, 44] on input "text" at bounding box center [248, 50] width 111 height 15
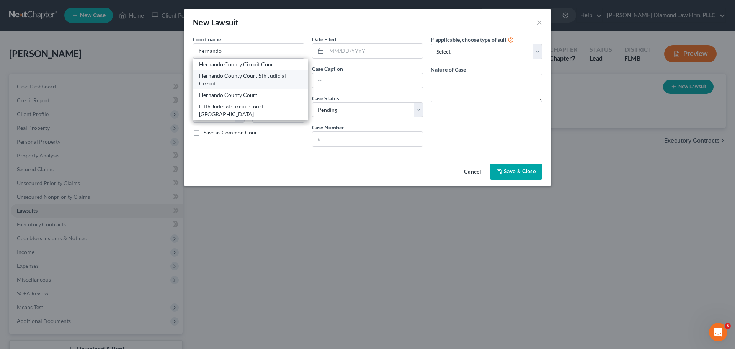
click at [216, 71] on div "Hernando County Court 5th Judicial Circuit" at bounding box center [250, 79] width 115 height 19
type input "Hernando County Court 5th Judicial Circuit"
type input "20 N. Main Street #362"
type input "[GEOGRAPHIC_DATA]"
select select "9"
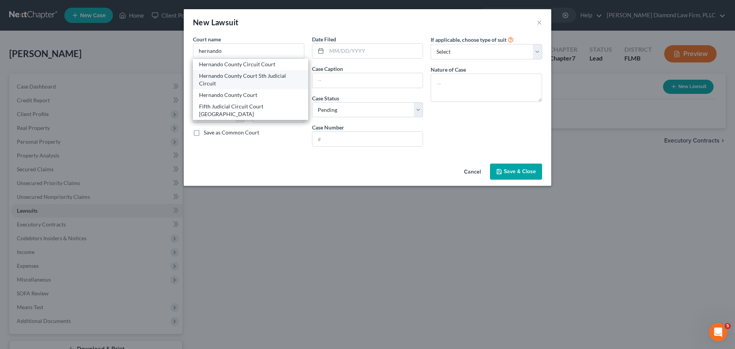
type input "34601"
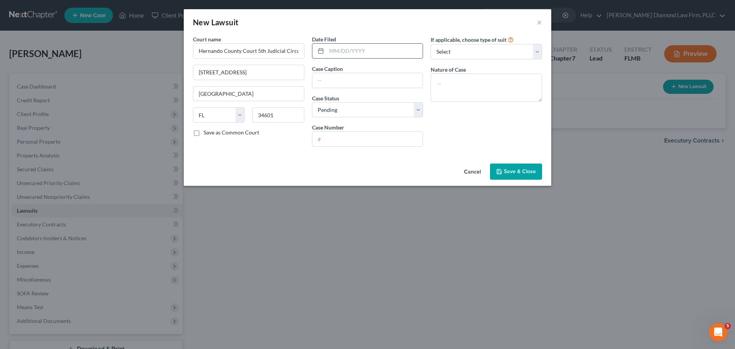
click at [361, 49] on input "text" at bounding box center [375, 51] width 96 height 15
type input "05/23/2025"
click at [370, 76] on input "text" at bounding box center [367, 80] width 111 height 15
paste input "BANK OF AMERICA, N.A."
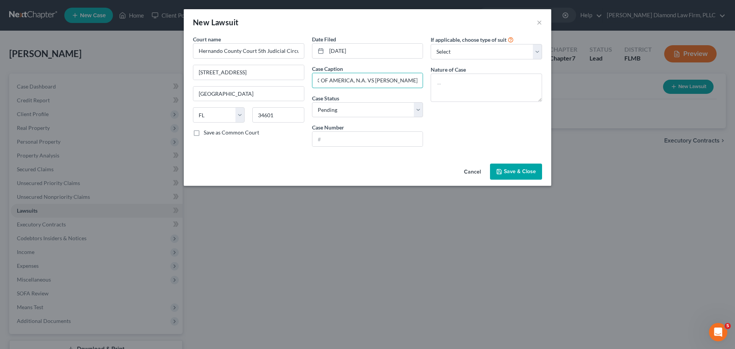
type input "BANK OF AMERICA, N.A. VS BOWEN, JASPER D"
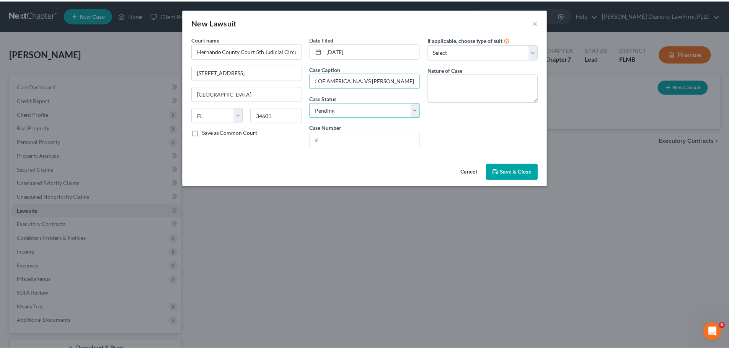
scroll to position [0, 0]
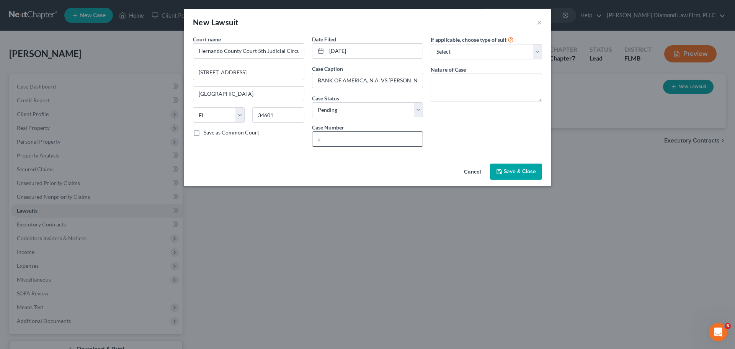
click at [361, 141] on input "text" at bounding box center [367, 139] width 111 height 15
paste input "25000943CCAXMX"
type input "25000943CCAXMX"
click at [496, 46] on select "Select Repossession Garnishment Foreclosure Attached, Seized, Or Levied Other" at bounding box center [486, 51] width 111 height 15
select select "4"
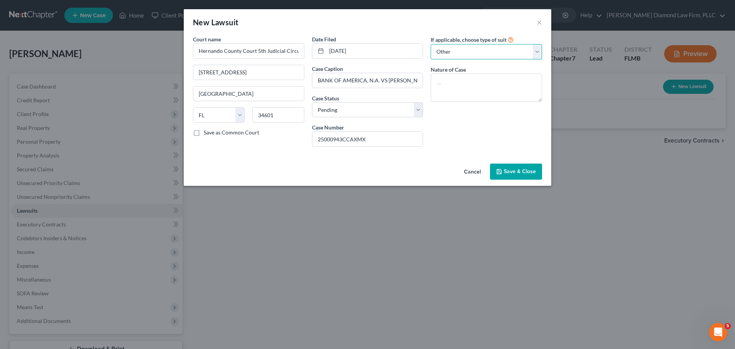
click at [431, 44] on select "Select Repossession Garnishment Foreclosure Attached, Seized, Or Levied Other" at bounding box center [486, 51] width 111 height 15
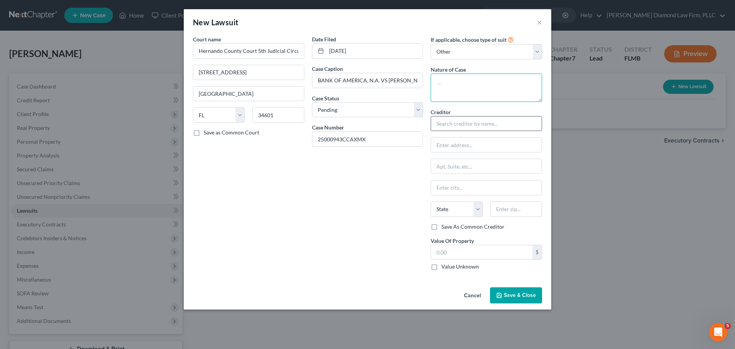
drag, startPoint x: 454, startPoint y: 93, endPoint x: 456, endPoint y: 119, distance: 26.1
click at [454, 93] on textarea at bounding box center [486, 88] width 111 height 28
paste textarea "COUNTY CIVIL $15,000-$30,000"
type textarea "COUNTY CIVIL $15,000-$30,000"
click at [458, 126] on input "text" at bounding box center [486, 123] width 111 height 15
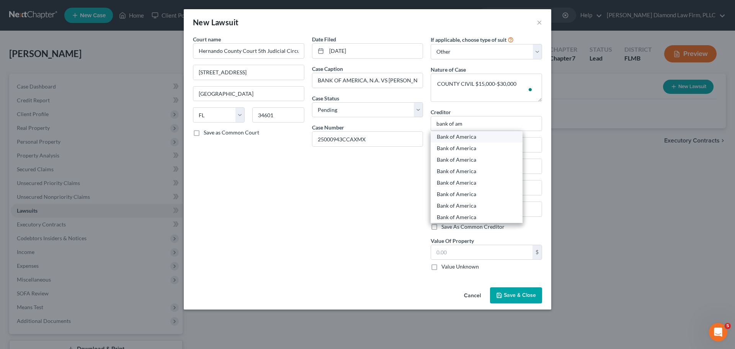
click at [467, 134] on div "Bank of America" at bounding box center [477, 137] width 80 height 8
type input "Bank of America"
type input "c/o Andreu, Palma, Lavin & Solis, PLLC"
type input "100 NW 57th Ct. Ste 400"
type input "Miami"
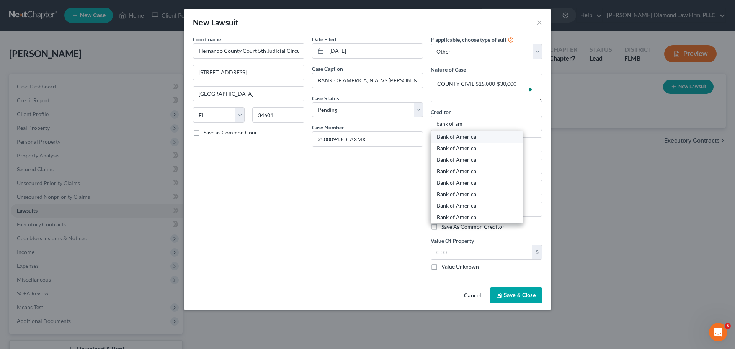
select select "9"
type input "33126"
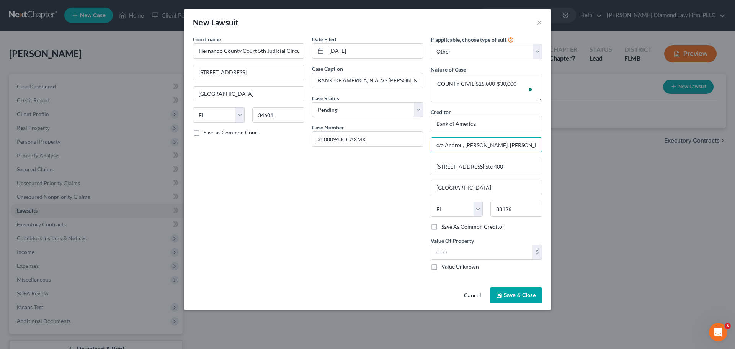
drag, startPoint x: 529, startPoint y: 147, endPoint x: 433, endPoint y: 154, distance: 96.7
click at [433, 154] on div "Creditor * Bank of America c/o Andreu, Palma, Lavin & Solis, PLLC 100 NW 57th C…" at bounding box center [486, 165] width 111 height 115
drag, startPoint x: 498, startPoint y: 168, endPoint x: 390, endPoint y: 178, distance: 108.8
click at [390, 178] on div "Court name * Hernando County Court 5th Judicial Circuit 20 N. Main Street #362 …" at bounding box center [367, 155] width 357 height 241
drag, startPoint x: 461, startPoint y: 188, endPoint x: 420, endPoint y: 187, distance: 41.0
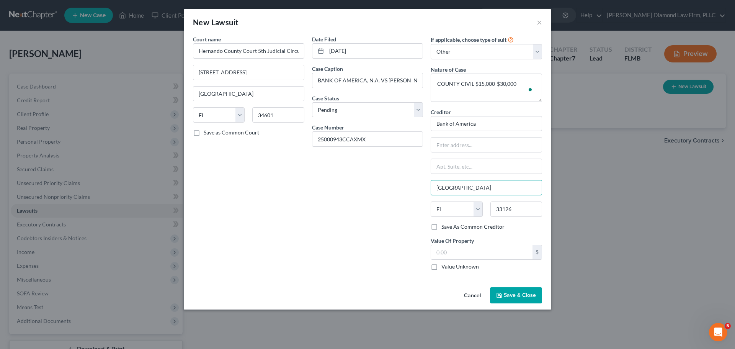
click at [420, 188] on div "Court name * Hernando County Court 5th Judicial Circuit 20 N. Main Street #362 …" at bounding box center [367, 155] width 357 height 241
click at [474, 144] on input "text" at bounding box center [486, 144] width 111 height 15
type input "PO Box 672050"
type input "F"
type input "Dallas"
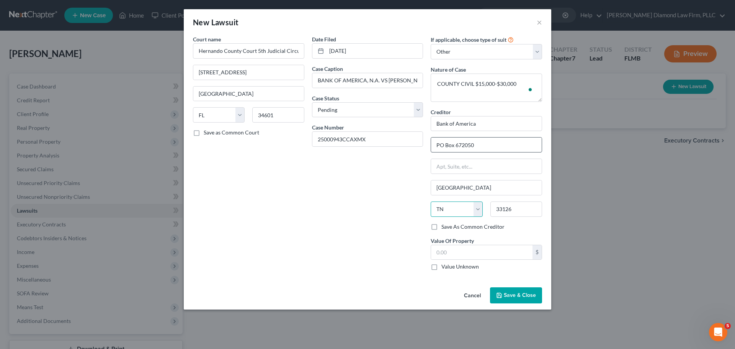
select select "45"
type input "75285"
click at [484, 246] on input "text" at bounding box center [481, 252] width 101 height 15
type input "29,774.38"
click at [501, 297] on icon "button" at bounding box center [499, 295] width 6 height 6
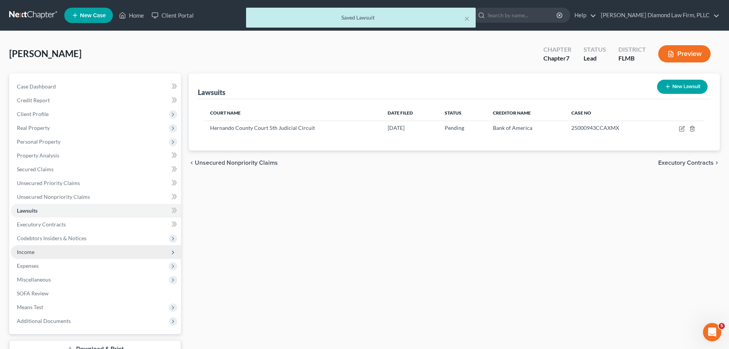
click at [49, 247] on span "Income" at bounding box center [96, 252] width 170 height 14
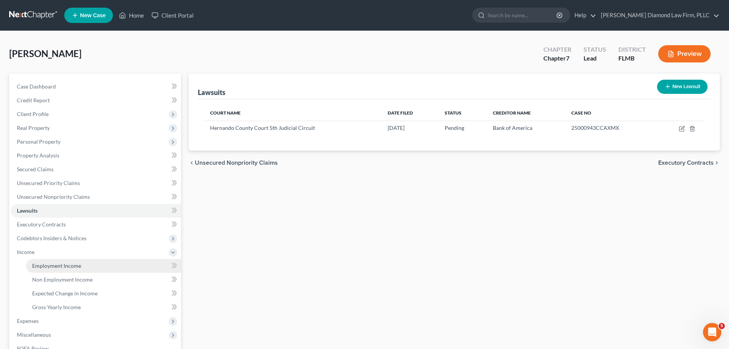
click at [45, 262] on span "Employment Income" at bounding box center [56, 265] width 49 height 7
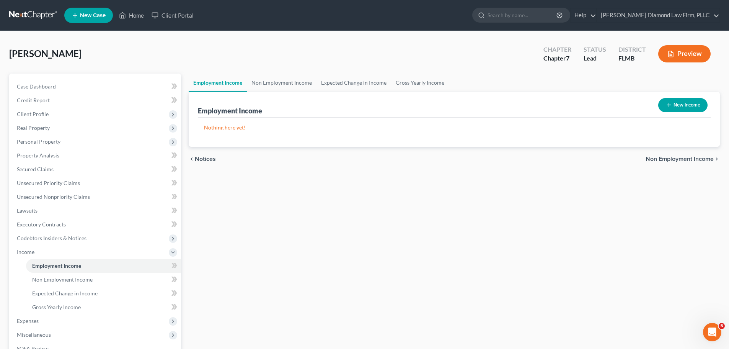
click at [683, 106] on button "New Income" at bounding box center [683, 105] width 49 height 14
select select "0"
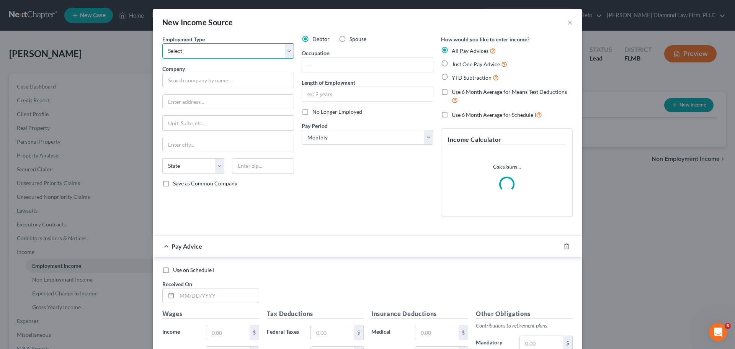
click at [261, 49] on select "Select Full or Part Time Employment Self Employment" at bounding box center [228, 50] width 132 height 15
select select "0"
click at [162, 43] on select "Select Full or Part Time Employment Self Employment" at bounding box center [228, 50] width 132 height 15
click at [240, 73] on input "text" at bounding box center [228, 80] width 132 height 15
type input "Walmart"
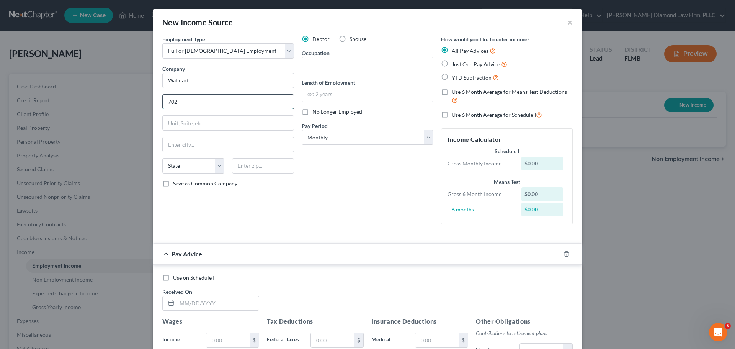
click at [212, 100] on input "702" at bounding box center [228, 102] width 131 height 15
type input "7"
type input "1"
type input "5100 Kettering Rd"
type input "[GEOGRAPHIC_DATA]"
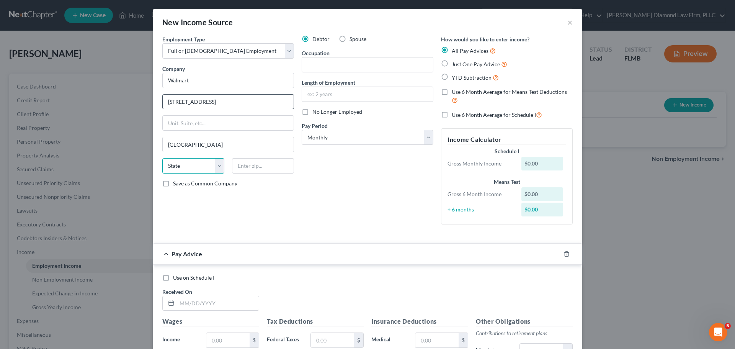
select select "9"
type input "34602"
click at [354, 63] on input "text" at bounding box center [367, 64] width 131 height 15
type input "Truck driver"
type input "25 years"
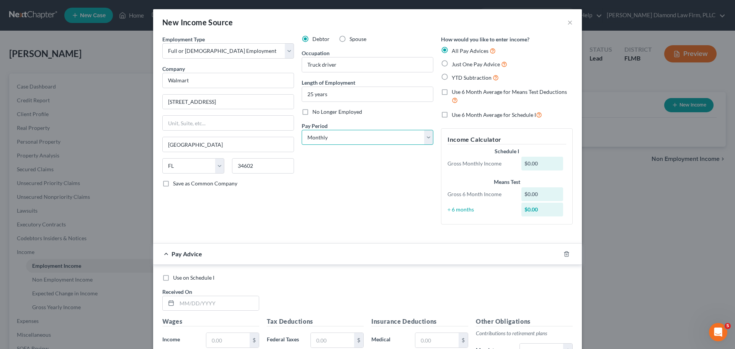
click at [360, 143] on select "Select Monthly Twice Monthly Every Other Week Weekly" at bounding box center [368, 137] width 132 height 15
select select "2"
click at [302, 130] on select "Select Monthly Twice Monthly Every Other Week Weekly" at bounding box center [368, 137] width 132 height 15
click at [564, 255] on icon "button" at bounding box center [567, 254] width 6 height 6
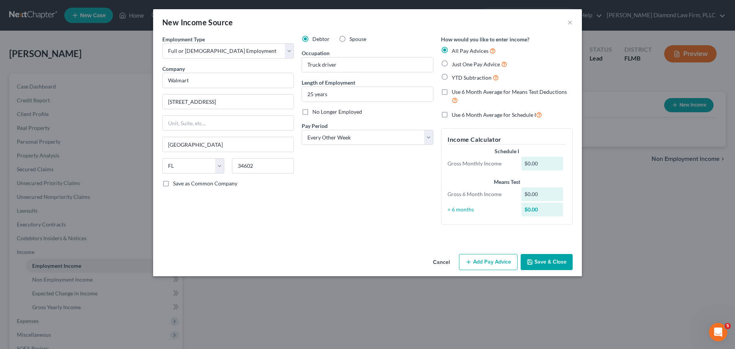
click at [559, 262] on button "Save & Close" at bounding box center [547, 262] width 52 height 16
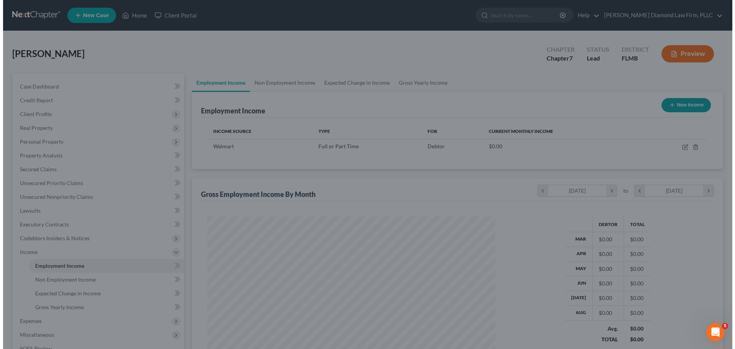
scroll to position [143, 301]
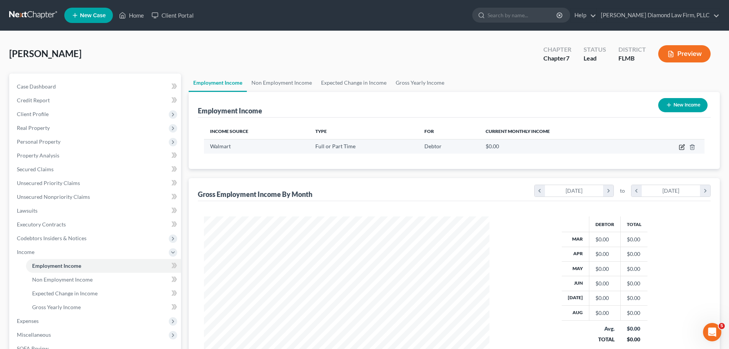
click at [682, 147] on icon "button" at bounding box center [682, 147] width 6 height 6
select select "0"
select select "9"
select select "2"
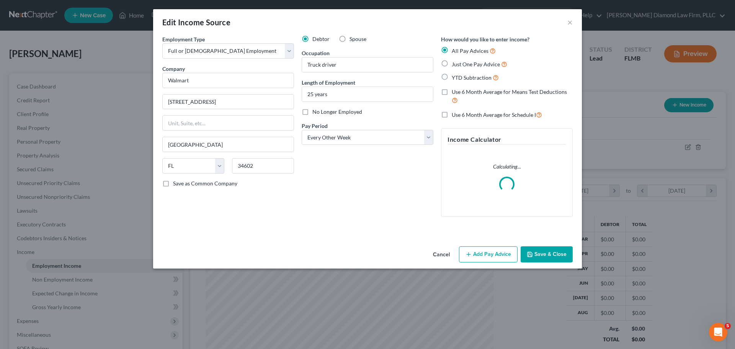
scroll to position [144, 304]
click at [472, 252] on icon "button" at bounding box center [469, 254] width 6 height 6
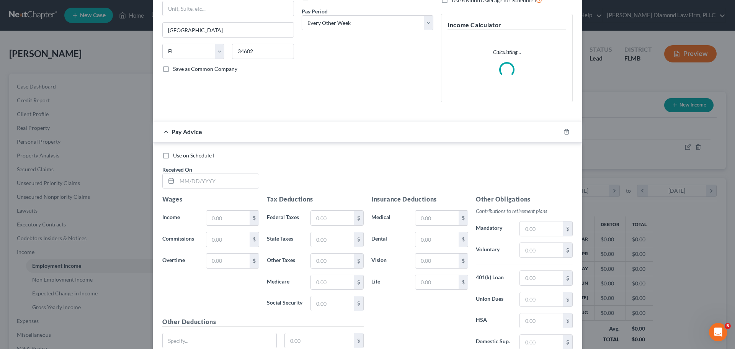
scroll to position [115, 0]
click at [240, 183] on input "text" at bounding box center [218, 180] width 82 height 15
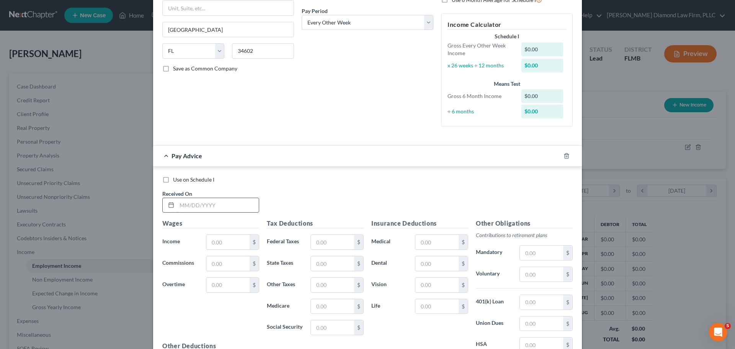
click at [196, 204] on input "text" at bounding box center [218, 205] width 82 height 15
type input "03/13/2025"
click at [198, 241] on label "Income *" at bounding box center [181, 241] width 44 height 15
click at [207, 242] on input "text" at bounding box center [227, 242] width 43 height 15
type input "4,891.27"
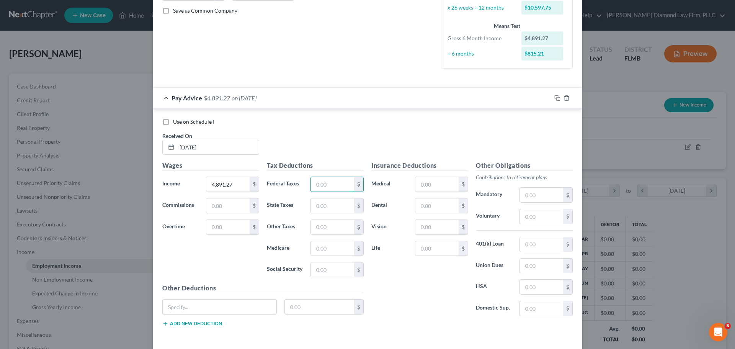
scroll to position [191, 0]
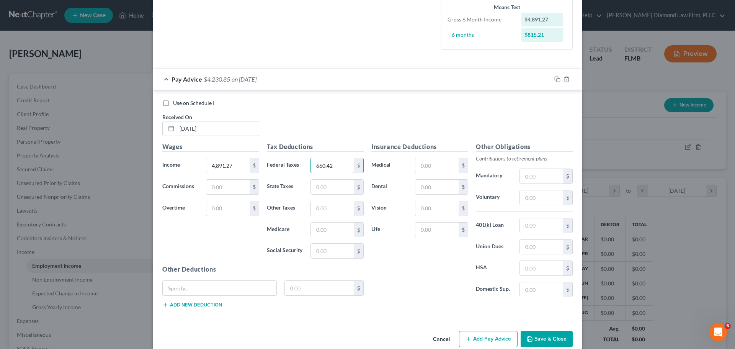
type input "660.42"
type input "39.92"
type input "298.97"
click at [543, 201] on input "text" at bounding box center [541, 197] width 43 height 15
type input "146.74"
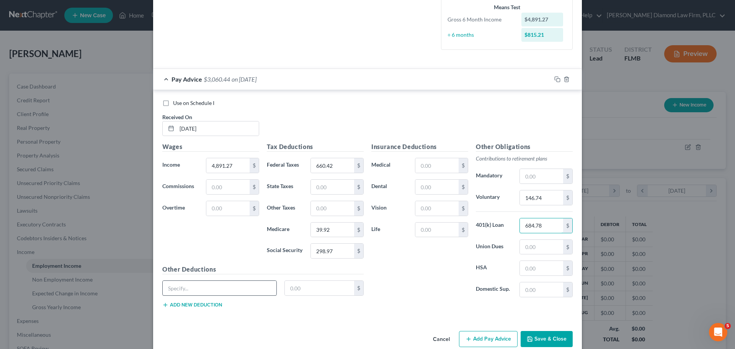
type input "684.78"
click at [209, 289] on input "text" at bounding box center [220, 288] width 114 height 15
type input "Stock"
type input "100"
click at [434, 209] on input "text" at bounding box center [436, 208] width 43 height 15
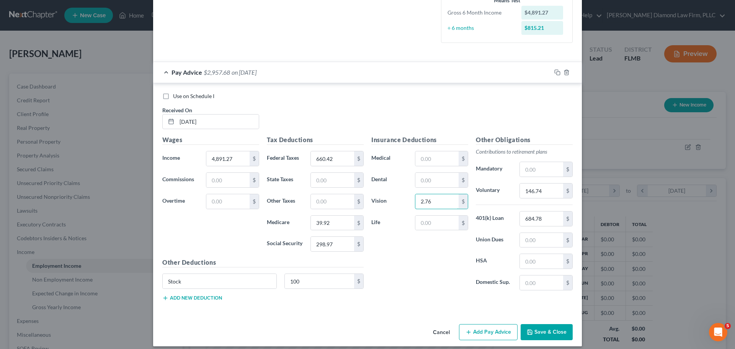
scroll to position [205, 0]
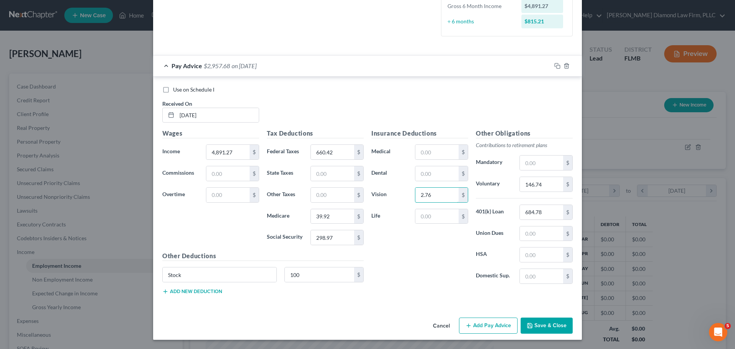
type input "2.76"
click at [203, 291] on button "Add new deduction" at bounding box center [192, 291] width 60 height 6
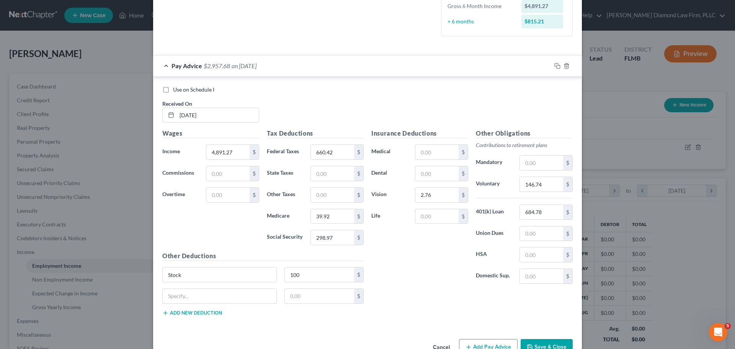
click at [203, 291] on input "text" at bounding box center [220, 296] width 114 height 15
click at [178, 298] on input "Sams advantage card" at bounding box center [220, 296] width 114 height 15
type input "Sam's advantage card"
click at [313, 291] on input "text" at bounding box center [320, 296] width 70 height 15
type input "1.92"
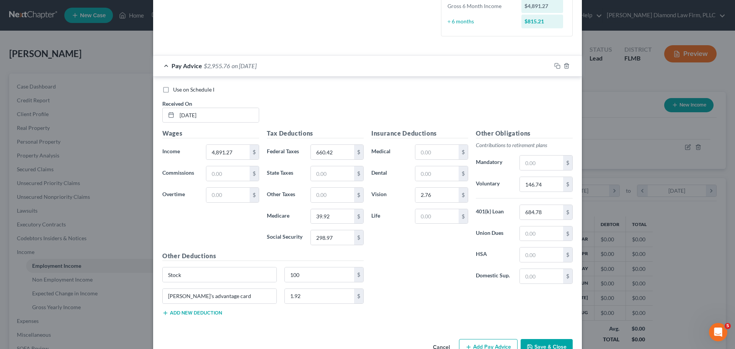
click at [422, 228] on div "Insurance Deductions Medical $ Dental $ Vision 2.76 $ Life $" at bounding box center [420, 209] width 105 height 161
click at [430, 215] on input "text" at bounding box center [436, 216] width 43 height 15
type input "14.33"
click at [204, 314] on button "Add new deduction" at bounding box center [192, 313] width 60 height 6
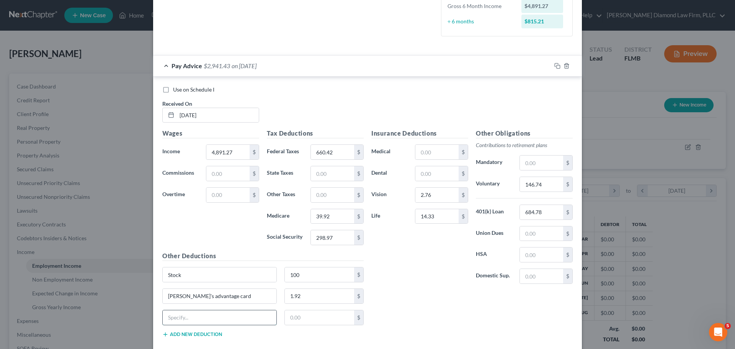
click at [201, 314] on input "text" at bounding box center [220, 317] width 114 height 15
type input "LTD"
type input "126.53"
click at [441, 154] on input "text" at bounding box center [436, 152] width 43 height 15
type input "36.10"
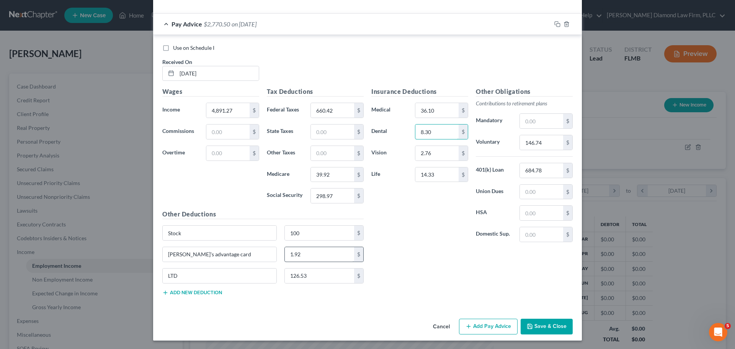
scroll to position [247, 0]
type input "8.30"
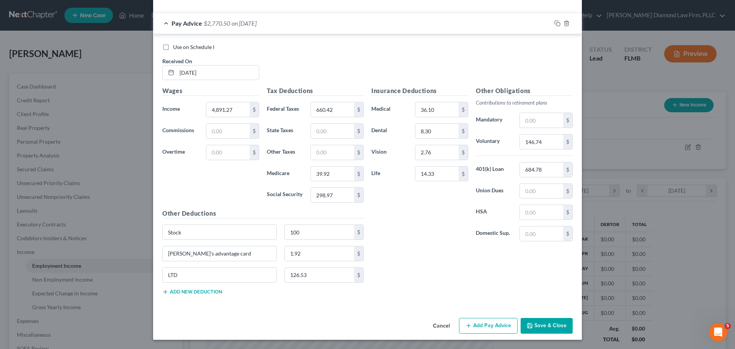
click at [187, 290] on button "Add new deduction" at bounding box center [192, 292] width 60 height 6
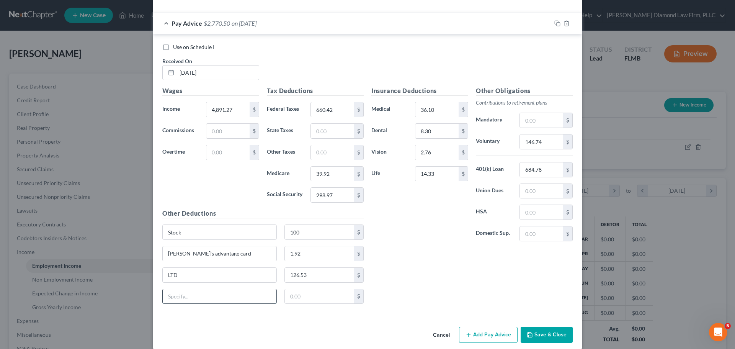
click at [186, 292] on input "text" at bounding box center [220, 296] width 114 height 15
type input "AD&D"
type input "7.36"
drag, startPoint x: 217, startPoint y: 230, endPoint x: 159, endPoint y: 237, distance: 58.6
click at [159, 237] on div "Stock" at bounding box center [220, 231] width 122 height 15
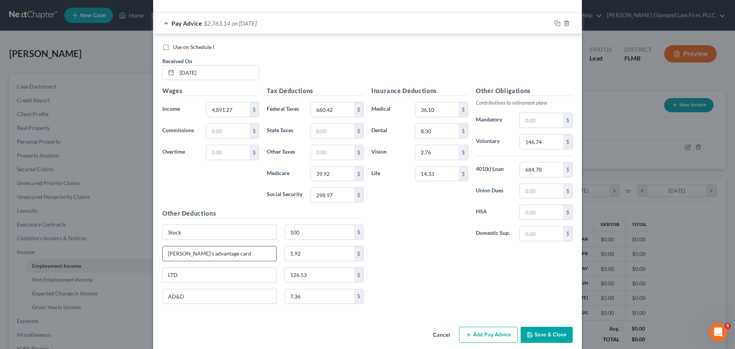
drag, startPoint x: 180, startPoint y: 253, endPoint x: 160, endPoint y: 252, distance: 20.3
click at [163, 252] on input "Sam's advantage card" at bounding box center [220, 253] width 114 height 15
type input "Other"
click at [318, 254] on input "1.92" at bounding box center [320, 253] width 70 height 15
type input "17.72"
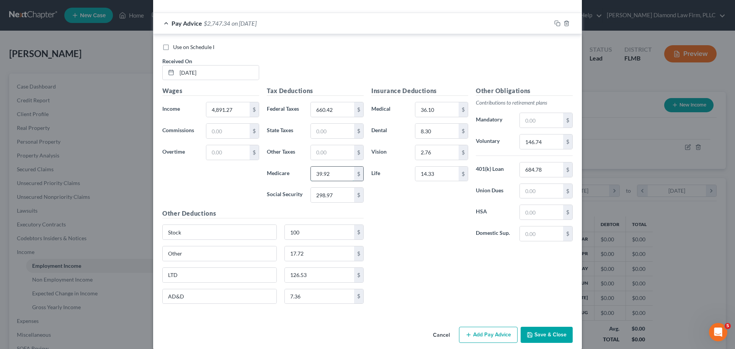
click at [329, 172] on input "39.92" at bounding box center [332, 174] width 43 height 15
type input "69.92"
click at [319, 256] on input "17.72" at bounding box center [320, 253] width 70 height 15
type input "19.64"
click at [558, 25] on div at bounding box center [566, 23] width 31 height 12
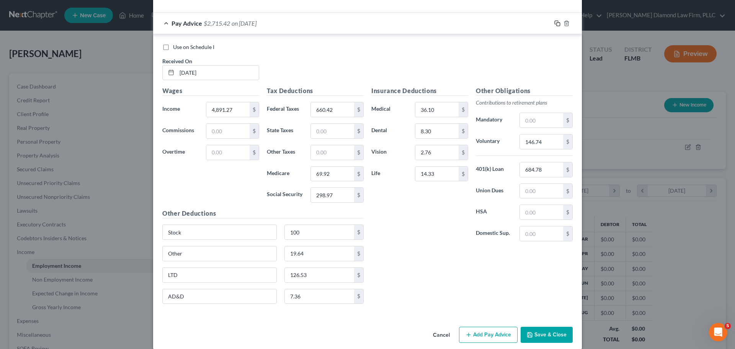
click at [554, 23] on icon "button" at bounding box center [557, 23] width 6 height 6
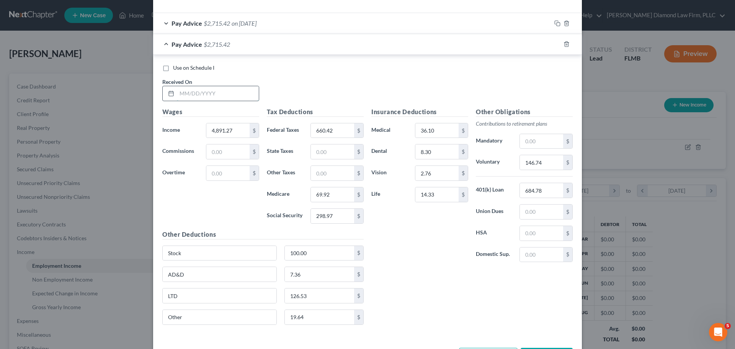
click at [188, 90] on input "text" at bounding box center [218, 93] width 82 height 15
type input "03/27/2025"
type input "4,606.85"
type input "606.61"
type input "65.80"
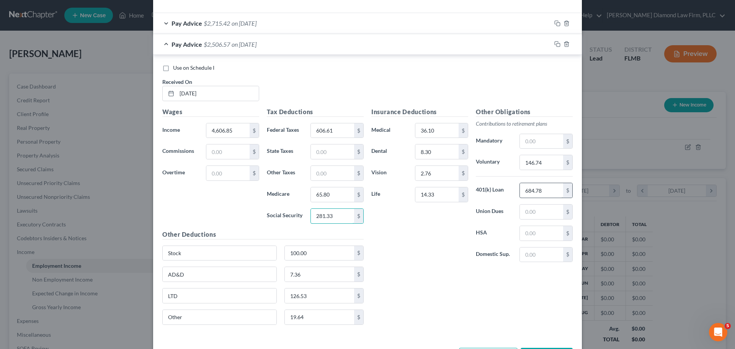
type input "281.33"
click at [547, 194] on input "684.78" at bounding box center [541, 190] width 43 height 15
type input "644.96"
click at [548, 163] on input "146.74" at bounding box center [541, 162] width 43 height 15
type input "138.21"
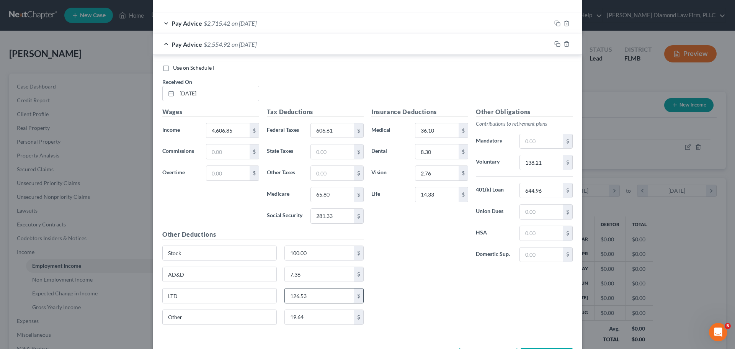
click at [306, 297] on input "126.53" at bounding box center [320, 295] width 70 height 15
type input "119.32"
click at [557, 44] on rect "button" at bounding box center [558, 44] width 3 height 3
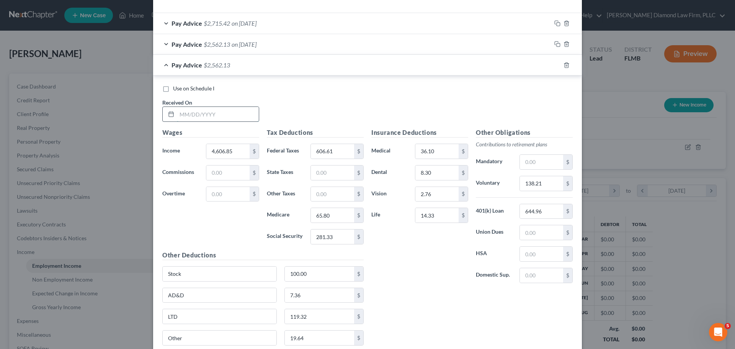
click at [203, 116] on input "text" at bounding box center [218, 114] width 82 height 15
type input "04/10/2025"
type input "3,199.77"
type input "340.85"
type input "45.39"
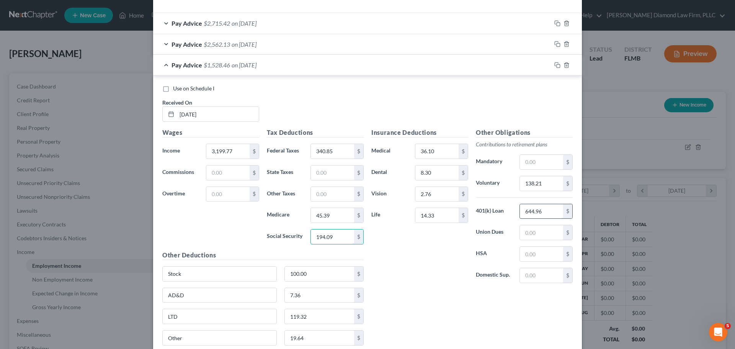
type input "194.09"
click at [543, 215] on input "644.96" at bounding box center [541, 211] width 43 height 15
type input "445.87"
click at [537, 183] on input "138.21" at bounding box center [541, 183] width 43 height 15
click at [551, 187] on input "95.54" at bounding box center [541, 183] width 43 height 15
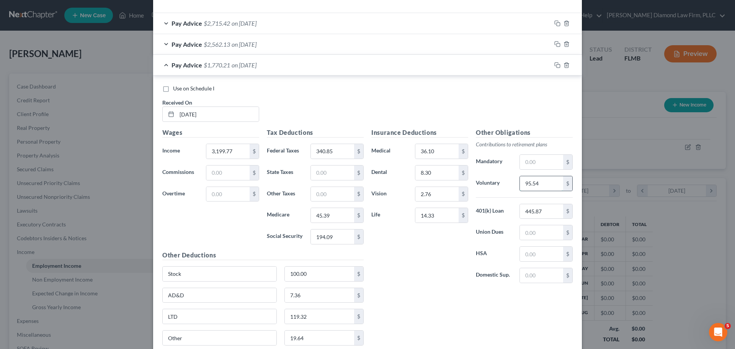
drag, startPoint x: 545, startPoint y: 180, endPoint x: 526, endPoint y: 183, distance: 19.4
click at [526, 183] on input "95.54" at bounding box center [541, 183] width 43 height 15
type input "9"
type input "548.77"
click at [538, 213] on input "445.87" at bounding box center [541, 211] width 43 height 15
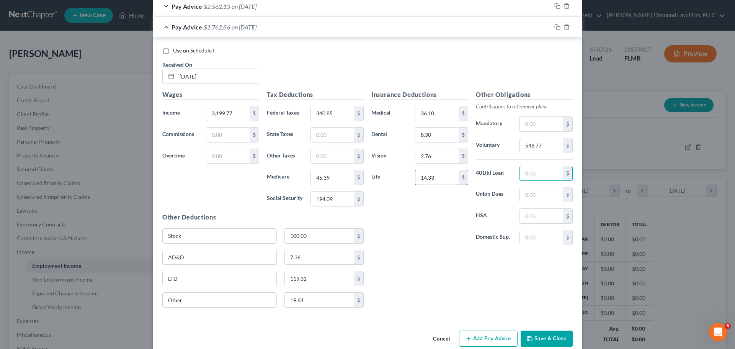
scroll to position [286, 0]
click at [323, 274] on input "119.32" at bounding box center [320, 278] width 70 height 15
type input "82.23"
click at [542, 149] on input "548.77" at bounding box center [541, 145] width 43 height 15
type input "541.41"
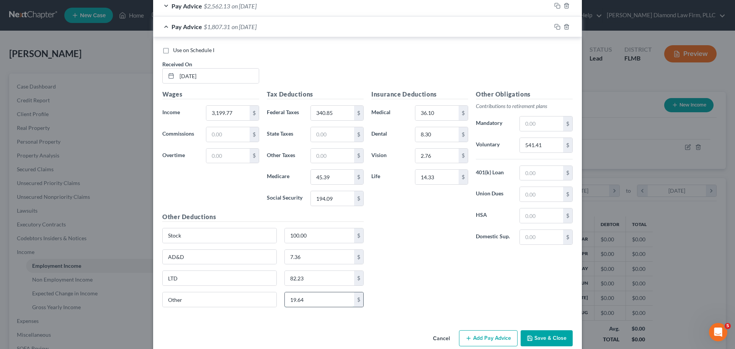
click at [324, 299] on input "19.64" at bounding box center [320, 299] width 70 height 15
type input "36.64"
click at [557, 26] on rect "button" at bounding box center [558, 27] width 3 height 3
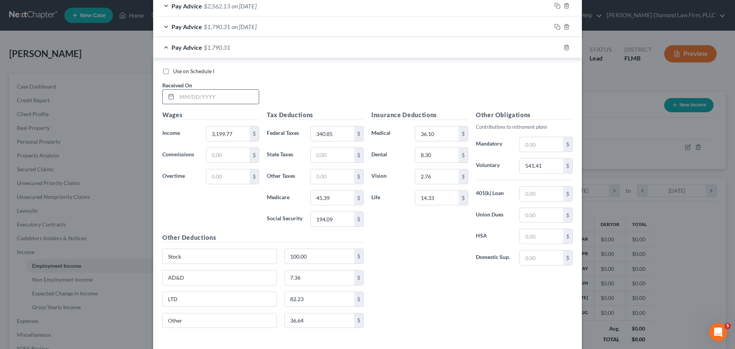
click at [223, 96] on input "text" at bounding box center [218, 97] width 82 height 15
type input "04/24/2025"
click at [239, 131] on input "3,199.77" at bounding box center [227, 133] width 43 height 15
type input "3,909.63"
click at [354, 137] on div "$" at bounding box center [358, 133] width 9 height 15
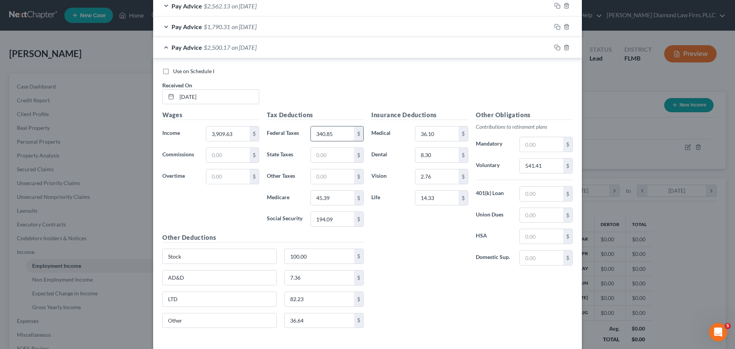
click at [343, 136] on input "340.85" at bounding box center [332, 133] width 43 height 15
type input "475.16"
type input "55.69"
type input "238.11"
click at [536, 165] on input "541.41" at bounding box center [541, 166] width 43 height 15
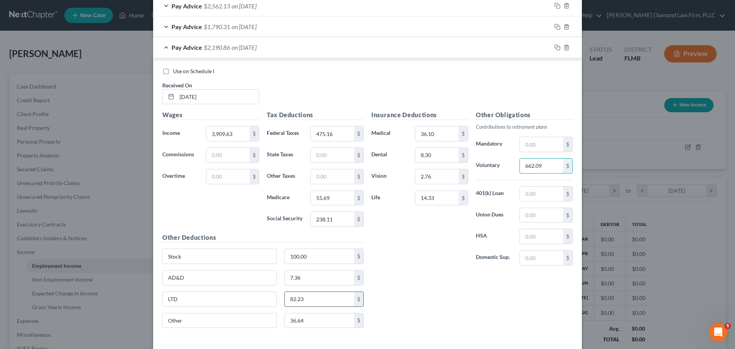
type input "662.09"
click at [312, 294] on input "82.23" at bounding box center [320, 299] width 70 height 15
type input "100.82"
click at [321, 316] on input "36.64" at bounding box center [320, 320] width 70 height 15
type input "32.64"
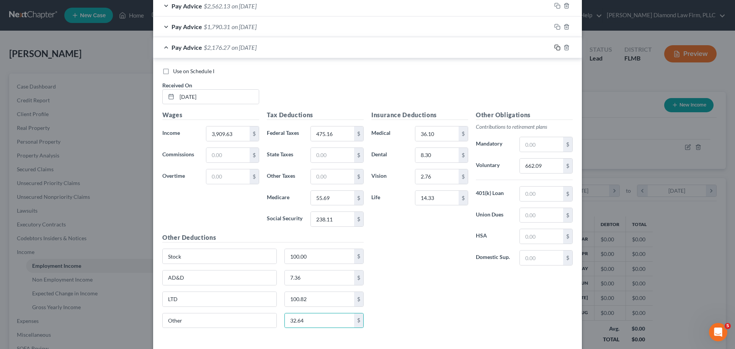
click at [554, 47] on icon "button" at bounding box center [557, 47] width 6 height 6
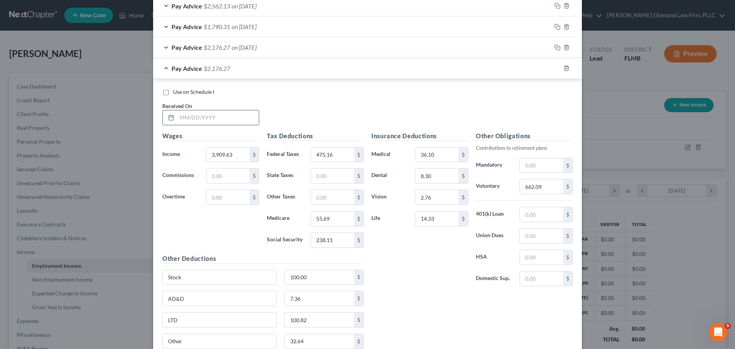
click at [199, 120] on input "text" at bounding box center [218, 117] width 82 height 15
type input "05/08/2025"
type input "3,920.88"
type input "468.69"
type input "55.85"
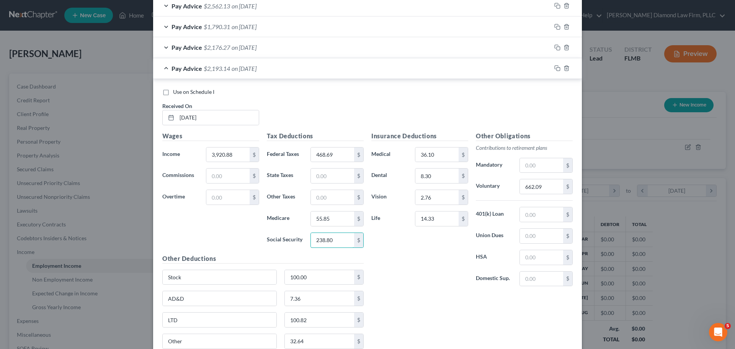
type input "238.80"
click at [540, 187] on input "662.09" at bounding box center [541, 186] width 43 height 15
type input "624.94"
click at [315, 323] on input "100.82" at bounding box center [320, 319] width 70 height 15
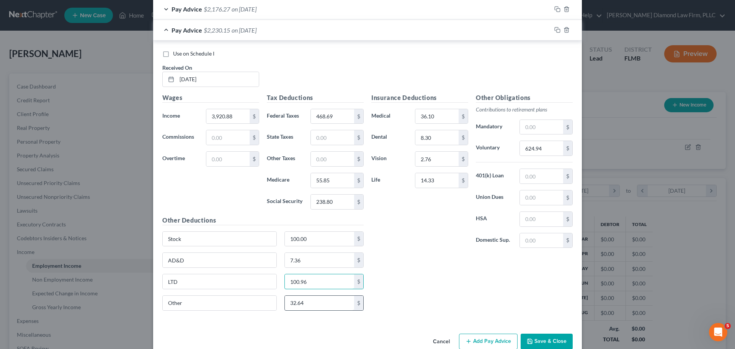
type input "100.96"
click at [315, 305] on input "32.64" at bounding box center [320, 303] width 70 height 15
type input "35.64"
click at [554, 26] on div at bounding box center [566, 30] width 31 height 12
click at [554, 29] on icon "button" at bounding box center [557, 30] width 6 height 6
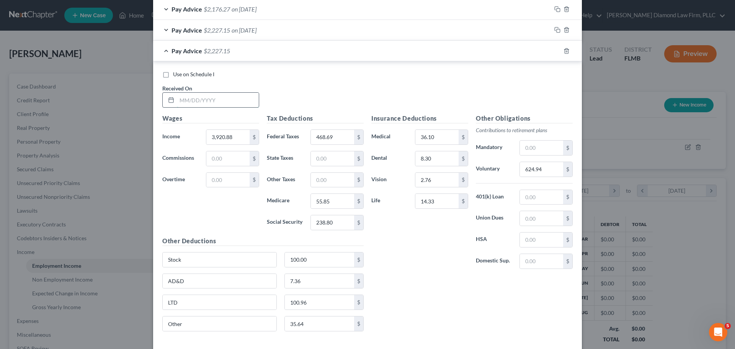
click at [224, 100] on input "text" at bounding box center [218, 100] width 82 height 15
click at [224, 101] on input "05/22/225" at bounding box center [218, 100] width 82 height 15
type input "05/22/2025"
type input "4,382"
type input "554.92"
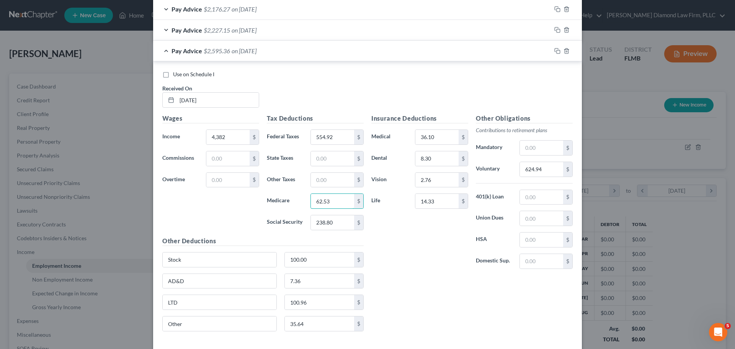
type input "62.53"
type input "267.39"
click at [559, 170] on input "624.94" at bounding box center [541, 169] width 43 height 15
type input "698.72"
click at [318, 326] on input "35.64" at bounding box center [320, 323] width 70 height 15
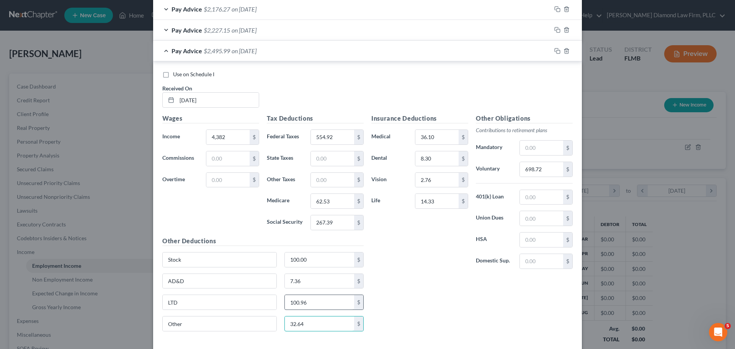
type input "32.64"
click at [312, 306] on input "100.96" at bounding box center [320, 302] width 70 height 15
type input "113.05"
click at [557, 52] on rect "button" at bounding box center [558, 51] width 3 height 3
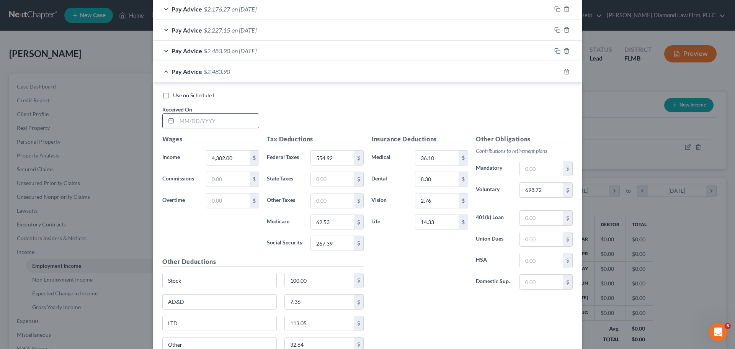
click at [217, 120] on input "text" at bounding box center [218, 121] width 82 height 15
click at [216, 121] on input "06/05/20205" at bounding box center [218, 121] width 82 height 15
type input "06/05/2025"
type input "4,082.53"
click at [328, 162] on input "554.92" at bounding box center [332, 157] width 43 height 15
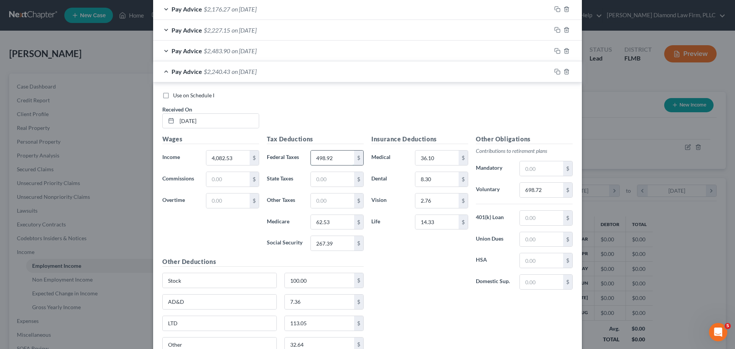
type input "498.92"
type input "58.19"
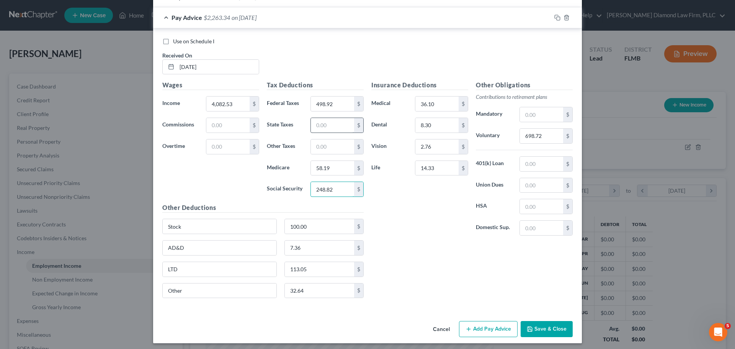
scroll to position [381, 0]
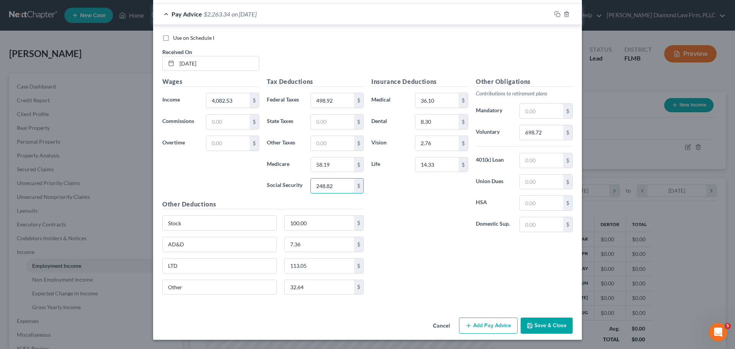
type input "248.82"
click at [545, 134] on input "698.72" at bounding box center [541, 132] width 43 height 15
type input "650.81"
click at [321, 264] on input "113.05" at bounding box center [320, 265] width 70 height 15
type input "1"
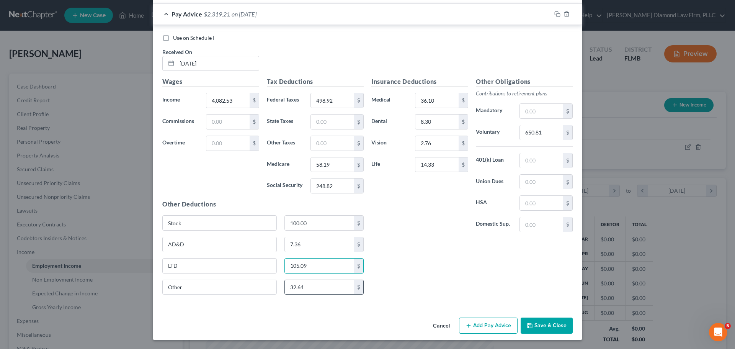
type input "105.09"
click at [322, 293] on input "32.64" at bounding box center [320, 287] width 70 height 15
type input "36.64"
click at [554, 13] on icon "button" at bounding box center [557, 14] width 6 height 6
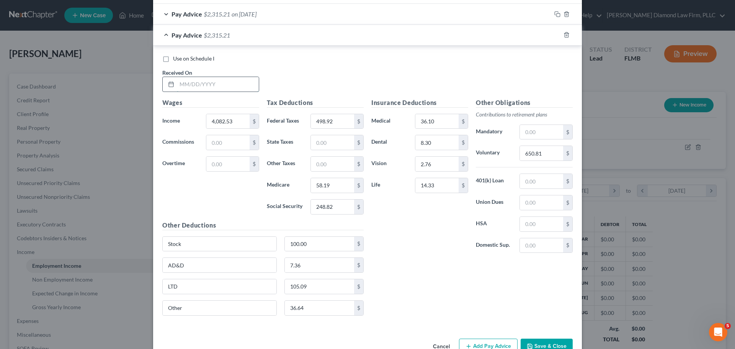
click at [233, 85] on input "text" at bounding box center [218, 84] width 82 height 15
type input "06/18/2025"
type input "4,263.49"
type input "532.76"
type input "60.82"
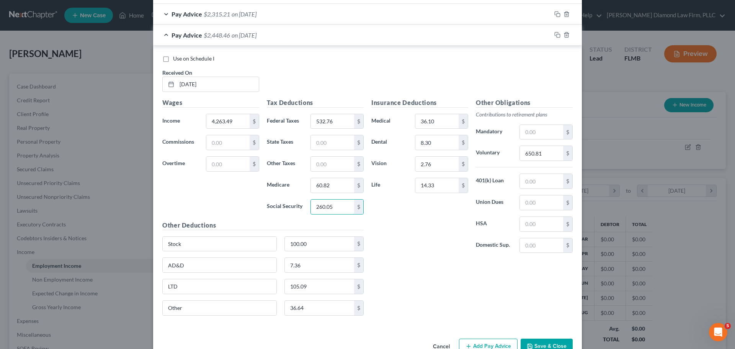
type input "260.05"
click at [549, 156] on input "650.81" at bounding box center [541, 153] width 43 height 15
type input "679.75"
click at [328, 289] on input "105.09" at bounding box center [320, 286] width 70 height 15
type input "109.98"
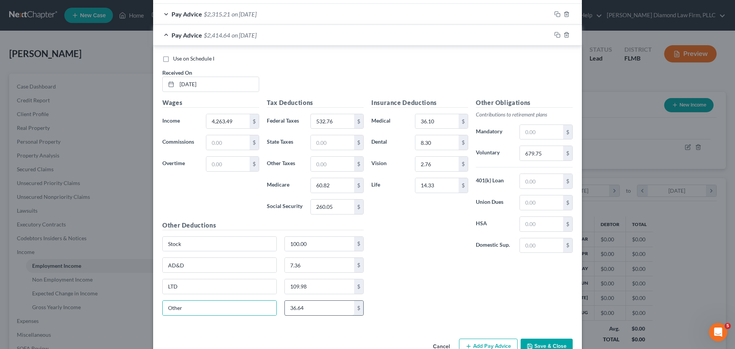
click at [308, 309] on input "36.64" at bounding box center [320, 308] width 70 height 15
type input "32.64"
click at [557, 35] on rect "button" at bounding box center [558, 35] width 3 height 3
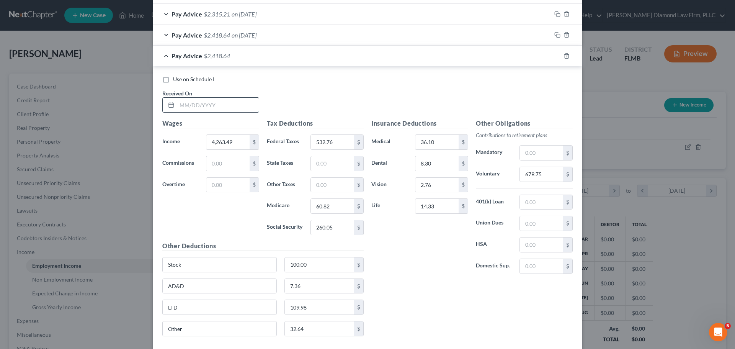
click at [200, 108] on input "text" at bounding box center [218, 105] width 82 height 15
type input "07/03/2025"
type input "3,558.40"
type input "400.91"
type input "0"
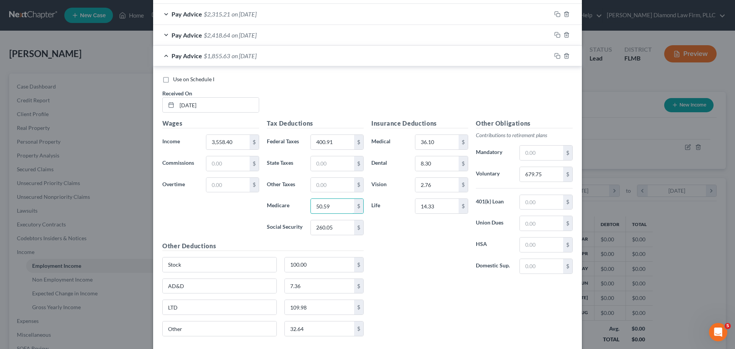
type input "50.59"
type input "216.33"
click at [556, 177] on input "679.75" at bounding box center [541, 174] width 43 height 15
type input "566.94"
click at [302, 308] on input "109.98" at bounding box center [320, 307] width 70 height 15
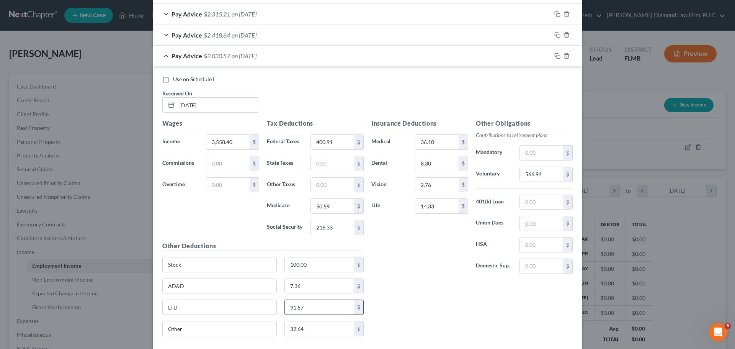
type input "91.57"
type input "35.64"
click at [555, 56] on icon "button" at bounding box center [557, 56] width 6 height 6
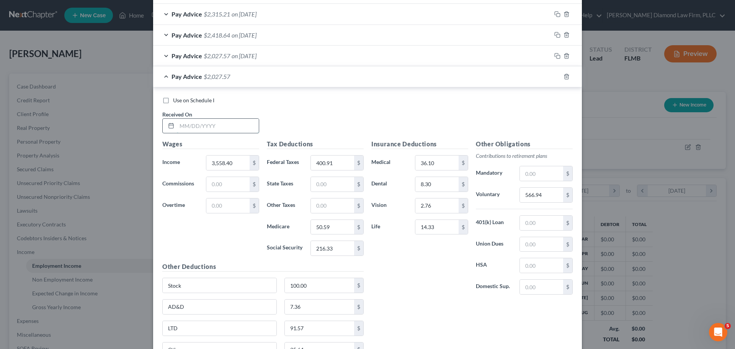
click at [181, 124] on input "text" at bounding box center [218, 126] width 82 height 15
type input "07/17/2025"
type input "4,394.72"
type input "557.30"
type input "62.72"
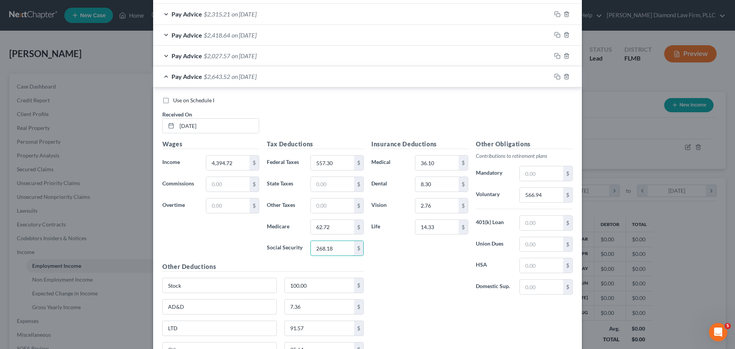
scroll to position [444, 0]
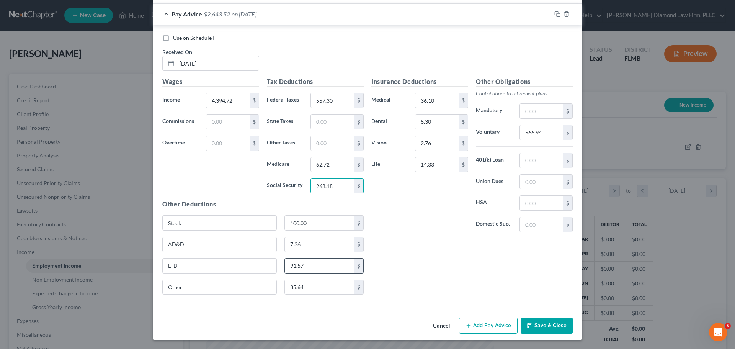
type input "268.18"
click at [320, 266] on input "91.57" at bounding box center [320, 265] width 70 height 15
type input "112.79"
type input "31.64"
click at [538, 129] on input "566.94" at bounding box center [541, 132] width 43 height 15
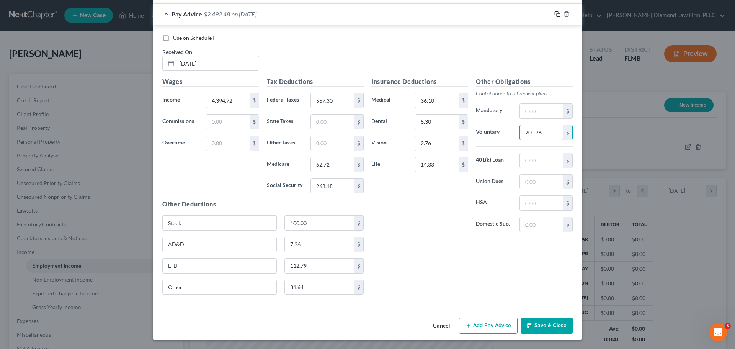
type input "700.76"
click at [557, 16] on rect "button" at bounding box center [558, 14] width 3 height 3
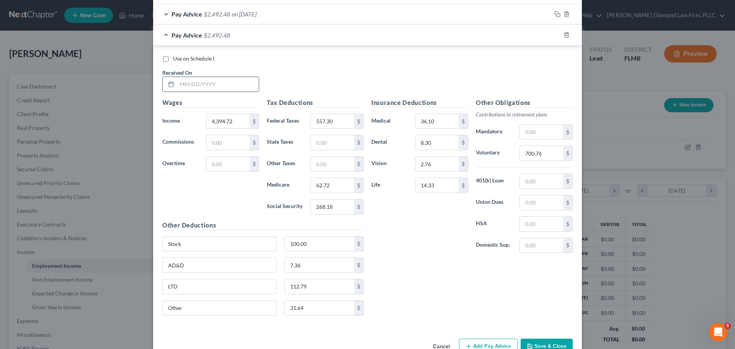
click at [218, 88] on input "text" at bounding box center [218, 84] width 82 height 15
type input "[DATE]"
type input "3,596.24"
type input "407.98"
type input "51.14"
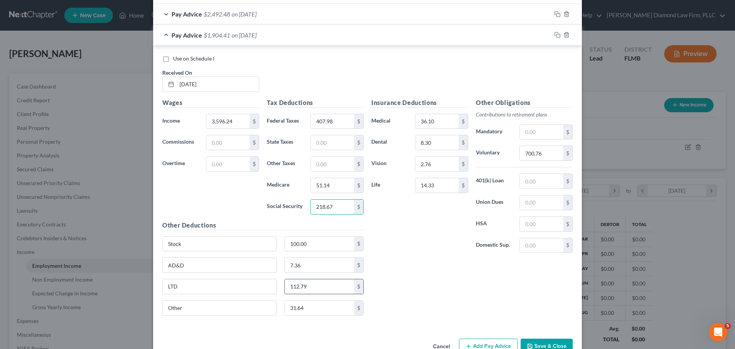
type input "218.67"
click at [327, 291] on input "112.79" at bounding box center [320, 286] width 70 height 15
type input "92.75"
click at [538, 154] on input "700.76" at bounding box center [541, 153] width 43 height 15
type input "573"
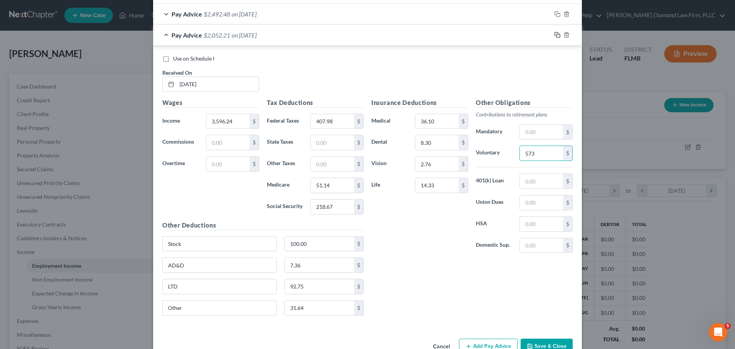
click at [556, 37] on icon "button" at bounding box center [557, 35] width 6 height 6
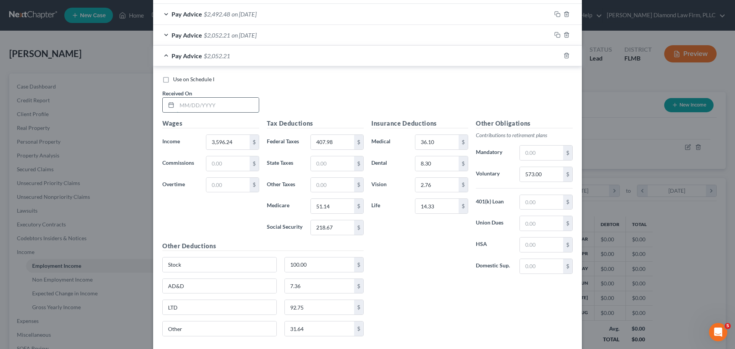
click at [189, 109] on input "text" at bounding box center [218, 105] width 82 height 15
type input "08/14/2025"
click at [239, 141] on input "3,596.24" at bounding box center [227, 142] width 43 height 15
drag, startPoint x: 239, startPoint y: 141, endPoint x: 201, endPoint y: 144, distance: 38.4
click at [202, 144] on div "3,596.24 $" at bounding box center [232, 141] width 61 height 15
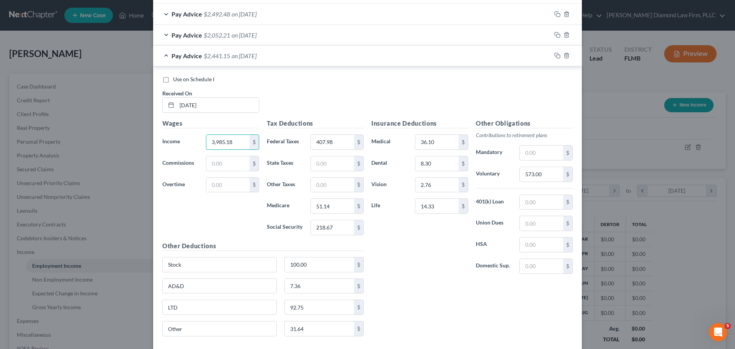
type input "3,985.18"
type input "480.72"
type input "56.79"
type input "242.79"
click at [550, 177] on input "573.00" at bounding box center [541, 174] width 43 height 15
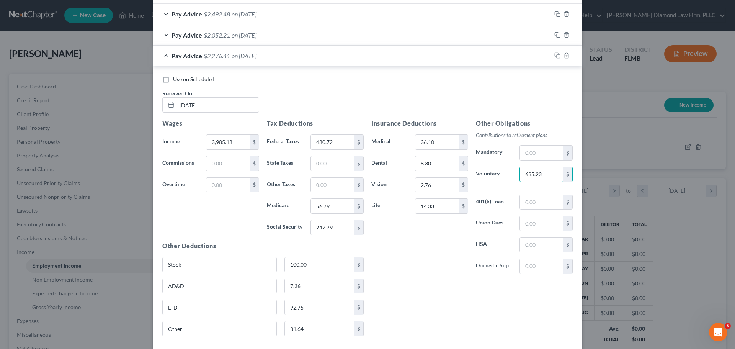
type input "635.23"
click at [339, 330] on input "31.64" at bounding box center [320, 328] width 70 height 15
type input "63.64"
click at [322, 302] on input "92.75" at bounding box center [320, 307] width 70 height 15
type input "101.17"
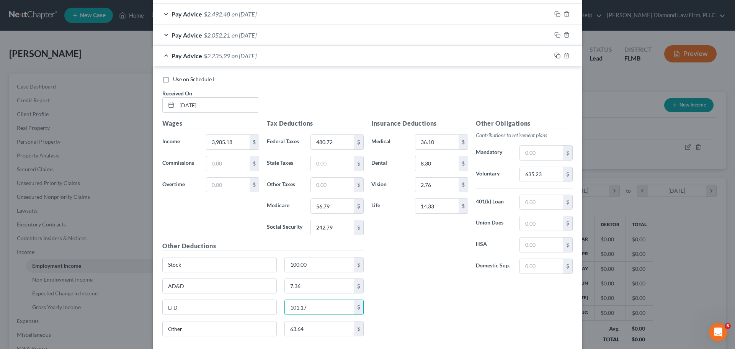
click at [556, 57] on icon "button" at bounding box center [557, 55] width 6 height 6
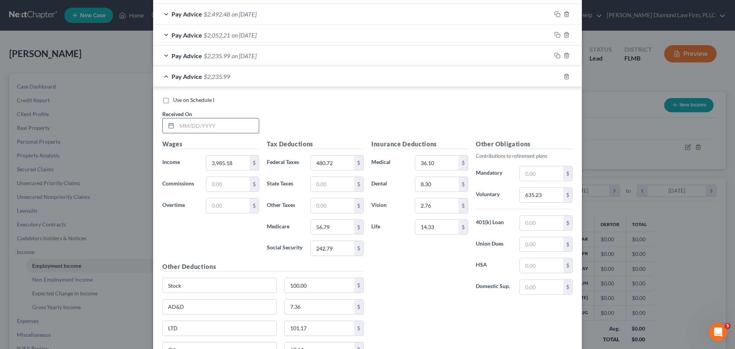
click at [224, 129] on input "text" at bounding box center [218, 125] width 82 height 15
type input "08/28/2025"
click at [238, 167] on input "3,985.18" at bounding box center [227, 162] width 43 height 15
drag, startPoint x: 231, startPoint y: 166, endPoint x: 202, endPoint y: 165, distance: 28.7
click at [202, 165] on div "3,985.18 $" at bounding box center [232, 162] width 61 height 15
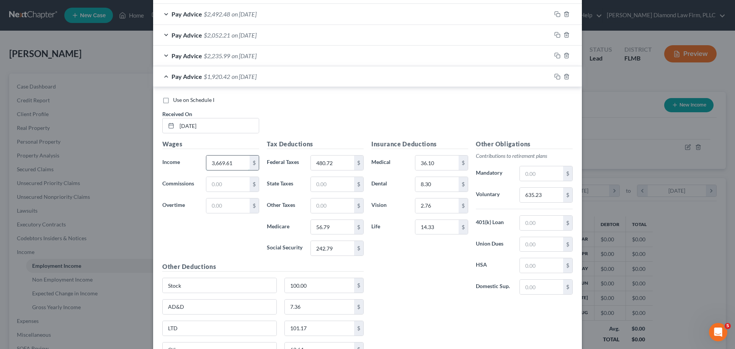
type input "3,669.61"
type input "421.71"
type input "52.20"
type input "223.22"
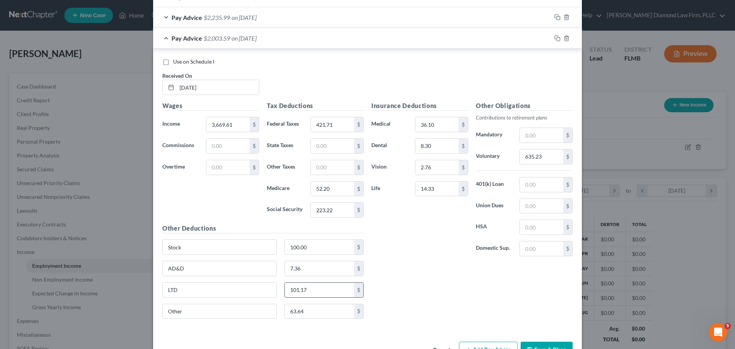
click at [325, 287] on input "101.17" at bounding box center [320, 290] width 70 height 15
type input "583.74"
click at [347, 16] on div "Pay Advice $2,235.99 on 08/14/2025" at bounding box center [352, 17] width 398 height 20
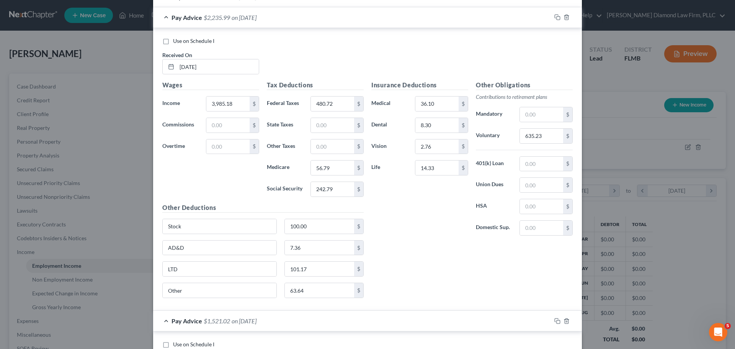
click at [347, 16] on div "Pay Advice $2,235.99 on 08/14/2025" at bounding box center [352, 17] width 398 height 20
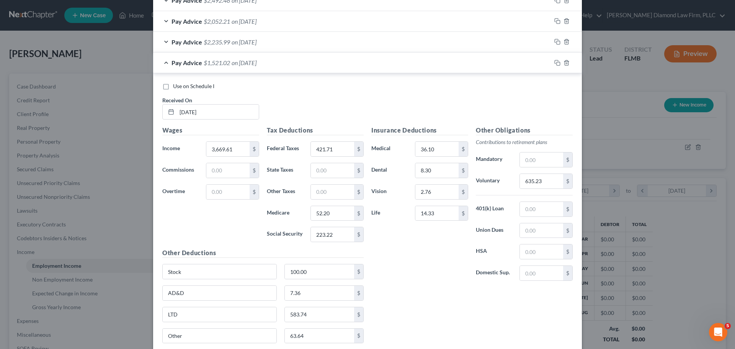
scroll to position [444, 0]
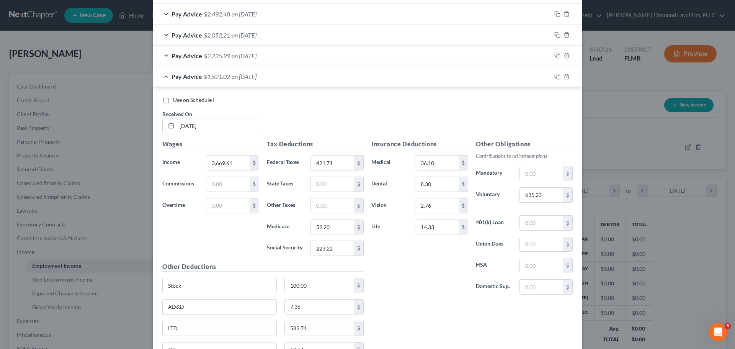
click at [327, 42] on div "Pay Advice $2,052.21 on 07/31/2025" at bounding box center [352, 35] width 398 height 20
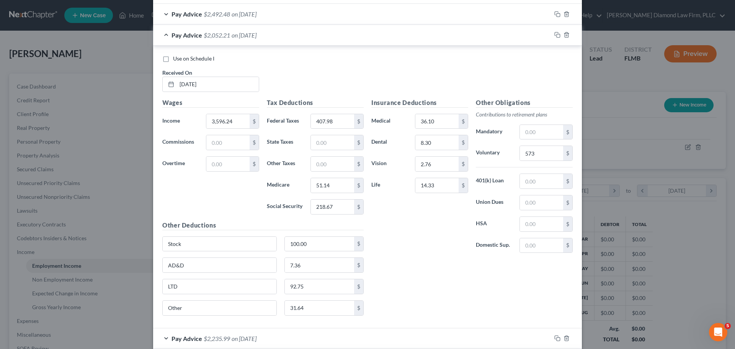
click at [327, 42] on div "Pay Advice $2,052.21 on 07/31/2025" at bounding box center [352, 35] width 398 height 20
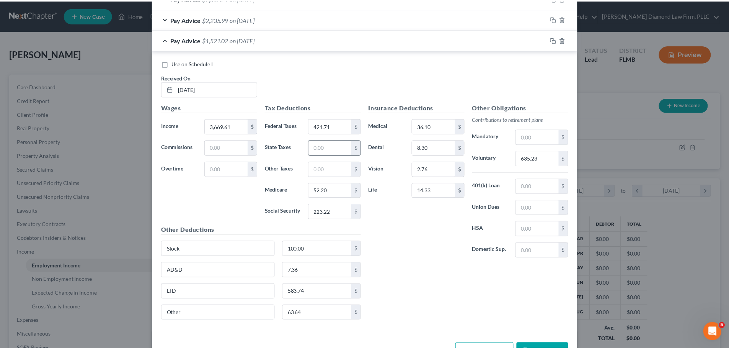
scroll to position [506, 0]
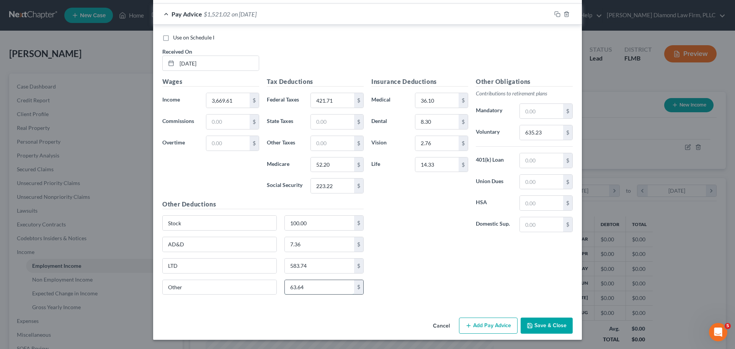
click at [326, 286] on input "63.64" at bounding box center [320, 287] width 70 height 15
type input "32.64"
click at [323, 265] on input "583.74" at bounding box center [320, 265] width 70 height 15
type input "94.60"
click at [297, 246] on input "7.36" at bounding box center [320, 244] width 70 height 15
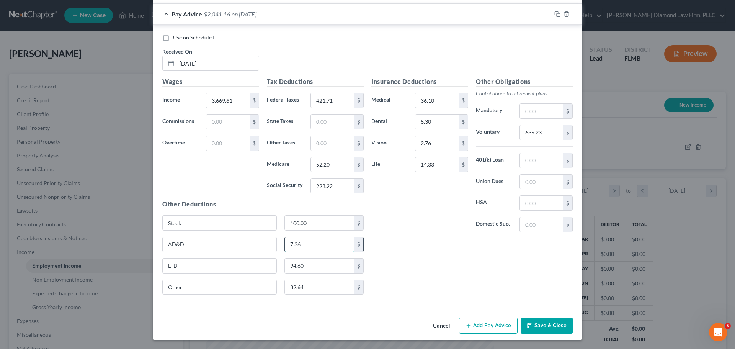
click at [300, 245] on input "7.36" at bounding box center [320, 244] width 70 height 15
click at [301, 294] on input "32.64" at bounding box center [320, 287] width 70 height 15
click at [309, 263] on input "94.60" at bounding box center [320, 265] width 70 height 15
click at [328, 292] on input "17.64" at bounding box center [320, 287] width 70 height 15
type input "32.64"
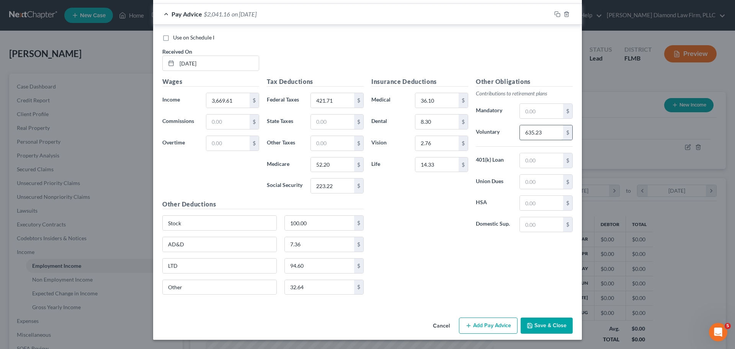
click at [537, 133] on input "635.23" at bounding box center [541, 132] width 43 height 15
type input "584.74"
click at [545, 329] on button "Save & Close" at bounding box center [547, 325] width 52 height 16
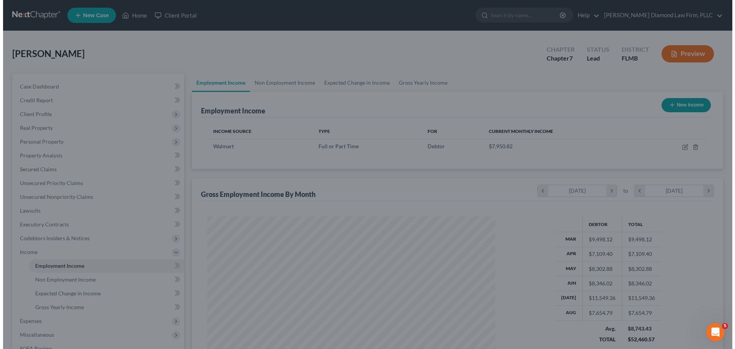
scroll to position [382711, 382553]
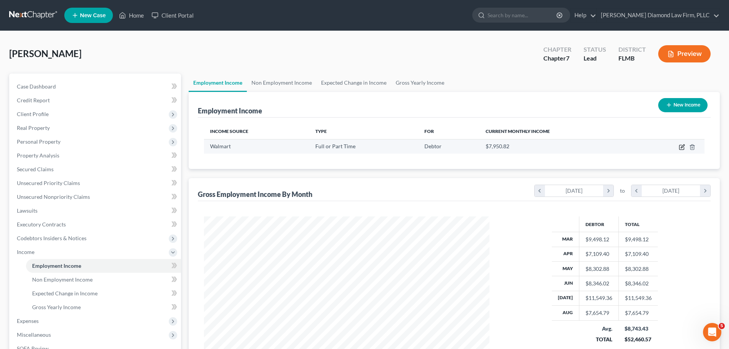
click at [681, 149] on icon "button" at bounding box center [682, 147] width 5 height 5
select select "0"
select select "9"
select select "2"
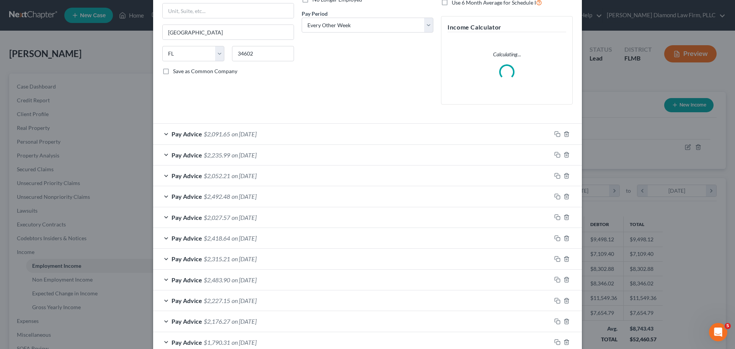
scroll to position [115, 0]
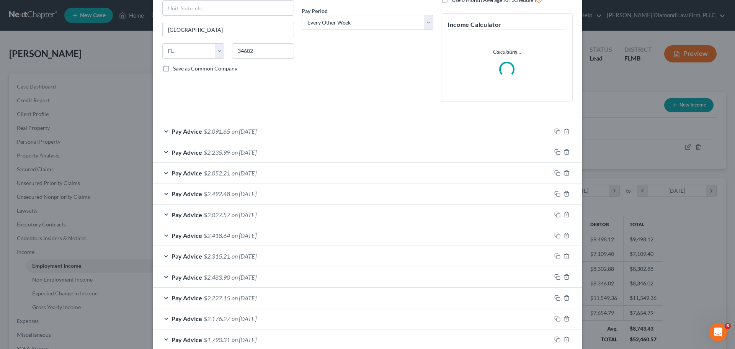
click at [353, 134] on div "Pay Advice $2,091.65 on 08/28/2025" at bounding box center [352, 131] width 398 height 20
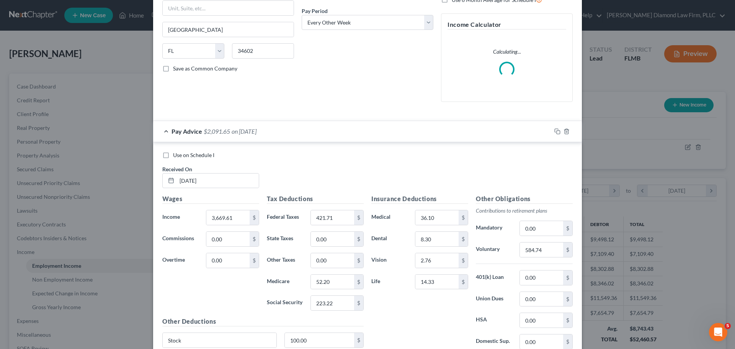
click at [236, 108] on div "Employment Type * Select Full or Part Time Employment Self Employment Company *…" at bounding box center [228, 14] width 139 height 188
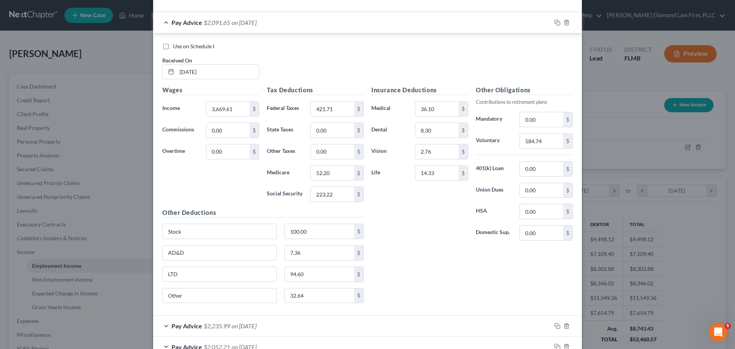
scroll to position [191, 0]
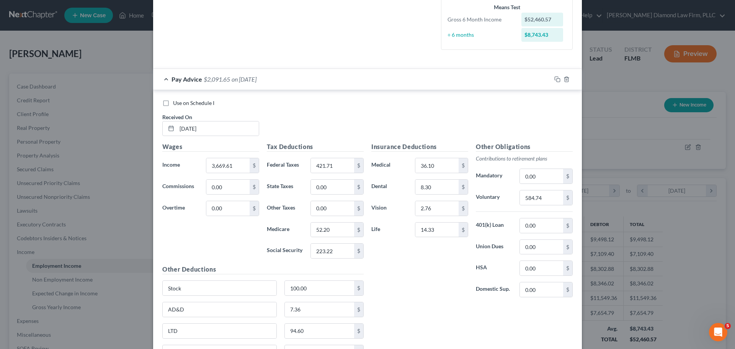
click at [194, 81] on span "Pay Advice" at bounding box center [187, 78] width 31 height 7
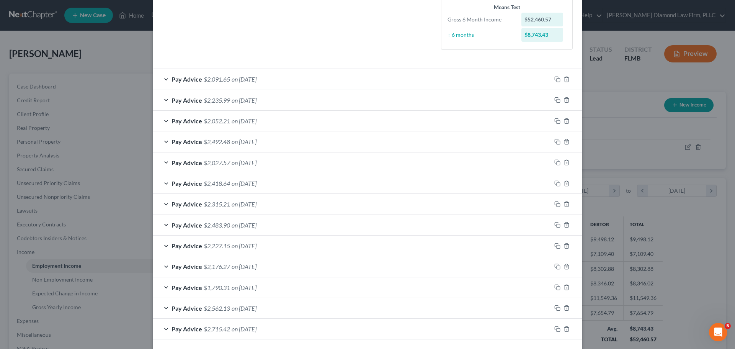
scroll to position [224, 0]
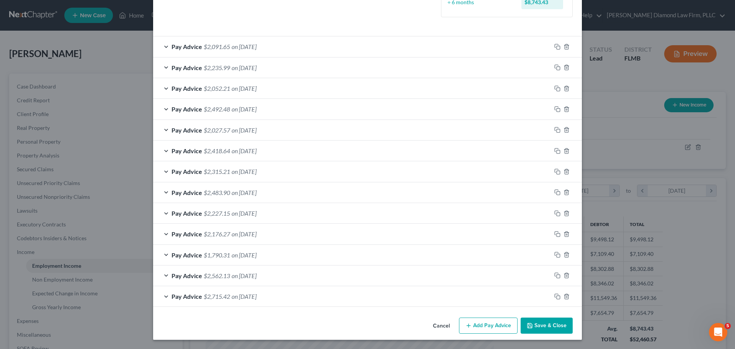
click at [234, 296] on span "on 03/13/2025" at bounding box center [244, 296] width 25 height 7
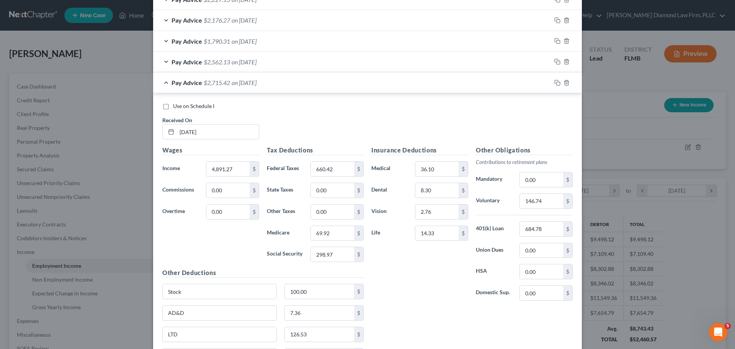
scroll to position [492, 0]
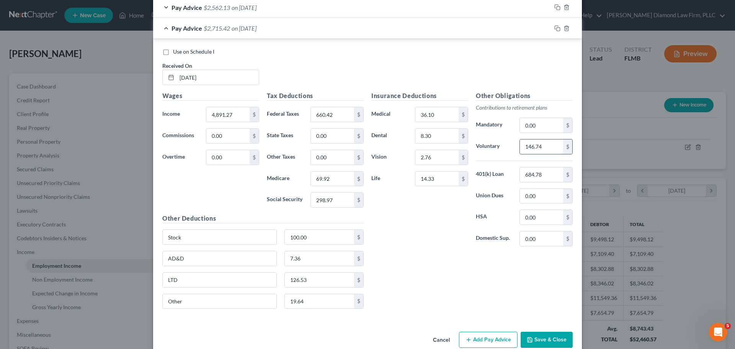
click at [551, 147] on input "146.74" at bounding box center [541, 146] width 43 height 15
type input "831.52"
click at [547, 172] on input "684.78" at bounding box center [541, 174] width 43 height 15
click at [276, 27] on div "Pay Advice $2,715.42 on 03/13/2025" at bounding box center [352, 28] width 398 height 20
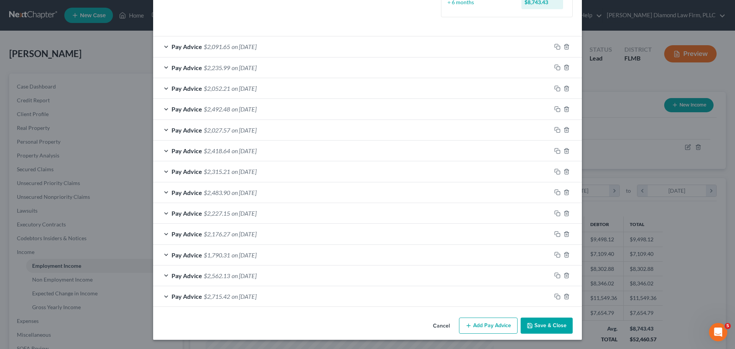
scroll to position [224, 0]
click at [242, 271] on div "Pay Advice $2,562.13 on 03/27/2025" at bounding box center [352, 275] width 398 height 20
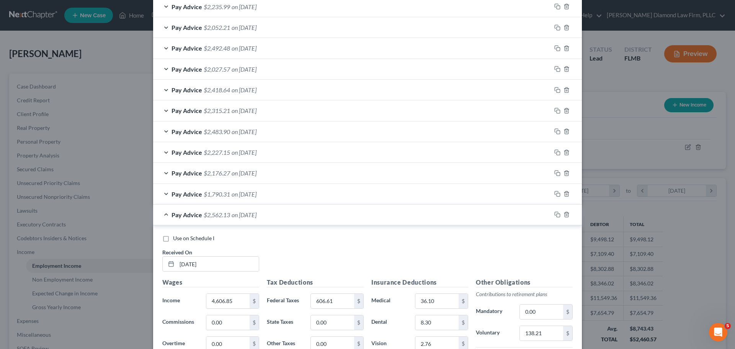
scroll to position [454, 0]
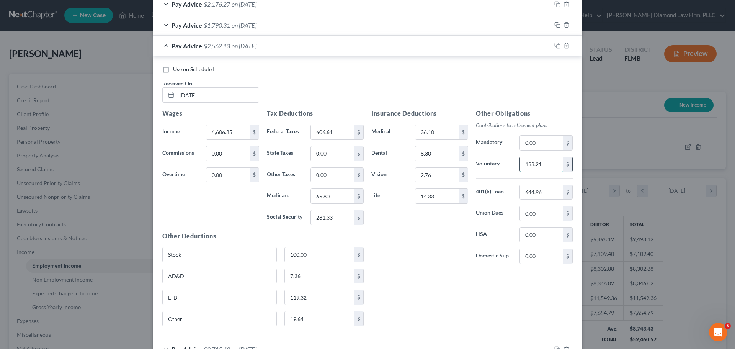
click at [545, 159] on input "138.21" at bounding box center [541, 164] width 43 height 15
type input "783.17"
click at [556, 193] on input "644.96" at bounding box center [541, 192] width 43 height 15
click at [274, 47] on div "Pay Advice $2,562.13 on 03/27/2025" at bounding box center [352, 46] width 398 height 20
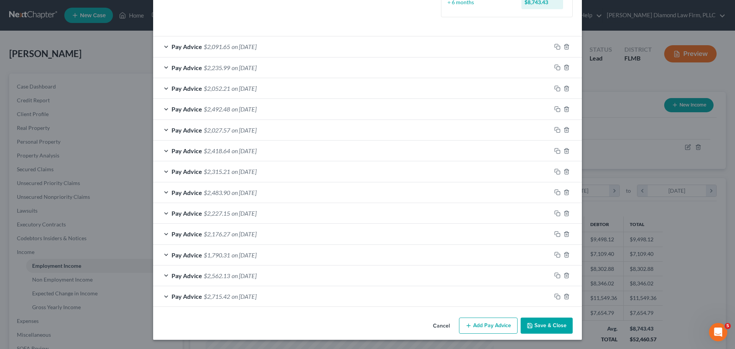
click at [224, 257] on span "$1,790.31" at bounding box center [217, 254] width 26 height 7
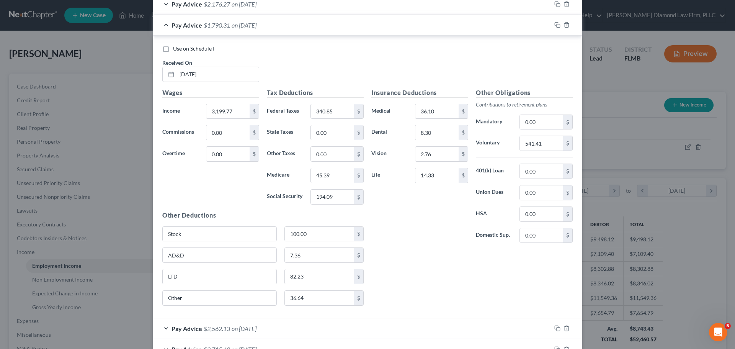
click at [216, 27] on span "$1,790.31" at bounding box center [217, 24] width 26 height 7
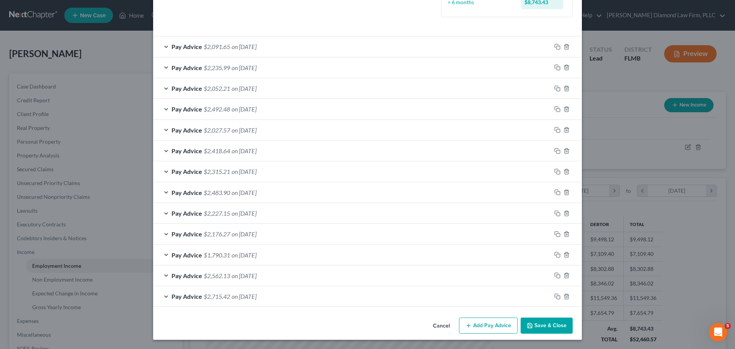
scroll to position [224, 0]
click at [226, 232] on span "$2,176.27" at bounding box center [217, 233] width 26 height 7
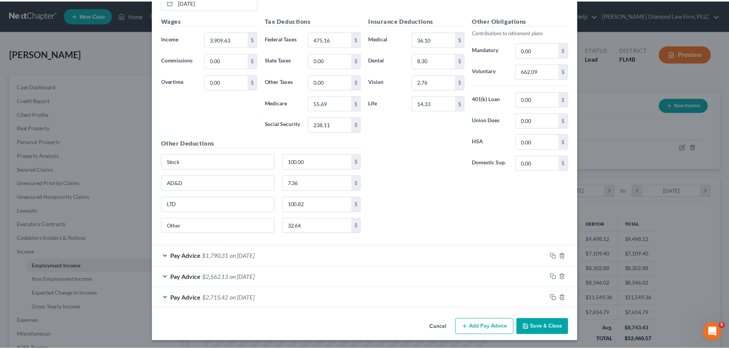
scroll to position [507, 0]
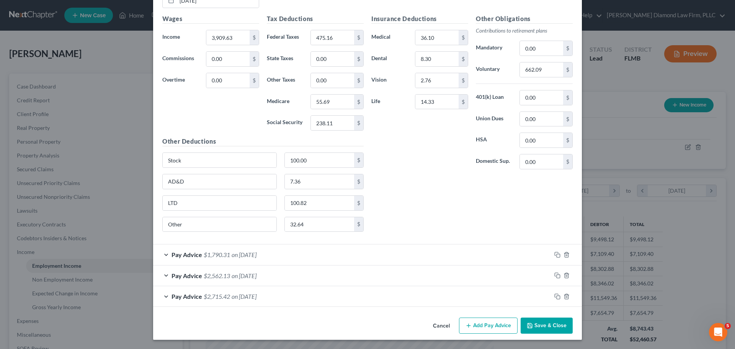
click at [559, 330] on button "Save & Close" at bounding box center [547, 325] width 52 height 16
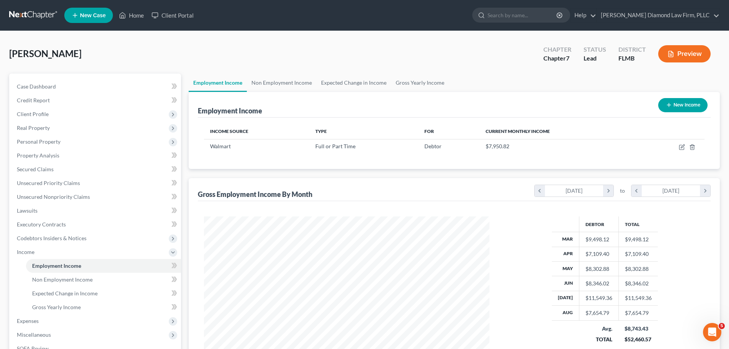
scroll to position [382711, 382553]
click at [413, 82] on link "Gross Yearly Income" at bounding box center [420, 83] width 58 height 18
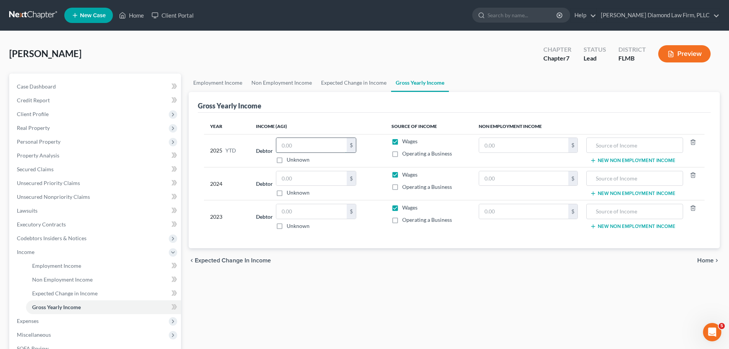
click at [305, 141] on input "text" at bounding box center [311, 145] width 70 height 15
type input "70,354.83"
click at [329, 179] on input "text" at bounding box center [311, 178] width 70 height 15
click at [324, 215] on input "text" at bounding box center [311, 211] width 70 height 15
type input "75,146.30"
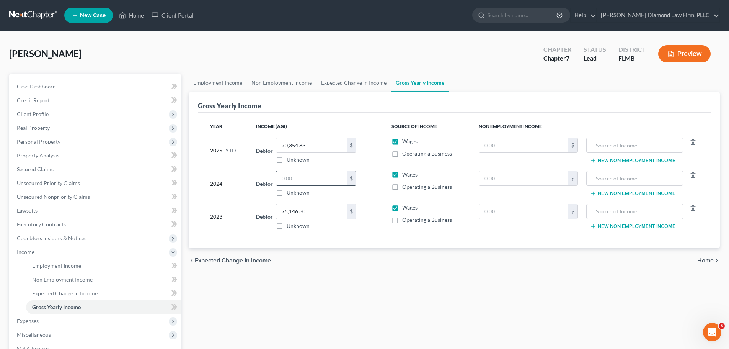
click at [325, 183] on input "text" at bounding box center [311, 178] width 70 height 15
type input "78,683"
click at [287, 83] on link "Non Employment Income" at bounding box center [282, 83] width 70 height 18
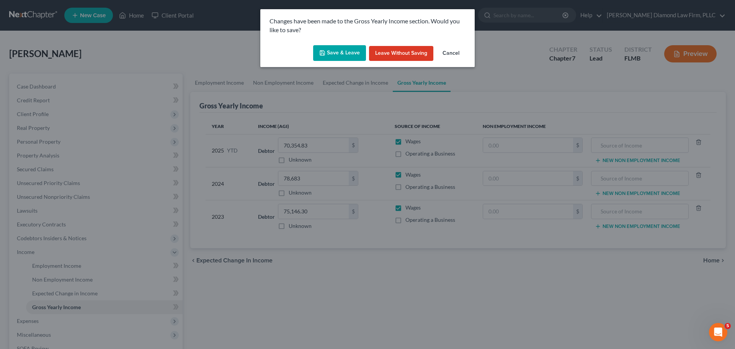
click at [322, 55] on icon "button" at bounding box center [322, 53] width 5 height 5
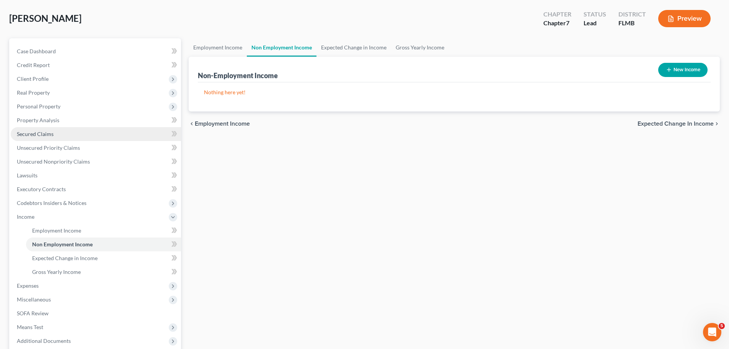
scroll to position [77, 0]
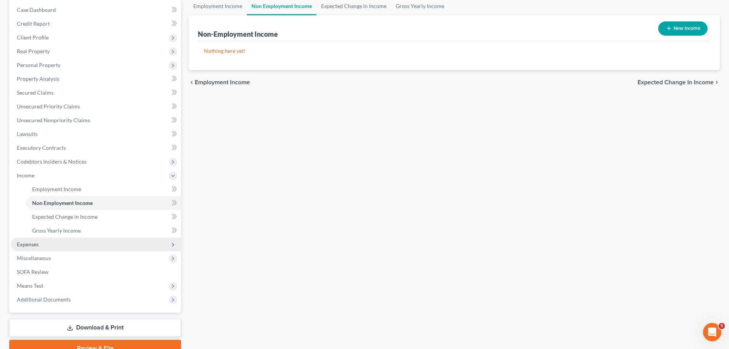
click at [71, 243] on span "Expenses" at bounding box center [96, 244] width 170 height 14
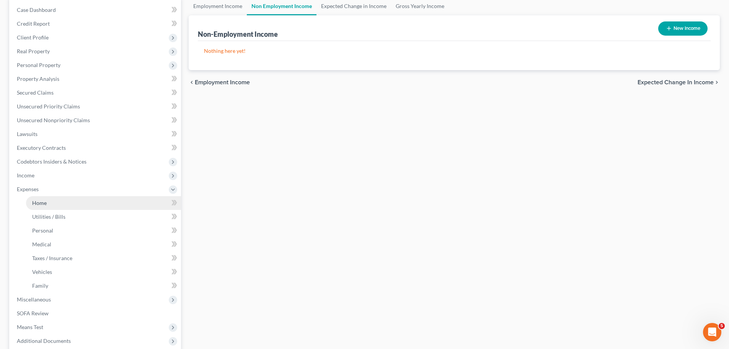
click at [75, 206] on link "Home" at bounding box center [103, 203] width 155 height 14
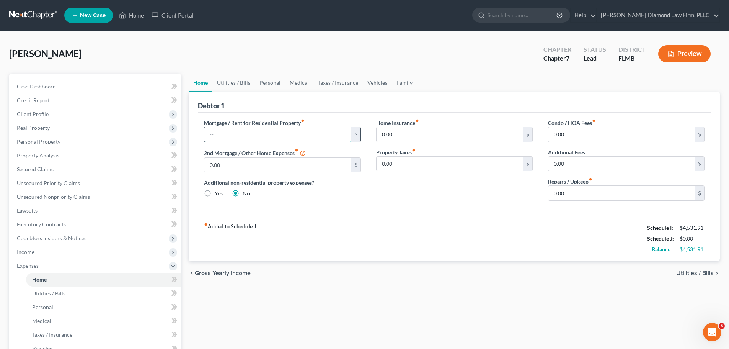
click at [302, 136] on input "text" at bounding box center [277, 134] width 147 height 15
type input "1,886.49"
click at [582, 194] on input "0.00" at bounding box center [622, 193] width 147 height 15
type input "150"
drag, startPoint x: 237, startPoint y: 80, endPoint x: 240, endPoint y: 88, distance: 8.4
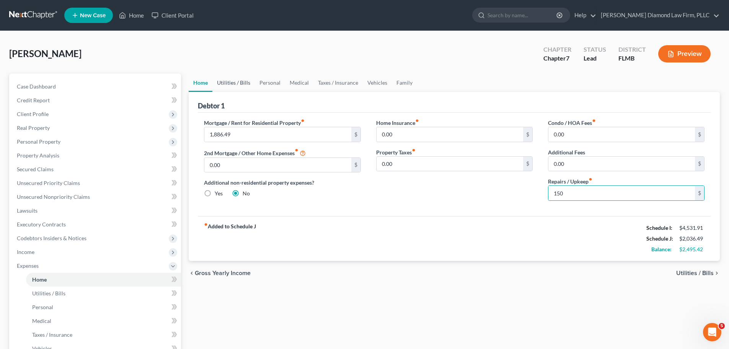
click at [237, 80] on link "Utilities / Bills" at bounding box center [233, 83] width 42 height 18
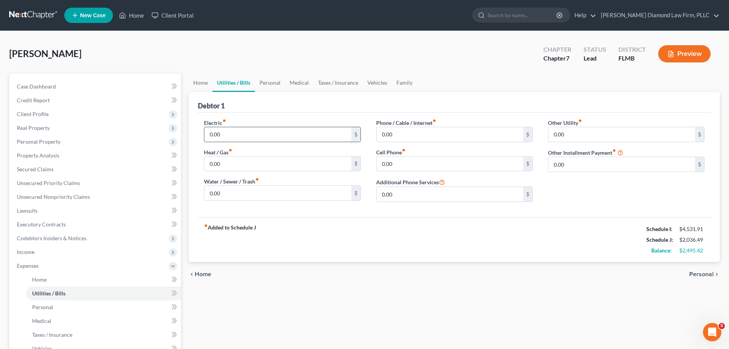
click at [254, 137] on input "0.00" at bounding box center [277, 134] width 147 height 15
type input "400"
click at [296, 160] on input "0.00" at bounding box center [277, 164] width 147 height 15
click at [295, 190] on input "0.00" at bounding box center [277, 193] width 147 height 15
type input "33.43"
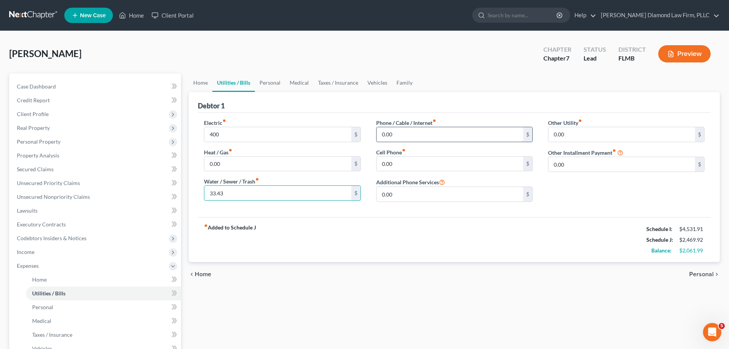
click at [429, 134] on input "0.00" at bounding box center [450, 134] width 147 height 15
type input "160"
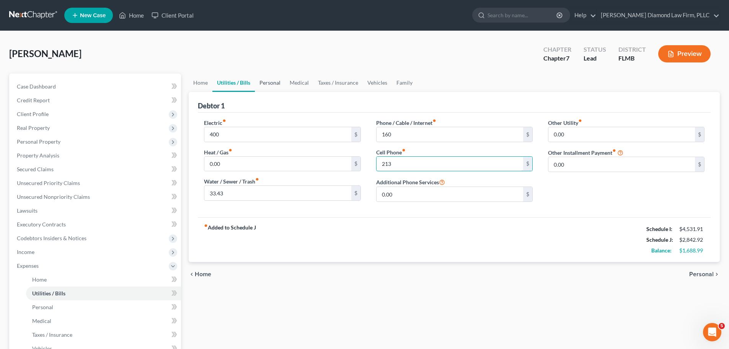
type input "213"
click at [283, 82] on link "Personal" at bounding box center [270, 83] width 30 height 18
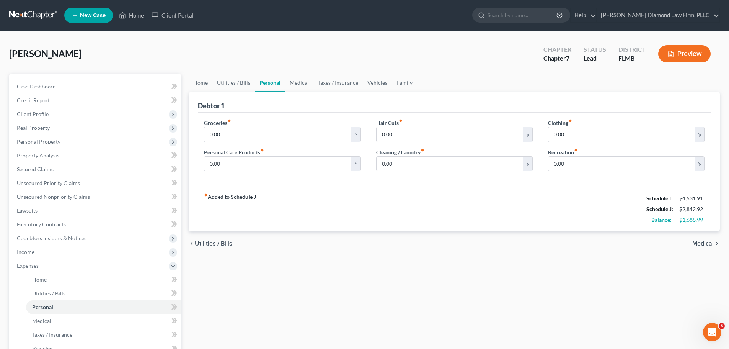
click at [279, 126] on div "Groceries fiber_manual_record 0.00 $" at bounding box center [282, 130] width 157 height 23
click at [281, 136] on input "0.00" at bounding box center [277, 134] width 147 height 15
type input "1,200"
click at [430, 162] on input "0.00" at bounding box center [450, 164] width 147 height 15
type input "30"
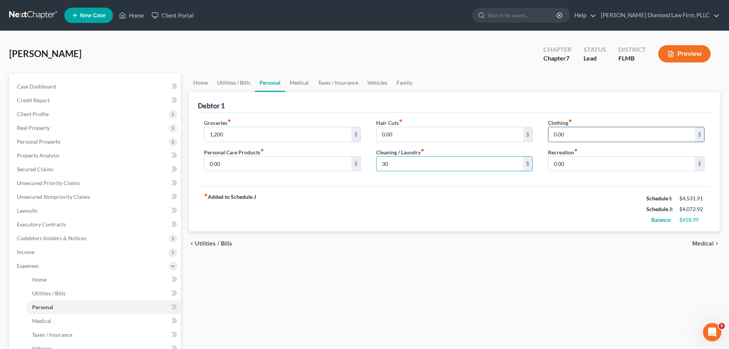
click at [567, 136] on input "0.00" at bounding box center [622, 134] width 147 height 15
type input "80"
click at [300, 160] on input "0.00" at bounding box center [277, 164] width 147 height 15
type input "40"
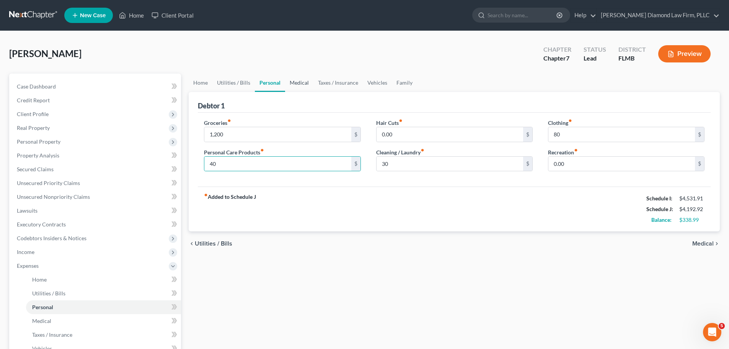
click at [291, 87] on link "Medical" at bounding box center [299, 83] width 28 height 18
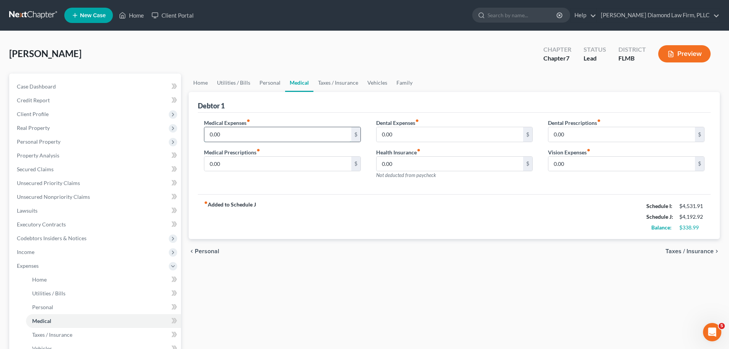
click at [285, 141] on input "0.00" at bounding box center [277, 134] width 147 height 15
type input "60"
click at [330, 80] on link "Taxes / Insurance" at bounding box center [338, 83] width 49 height 18
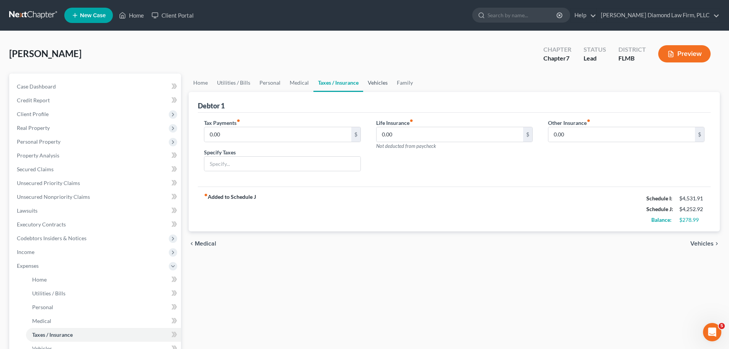
click at [369, 85] on link "Vehicles" at bounding box center [377, 83] width 29 height 18
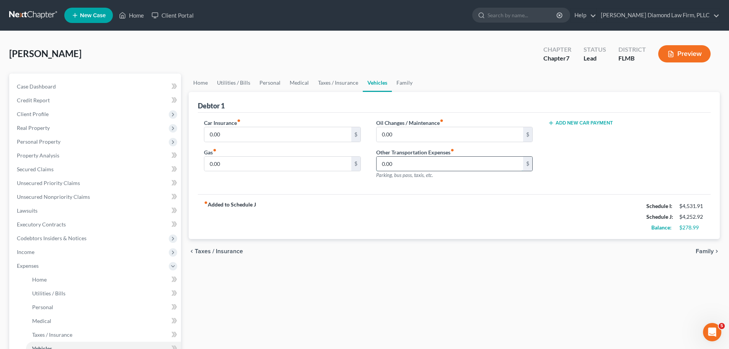
click at [421, 162] on input "0.00" at bounding box center [450, 164] width 147 height 15
click at [309, 158] on input "0.00" at bounding box center [277, 164] width 147 height 15
type input "100"
click at [290, 127] on input "0.00" at bounding box center [277, 134] width 147 height 15
type input "150"
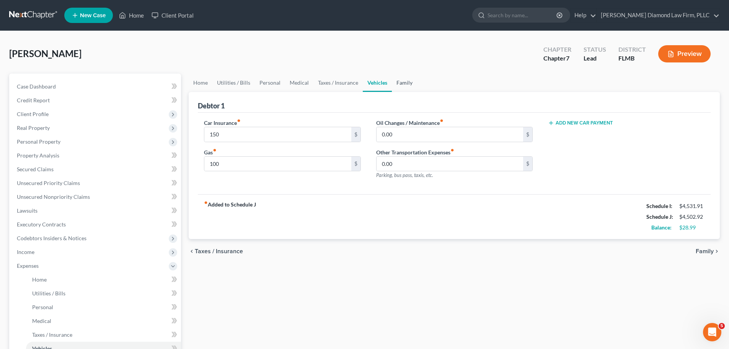
click at [394, 83] on link "Family" at bounding box center [404, 83] width 25 height 18
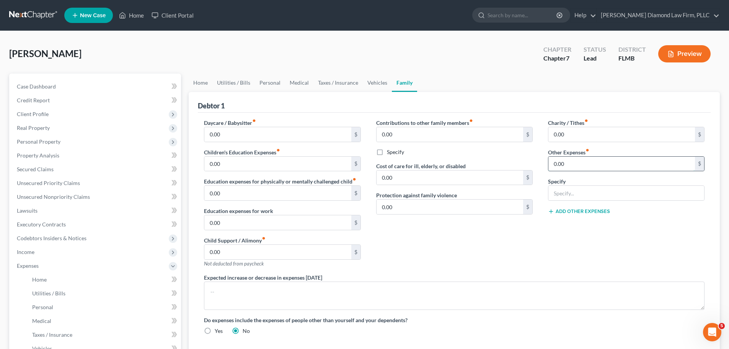
click at [570, 166] on input "0.00" at bounding box center [622, 164] width 147 height 15
type input "50"
click at [587, 190] on input "text" at bounding box center [627, 193] width 156 height 15
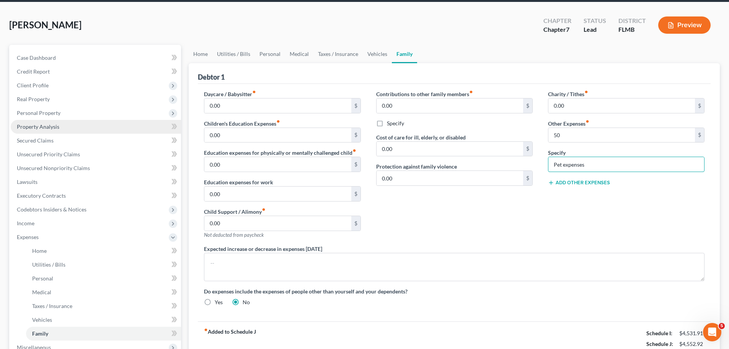
scroll to position [77, 0]
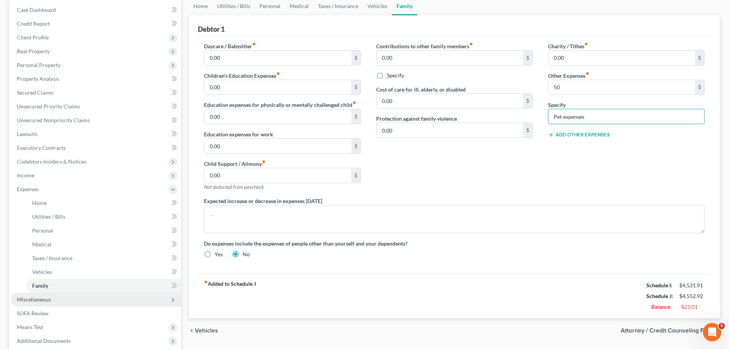
type input "Pet expenses"
click at [62, 295] on span "Miscellaneous" at bounding box center [96, 300] width 170 height 14
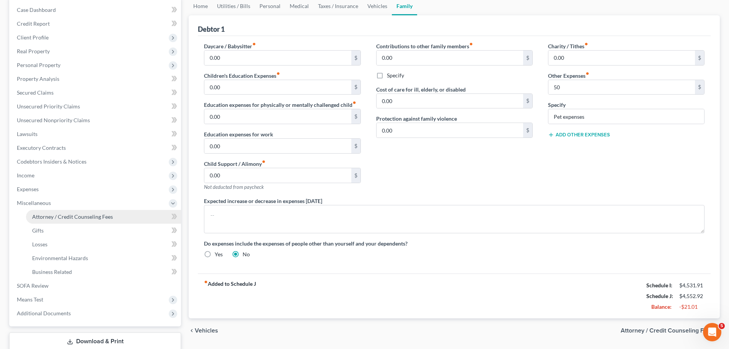
click at [64, 219] on span "Attorney / Credit Counseling Fees" at bounding box center [72, 216] width 81 height 7
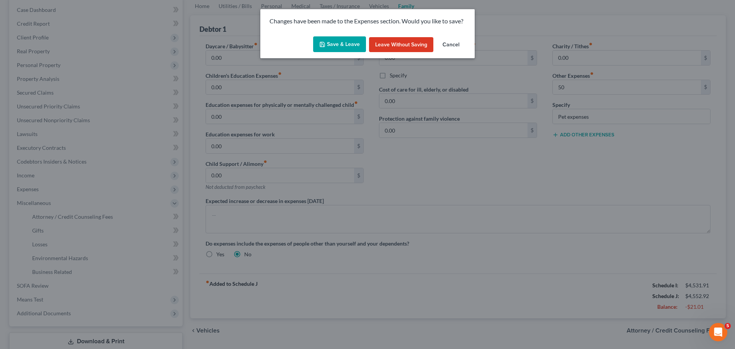
click at [348, 42] on button "Save & Leave" at bounding box center [339, 44] width 53 height 16
type input "50.00"
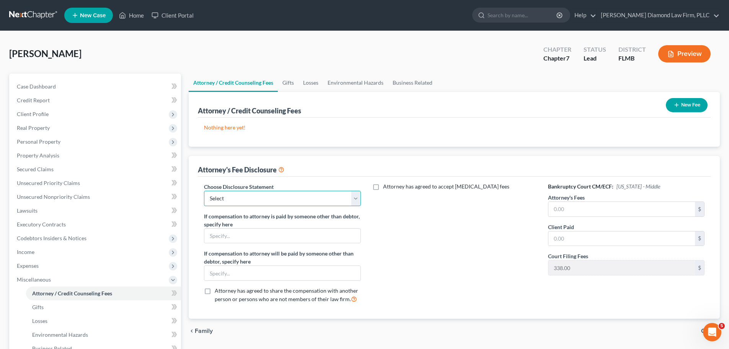
click at [294, 200] on select "Select Blundo Chapter 13 monitoring fees Attorney Fee" at bounding box center [282, 198] width 157 height 15
select select "2"
click at [204, 191] on select "Select Blundo Chapter 13 monitoring fees Attorney Fee" at bounding box center [282, 198] width 157 height 15
click at [611, 213] on input "text" at bounding box center [622, 209] width 147 height 15
type input "2,357"
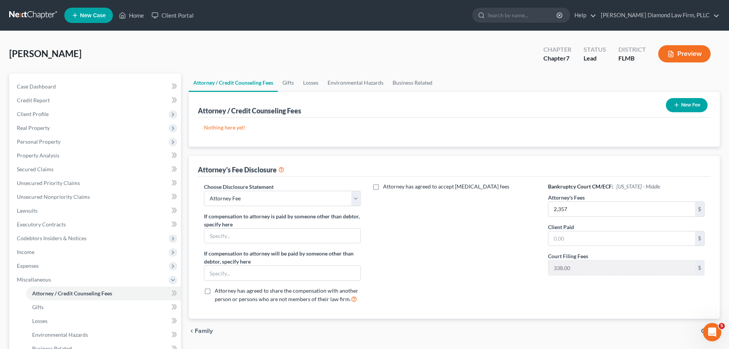
click at [601, 230] on div "Client Paid $" at bounding box center [626, 234] width 157 height 23
click at [603, 233] on input "text" at bounding box center [622, 238] width 147 height 15
type input "2,357"
click at [686, 103] on button "New Fee" at bounding box center [687, 105] width 42 height 14
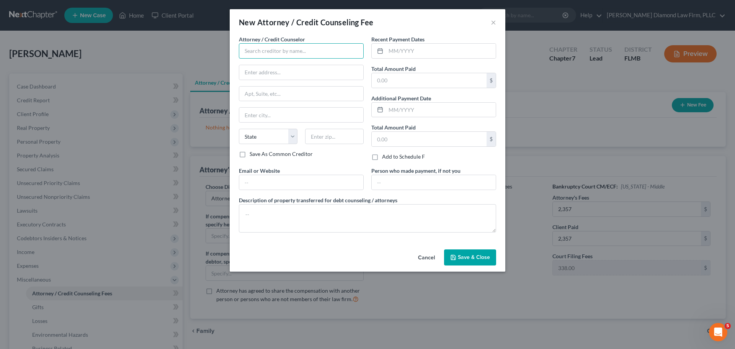
click at [255, 48] on input "text" at bounding box center [301, 50] width 125 height 15
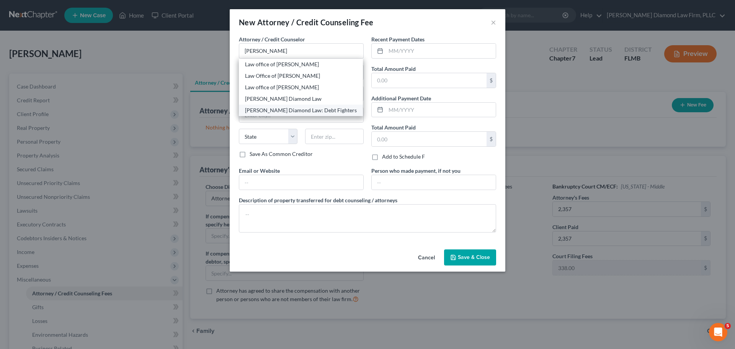
click at [313, 105] on div "Ziegler Diamond Law: Debt Fighters" at bounding box center [301, 110] width 124 height 11
type input "Ziegler Diamond Law: Debt Fighters"
type input "2430 Estancia Blvd"
type input "Unit 108"
type input "Clearwater"
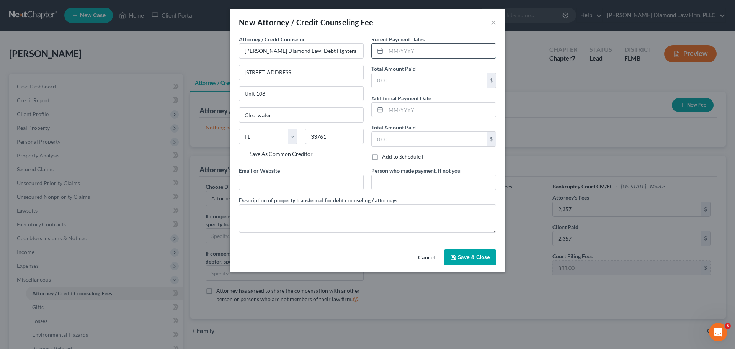
click at [434, 51] on input "text" at bounding box center [441, 51] width 110 height 15
click at [431, 84] on input "text" at bounding box center [429, 80] width 115 height 15
click at [363, 211] on textarea at bounding box center [367, 218] width 257 height 28
click at [480, 257] on span "Save & Close" at bounding box center [474, 257] width 32 height 7
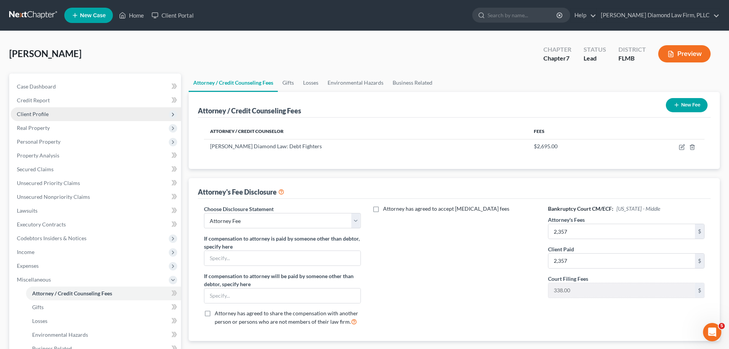
click at [39, 114] on span "Client Profile" at bounding box center [33, 114] width 32 height 7
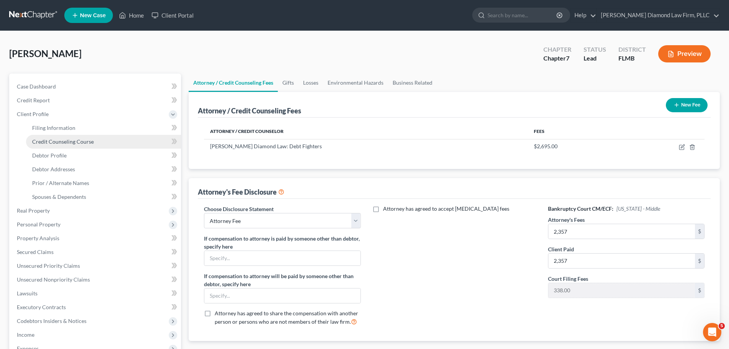
click at [44, 142] on span "Credit Counseling Course" at bounding box center [63, 141] width 62 height 7
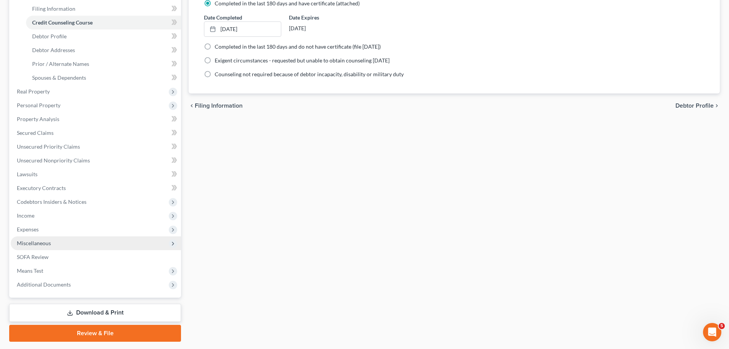
scroll to position [141, 0]
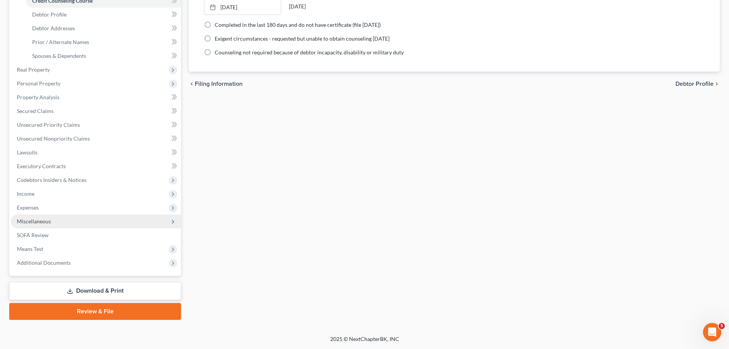
click at [44, 224] on span "Miscellaneous" at bounding box center [34, 221] width 34 height 7
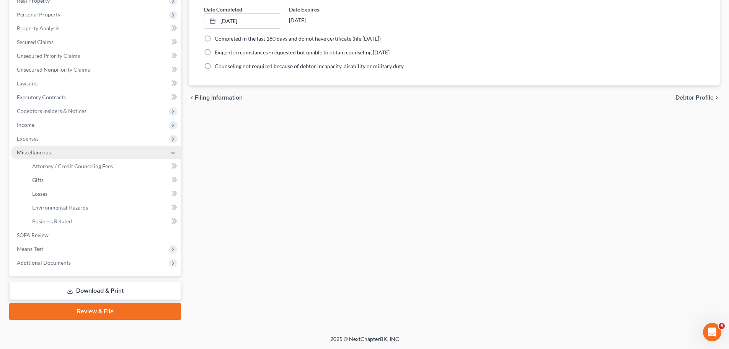
scroll to position [127, 0]
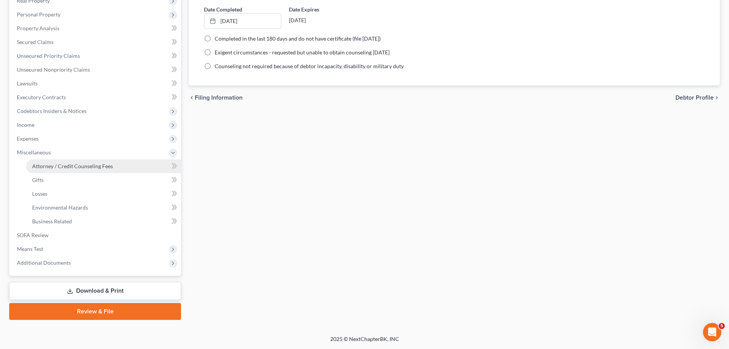
click at [60, 168] on span "Attorney / Credit Counseling Fees" at bounding box center [72, 166] width 81 height 7
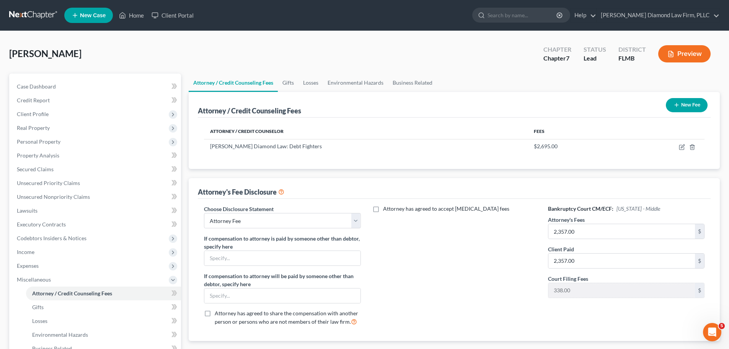
click at [681, 110] on button "New Fee" at bounding box center [687, 105] width 42 height 14
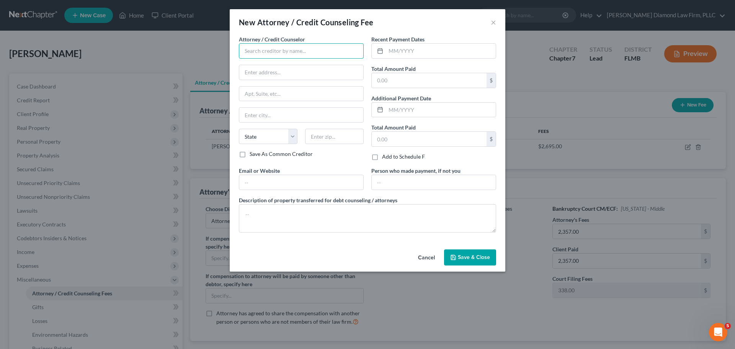
click at [281, 55] on input "text" at bounding box center [301, 50] width 125 height 15
click at [272, 62] on div "Dollar Learning Foundation" at bounding box center [285, 64] width 80 height 8
click at [413, 46] on input "text" at bounding box center [441, 51] width 110 height 15
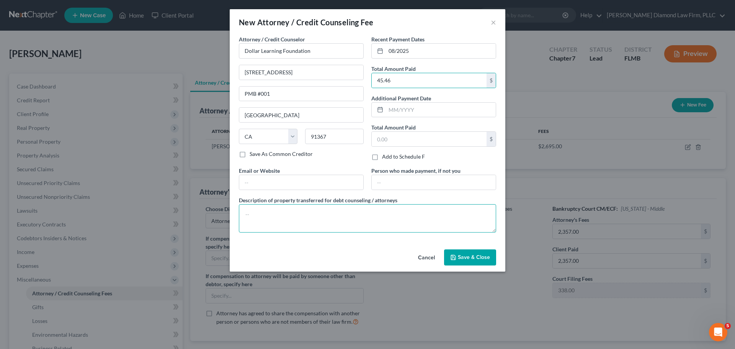
click at [291, 211] on textarea at bounding box center [367, 218] width 257 height 28
click at [479, 249] on button "Save & Close" at bounding box center [470, 257] width 52 height 16
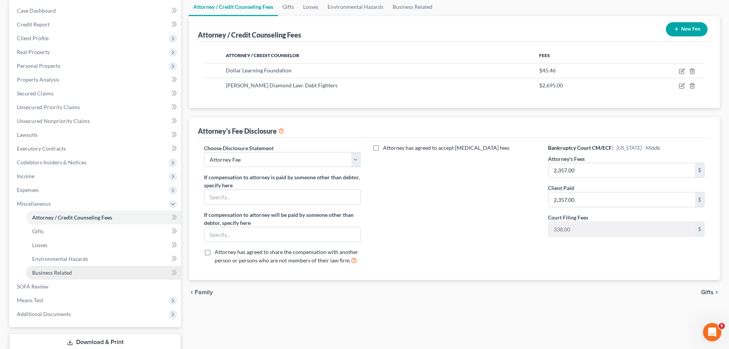
scroll to position [77, 0]
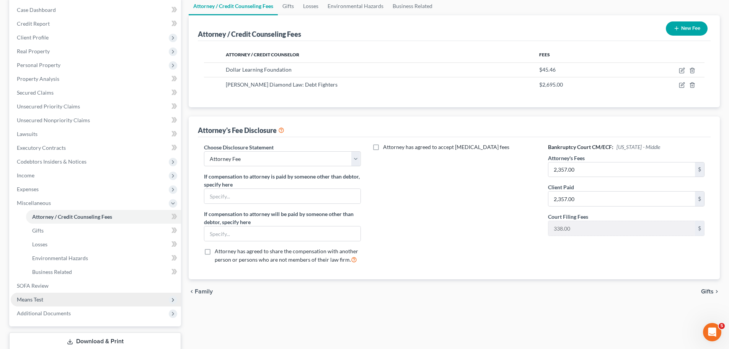
click at [52, 296] on span "Means Test" at bounding box center [96, 300] width 170 height 14
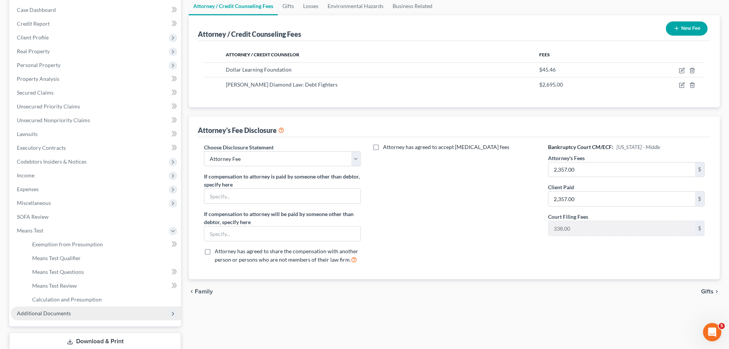
click at [57, 316] on span "Additional Documents" at bounding box center [96, 313] width 170 height 14
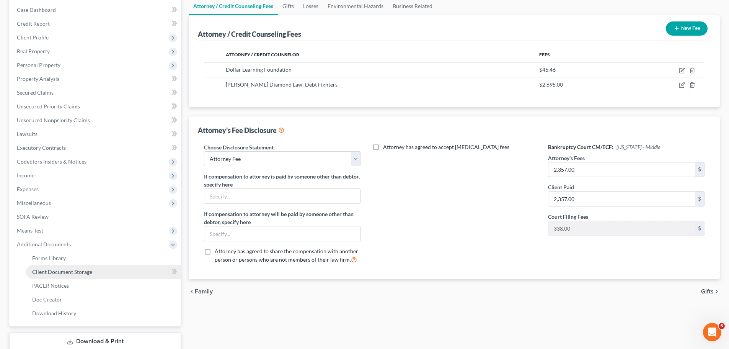
click at [75, 273] on span "Client Document Storage" at bounding box center [62, 271] width 60 height 7
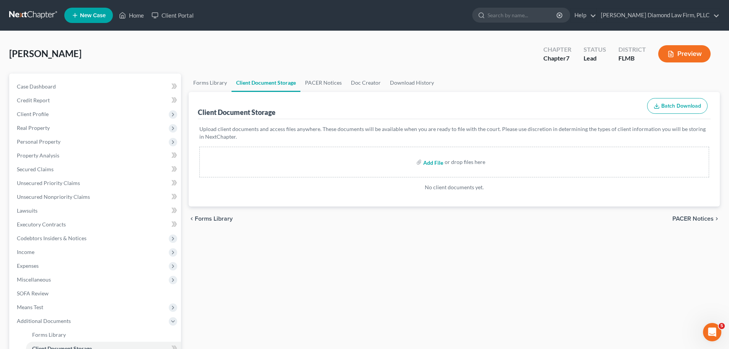
click at [435, 164] on input "file" at bounding box center [432, 162] width 18 height 14
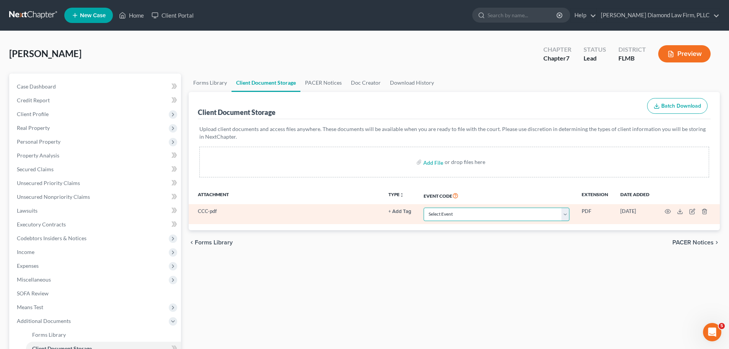
click at [466, 217] on select "Select Event 20 Largest Unsecured Creditors Amended Chapter 13 Plan Amended Cre…" at bounding box center [497, 214] width 146 height 13
click at [424, 208] on select "Select Event 20 Largest Unsecured Creditors Amended Chapter 13 Plan Amended Cre…" at bounding box center [497, 214] width 146 height 13
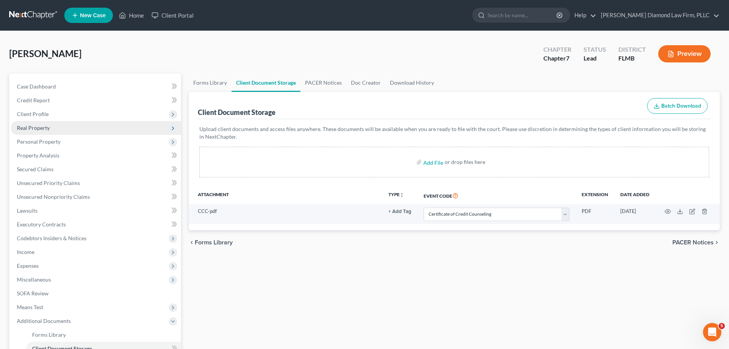
click at [39, 125] on span "Real Property" at bounding box center [33, 127] width 33 height 7
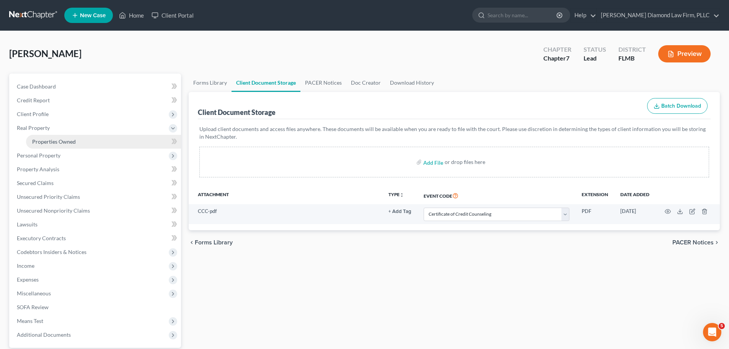
click at [38, 137] on link "Properties Owned" at bounding box center [103, 142] width 155 height 14
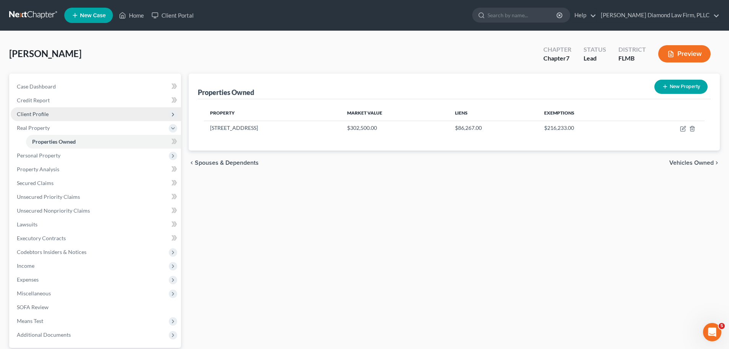
click at [36, 111] on span "Client Profile" at bounding box center [33, 114] width 32 height 7
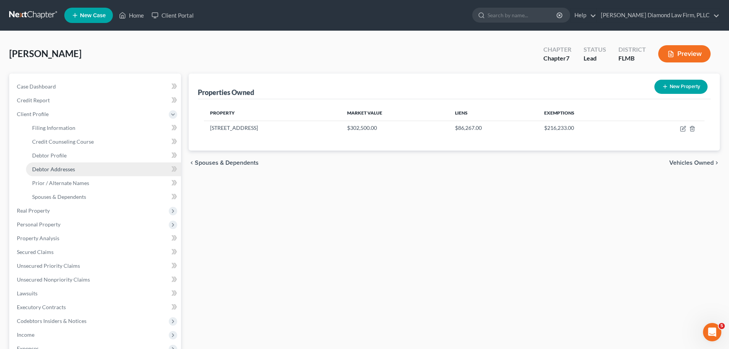
click at [50, 164] on link "Debtor Addresses" at bounding box center [103, 169] width 155 height 14
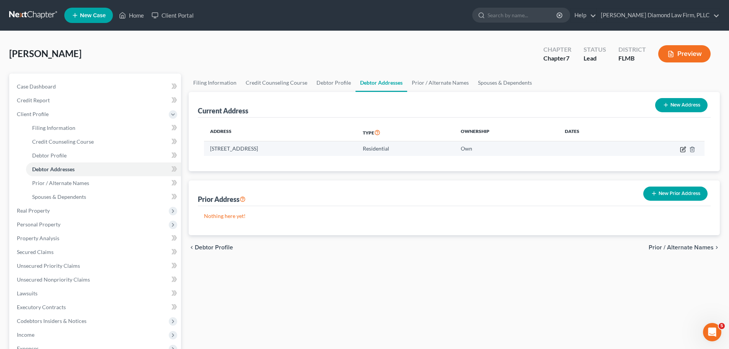
click at [681, 146] on icon "button" at bounding box center [683, 149] width 6 height 6
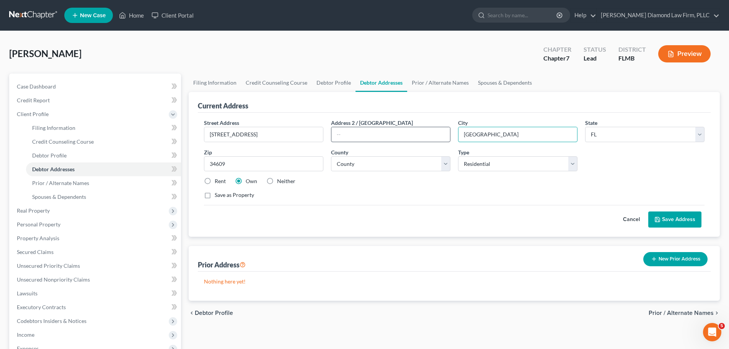
drag, startPoint x: 547, startPoint y: 128, endPoint x: 431, endPoint y: 129, distance: 115.6
click at [431, 129] on div "Street Address * 2343 Ardenwood Dr Address 2 / PO Box City * Brooksville State …" at bounding box center [454, 162] width 508 height 87
drag, startPoint x: 685, startPoint y: 219, endPoint x: 679, endPoint y: 220, distance: 6.2
click at [685, 219] on button "Save Address" at bounding box center [675, 219] width 53 height 16
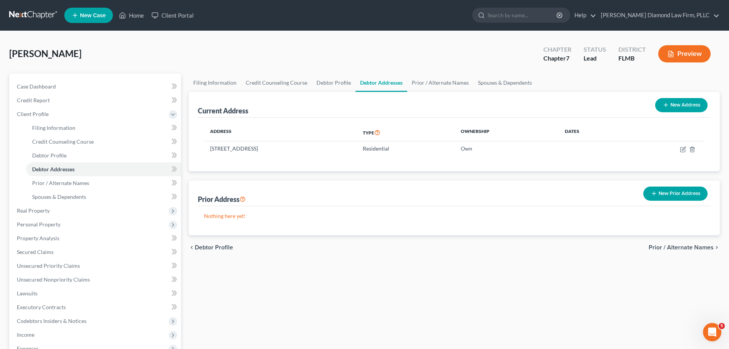
click at [25, 17] on link at bounding box center [33, 15] width 49 height 14
